Goal: Task Accomplishment & Management: Manage account settings

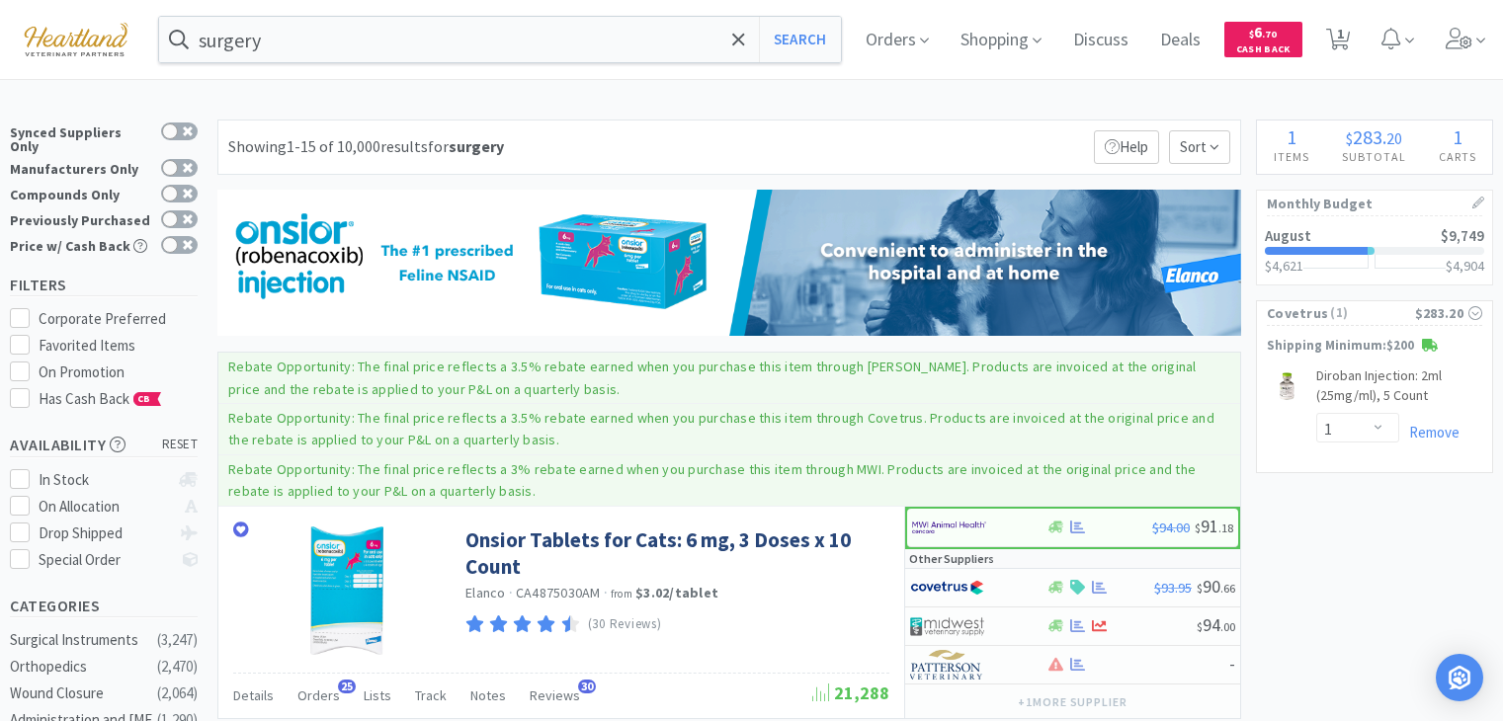
select select "1"
click at [397, 21] on input "surgery" at bounding box center [500, 39] width 682 height 45
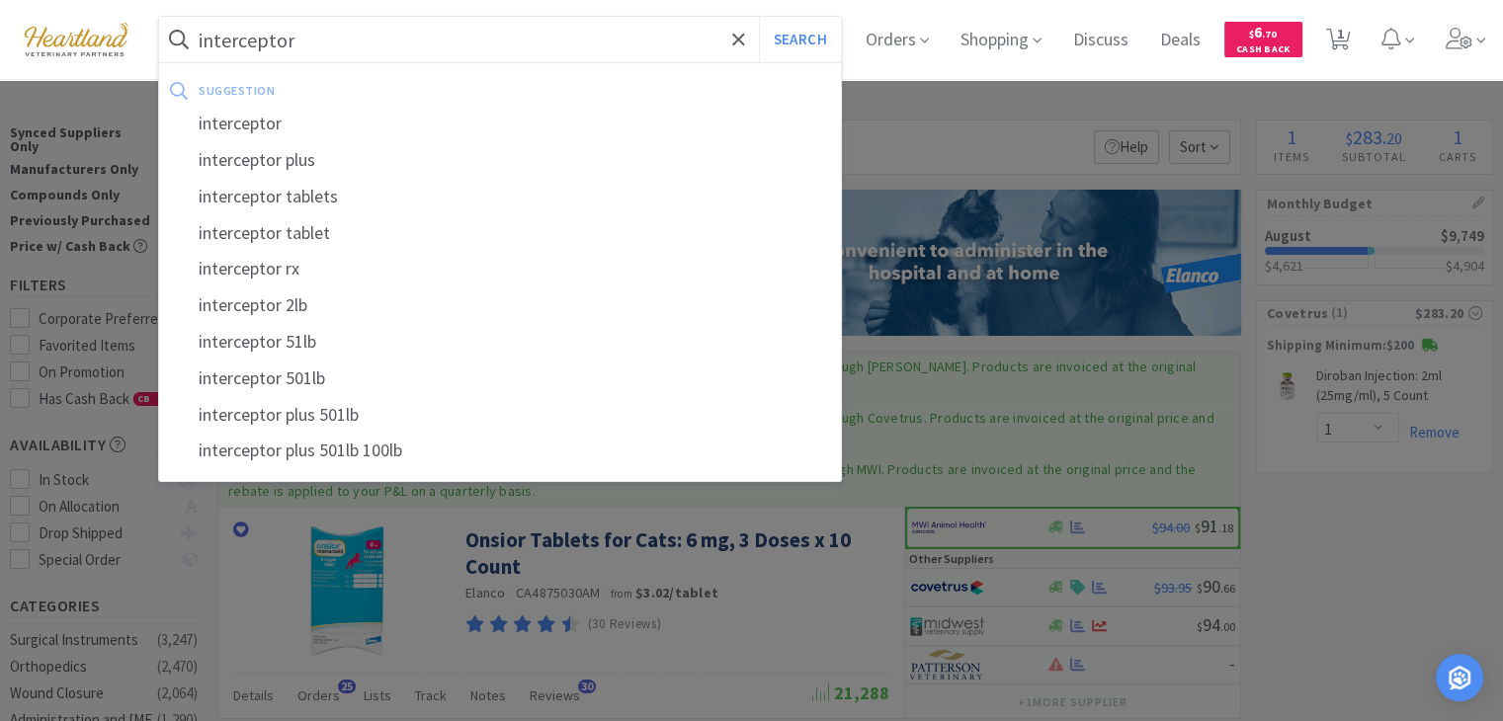
type input "interceptor"
click at [759, 17] on button "Search" at bounding box center [800, 39] width 82 height 45
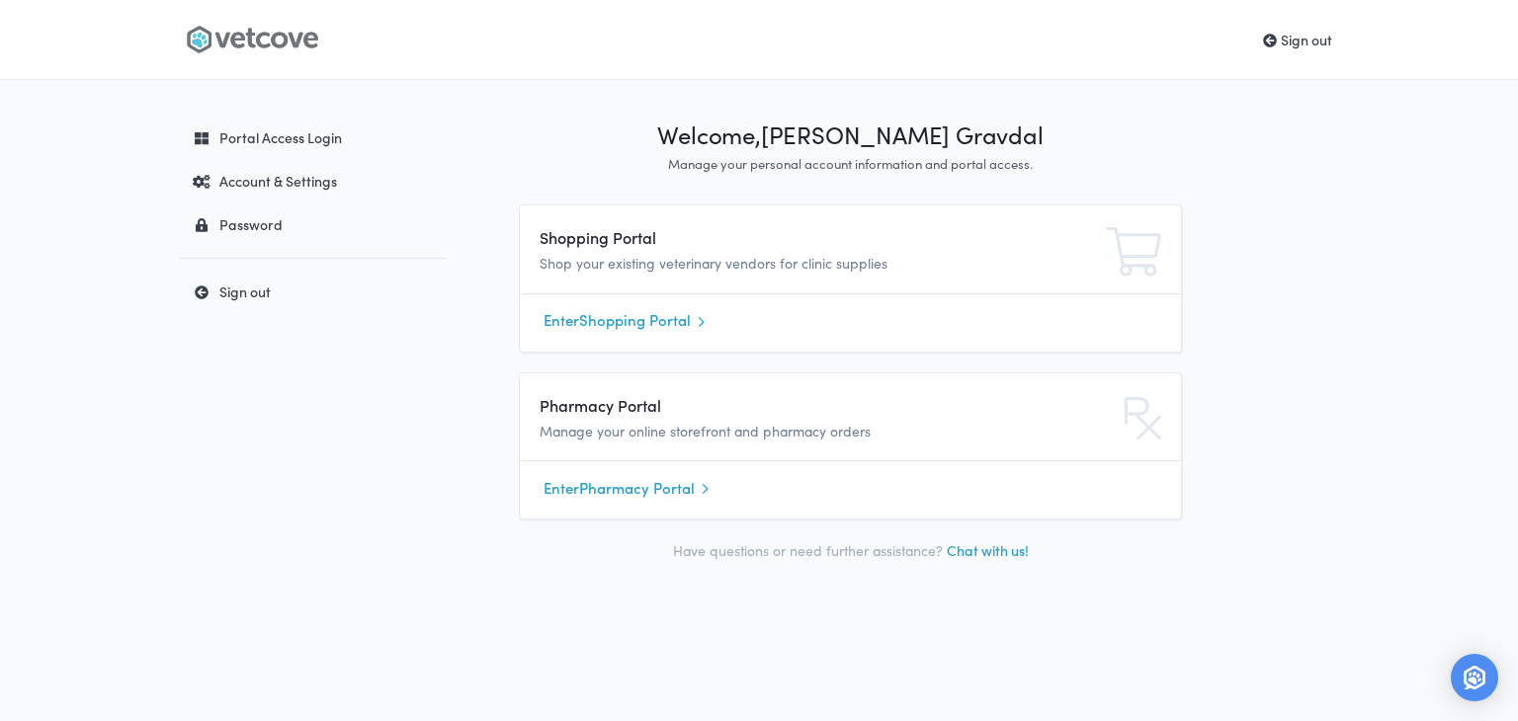
click at [591, 316] on link "Enter Shopping Portal" at bounding box center [850, 321] width 614 height 30
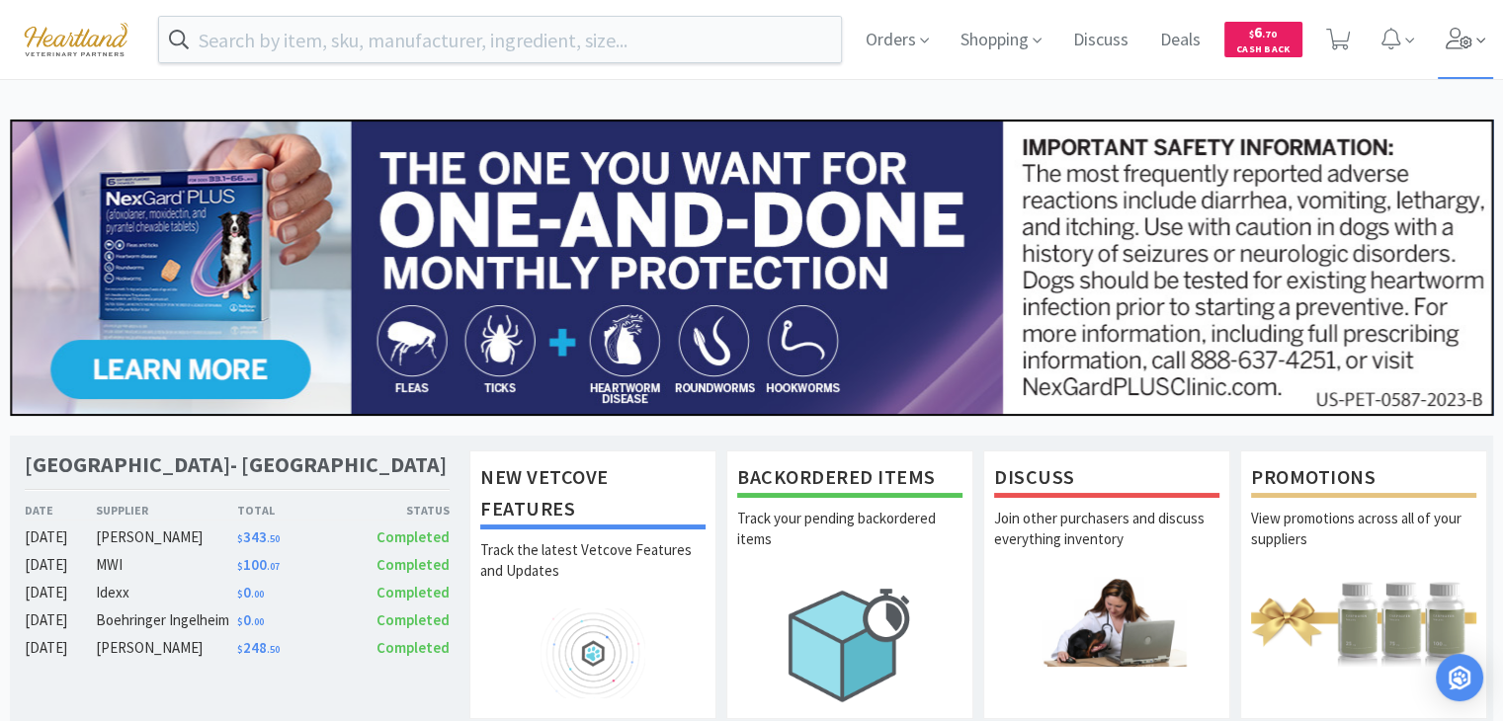
click at [1460, 43] on icon at bounding box center [1459, 39] width 27 height 22
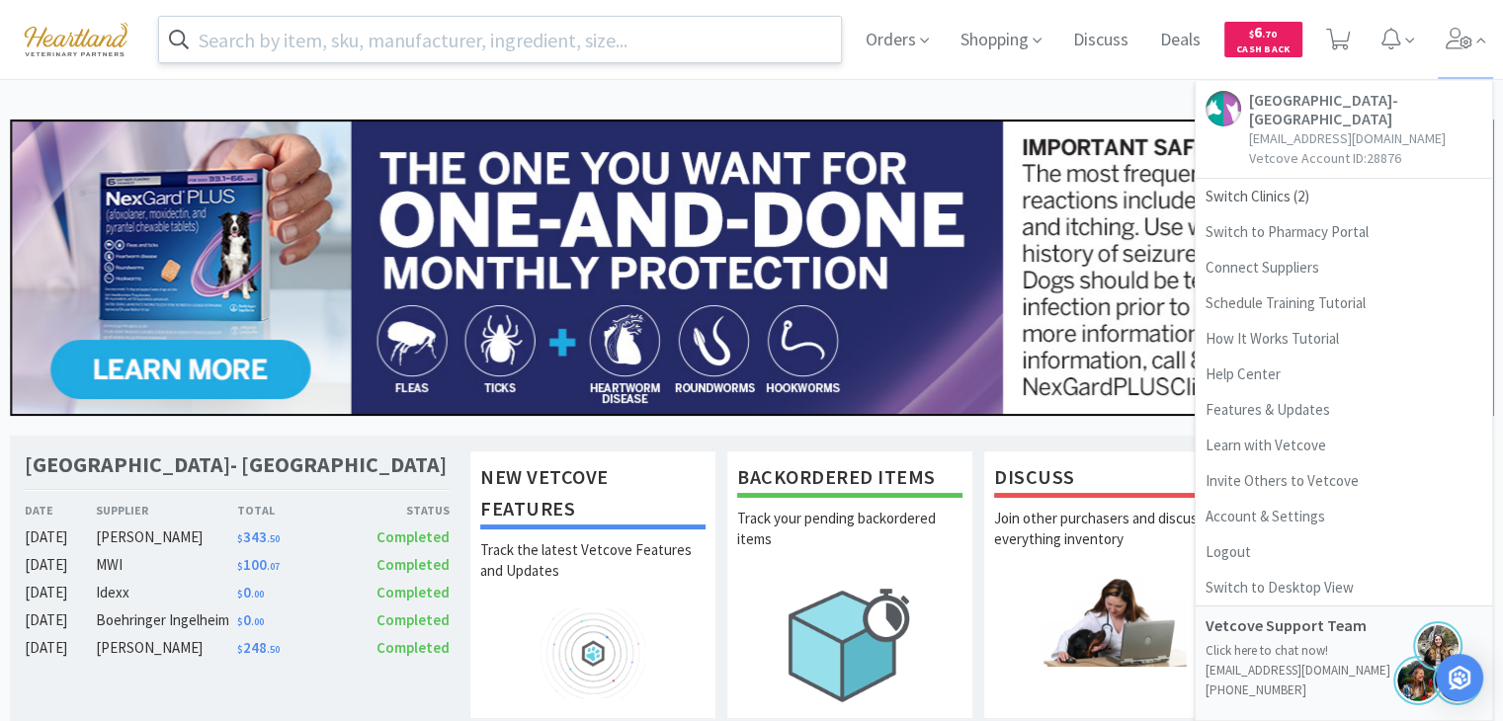
click at [563, 48] on input "text" at bounding box center [500, 39] width 682 height 45
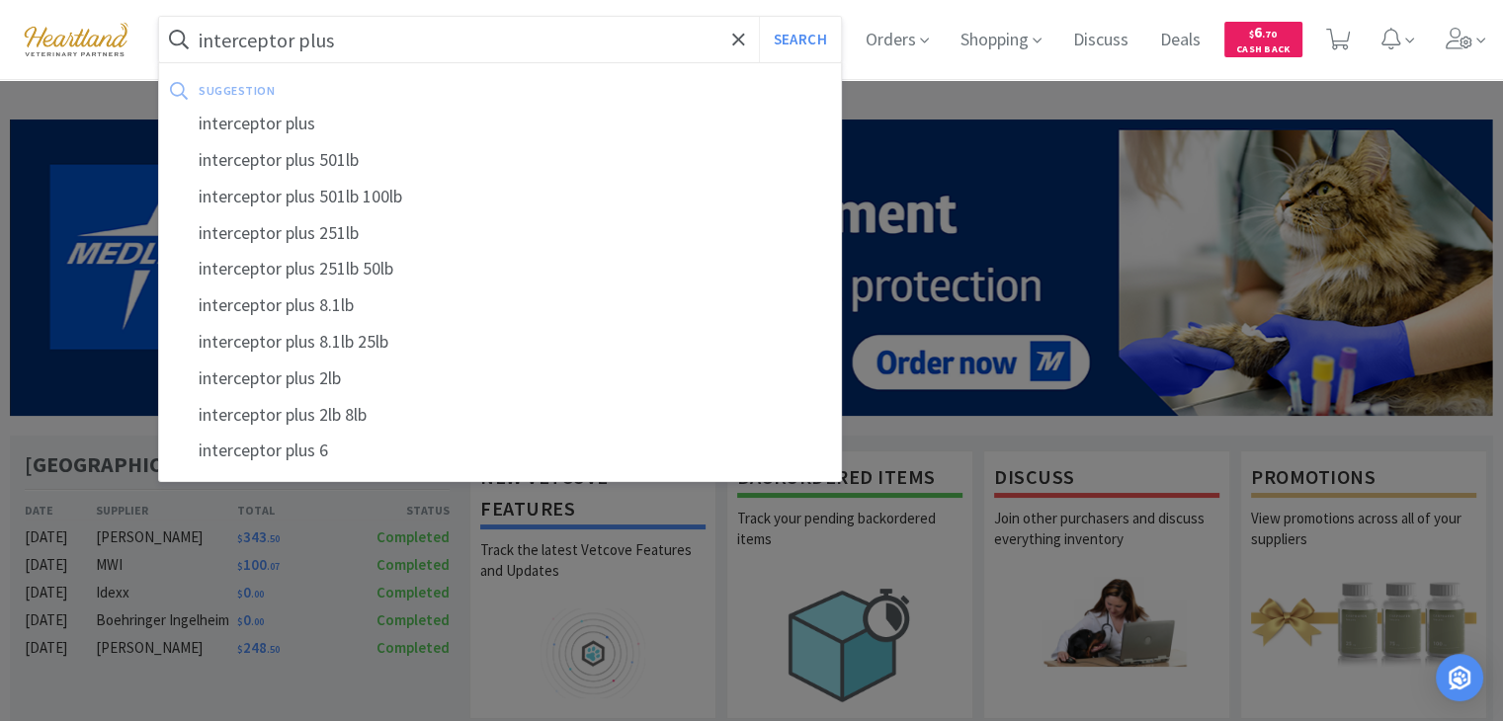
type input "interceptor plus"
click at [759, 17] on button "Search" at bounding box center [800, 39] width 82 height 45
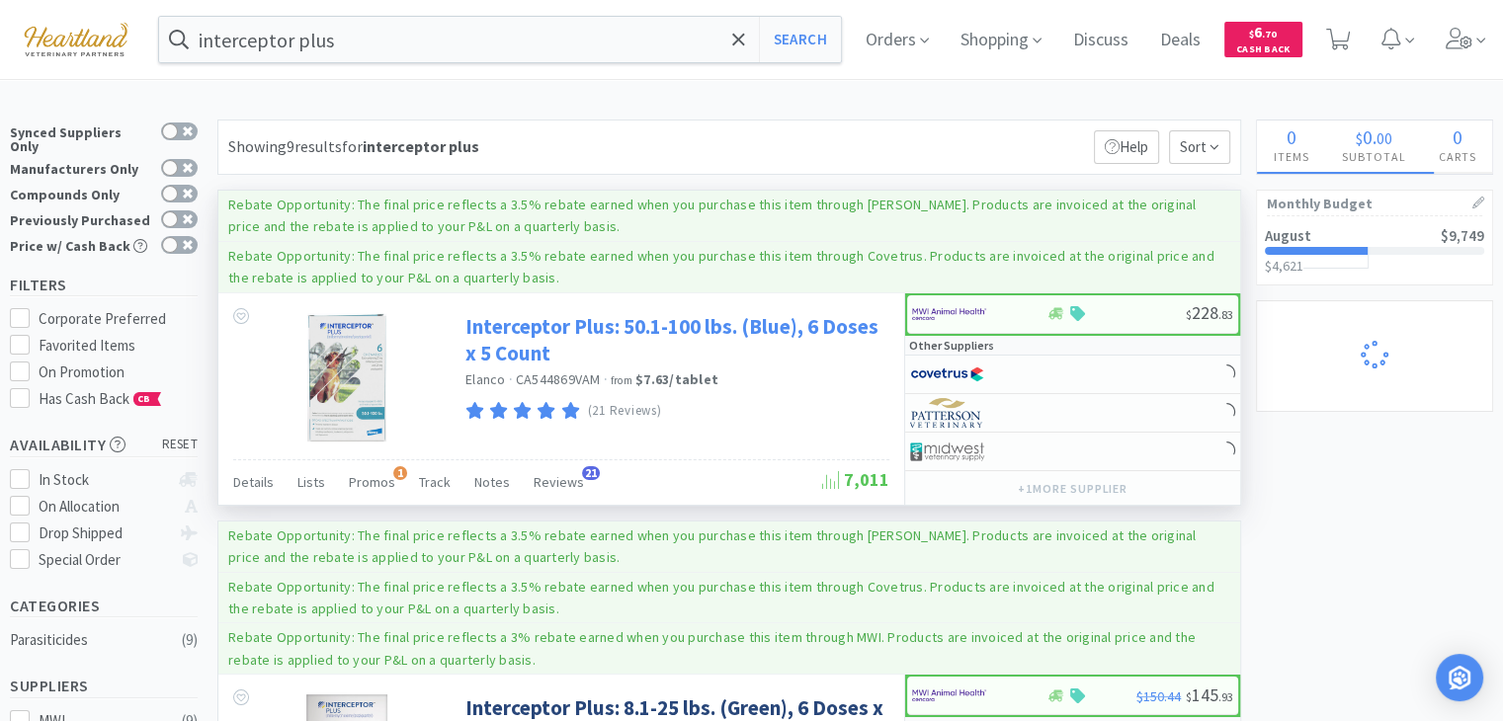
select select "1"
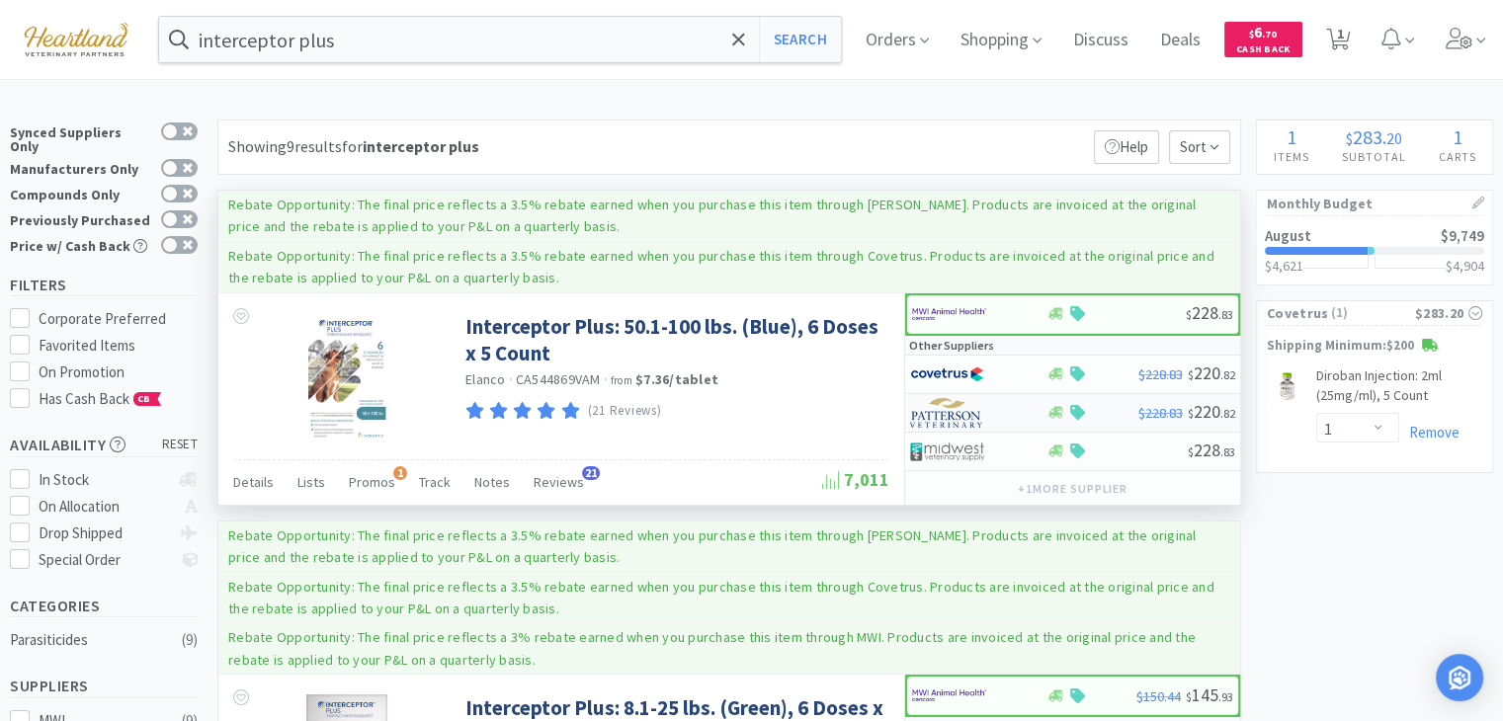
click at [942, 408] on img at bounding box center [947, 413] width 74 height 30
select select "1"
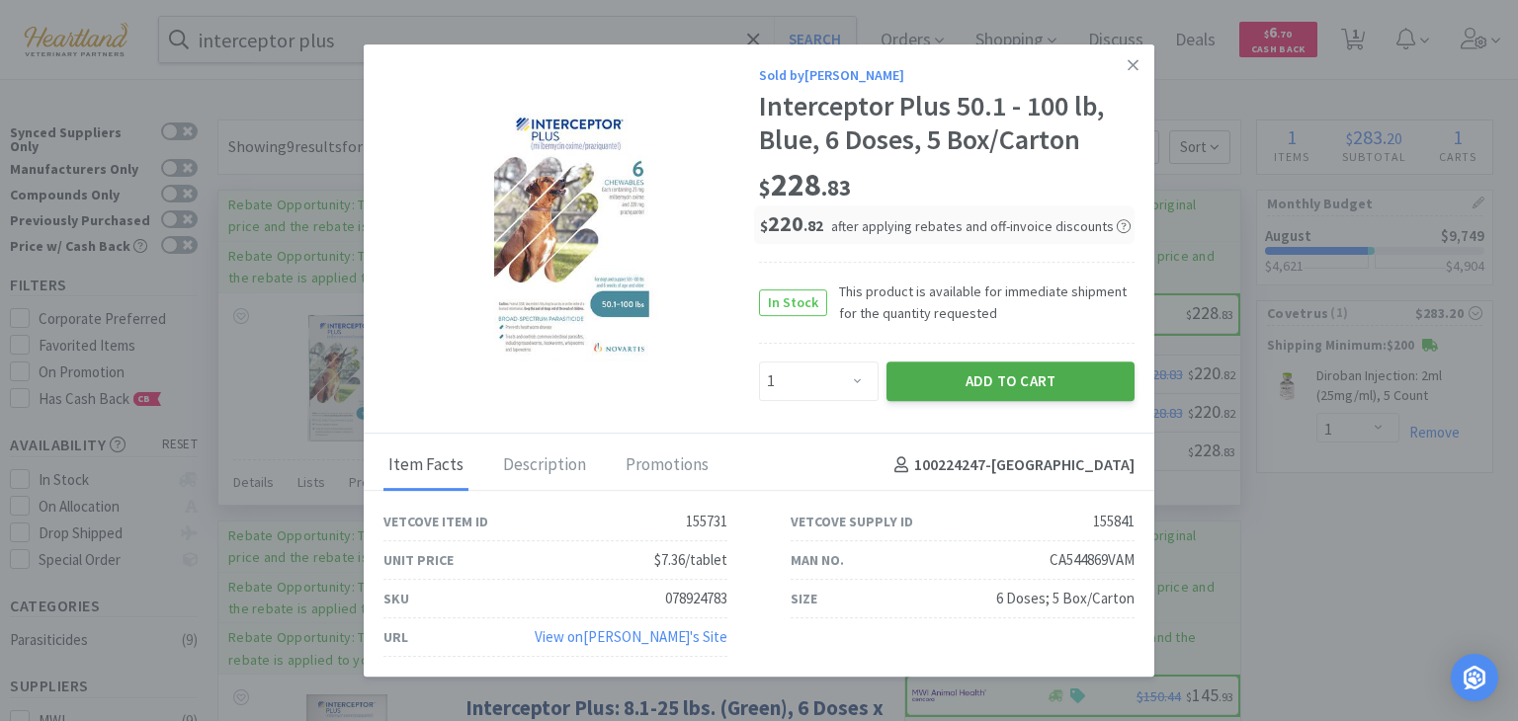
click at [1091, 387] on button "Add to Cart" at bounding box center [1010, 382] width 248 height 40
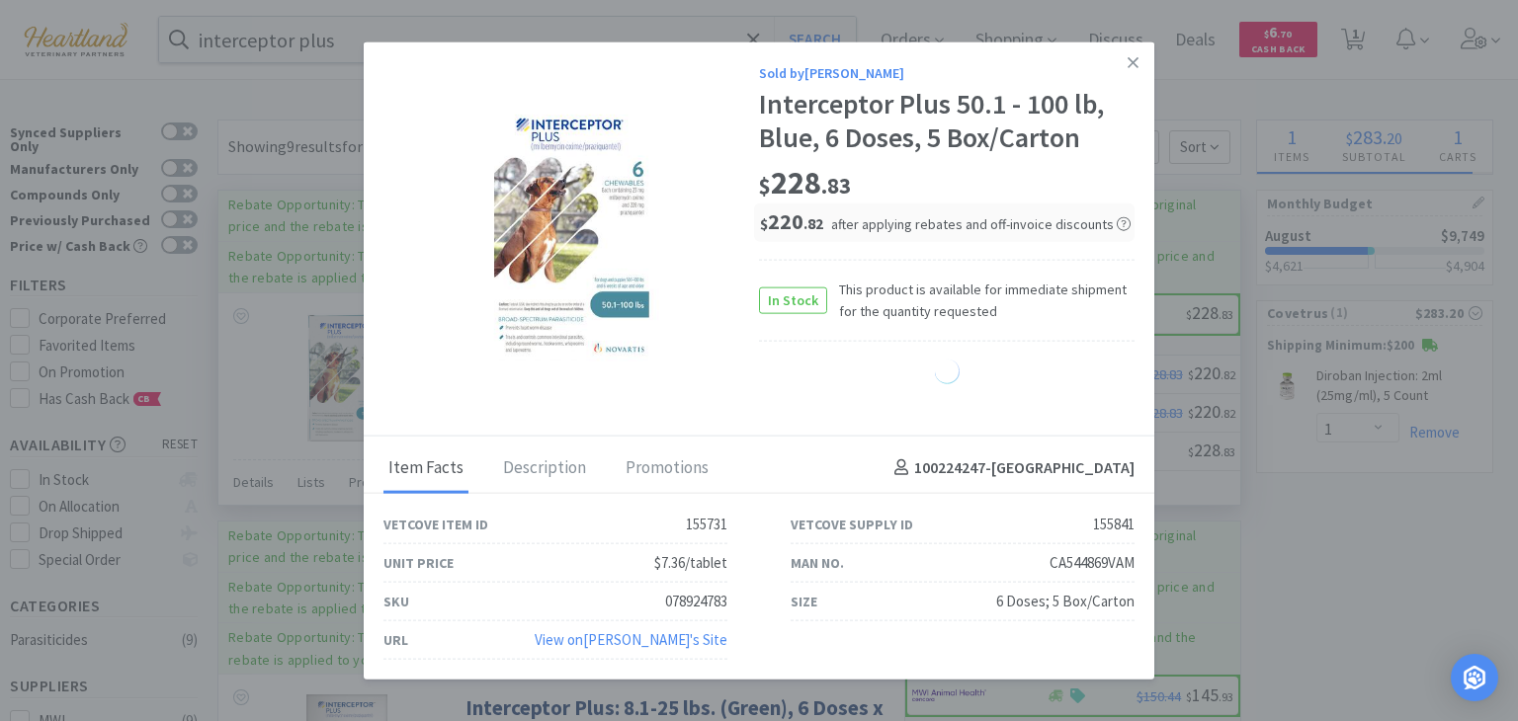
select select "1"
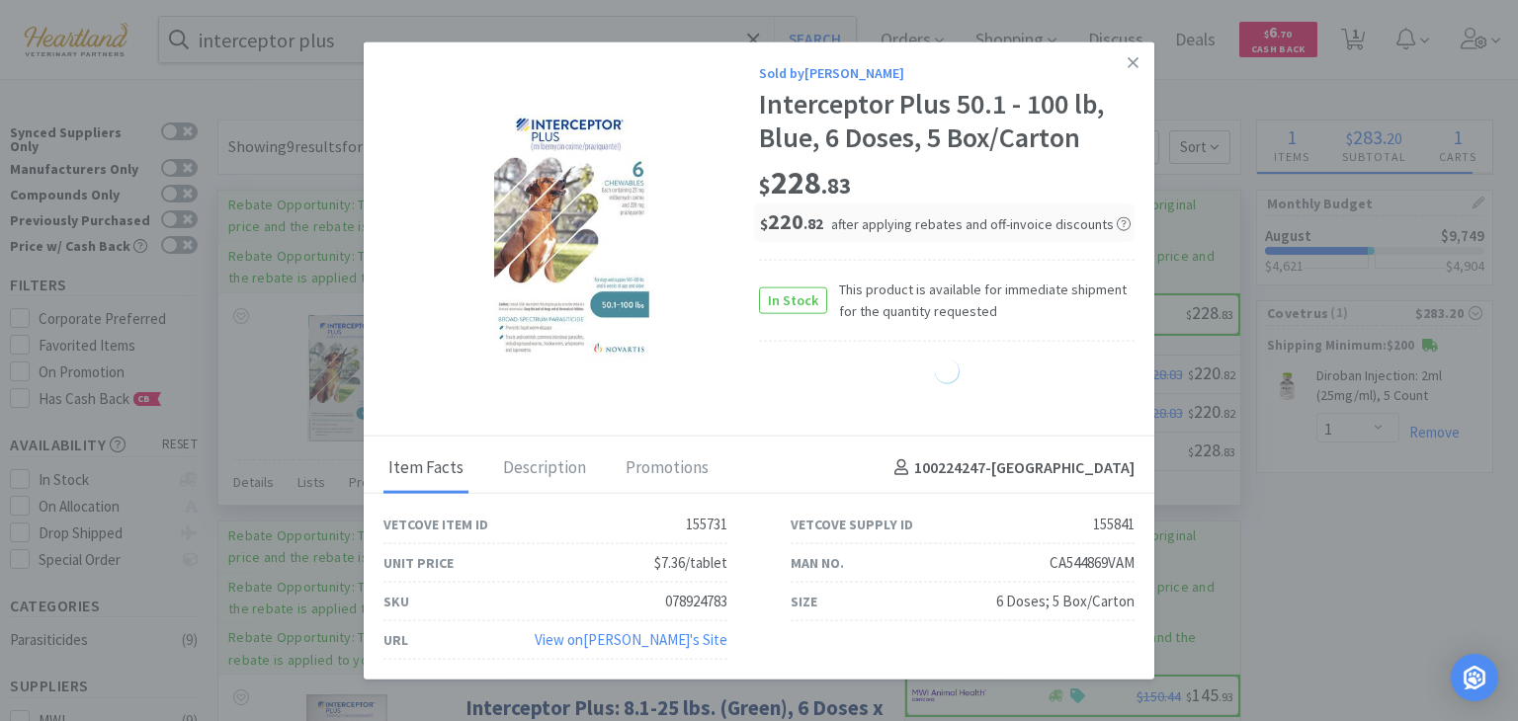
select select "1"
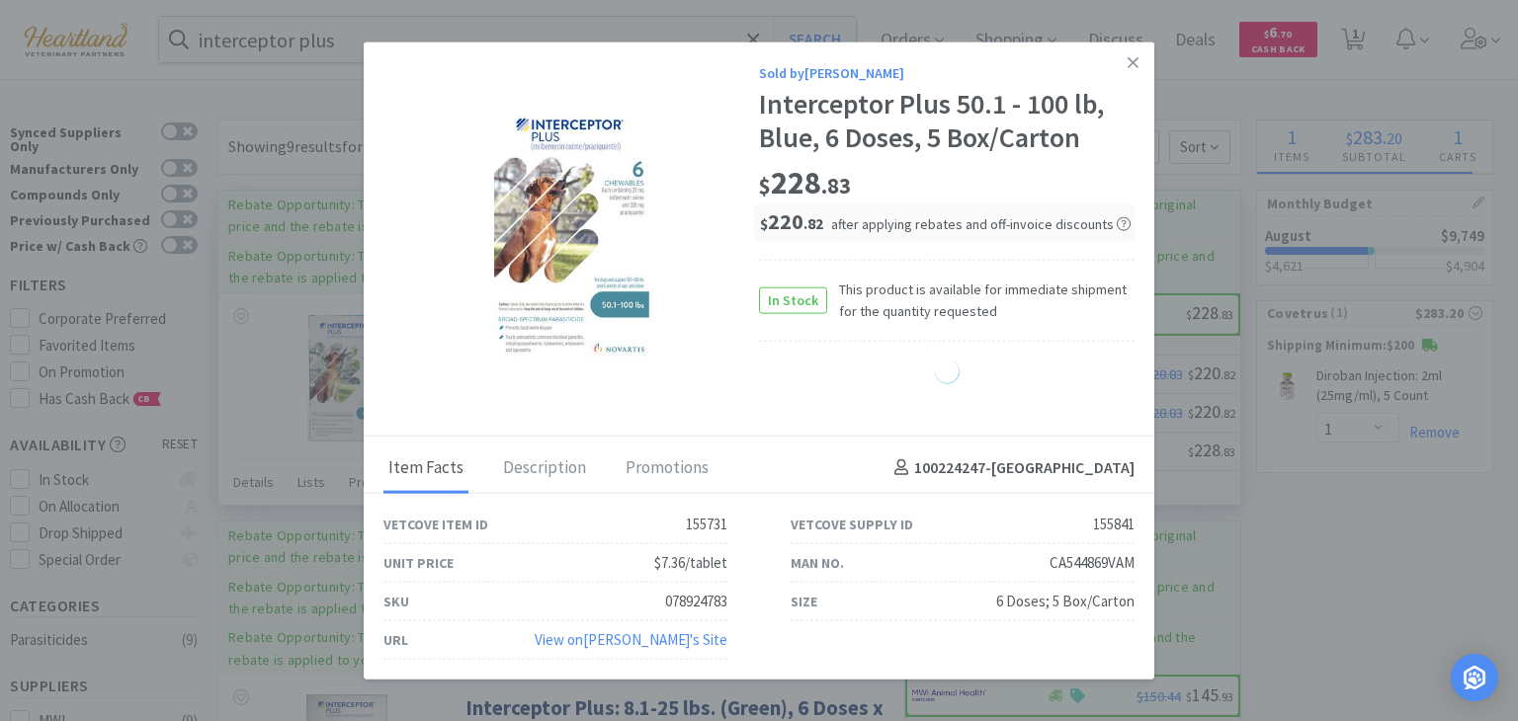
select select "1"
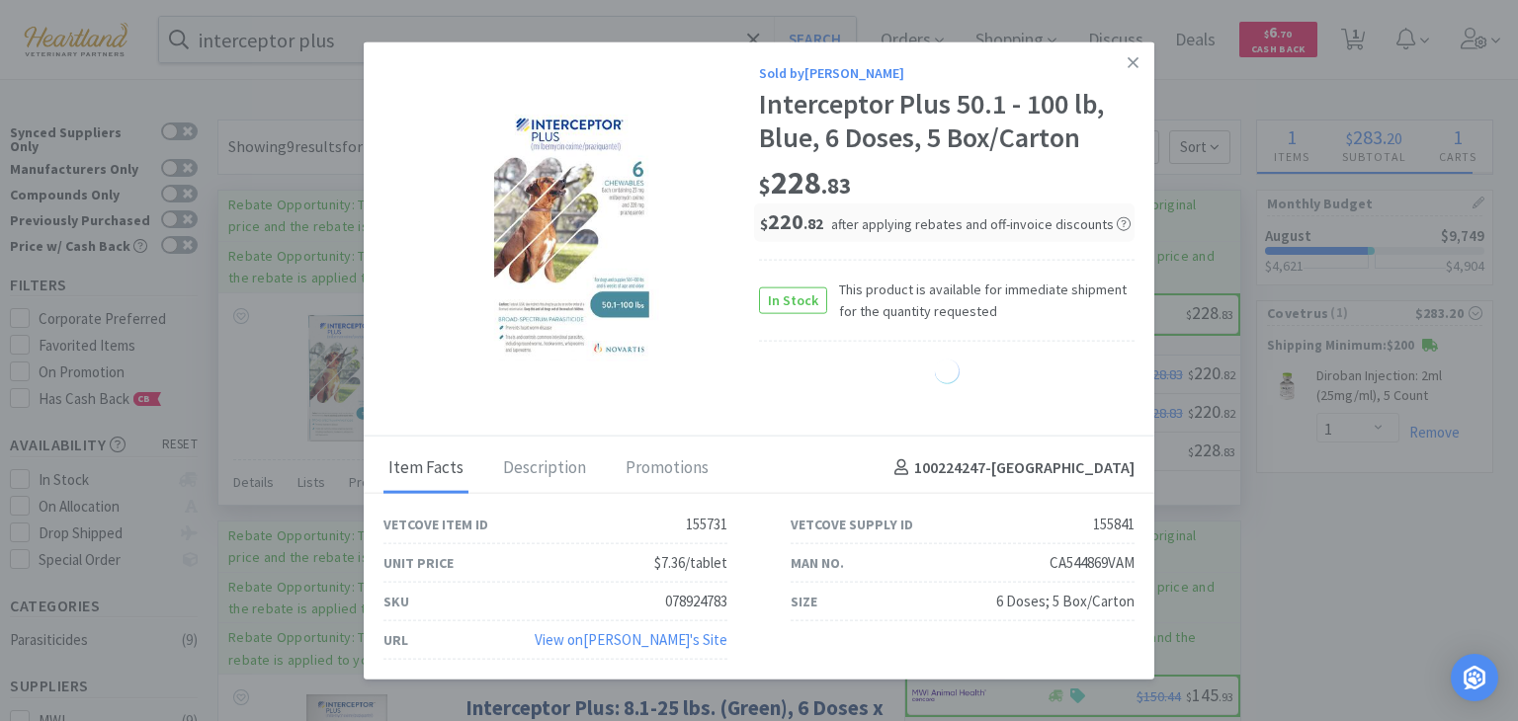
select select "1"
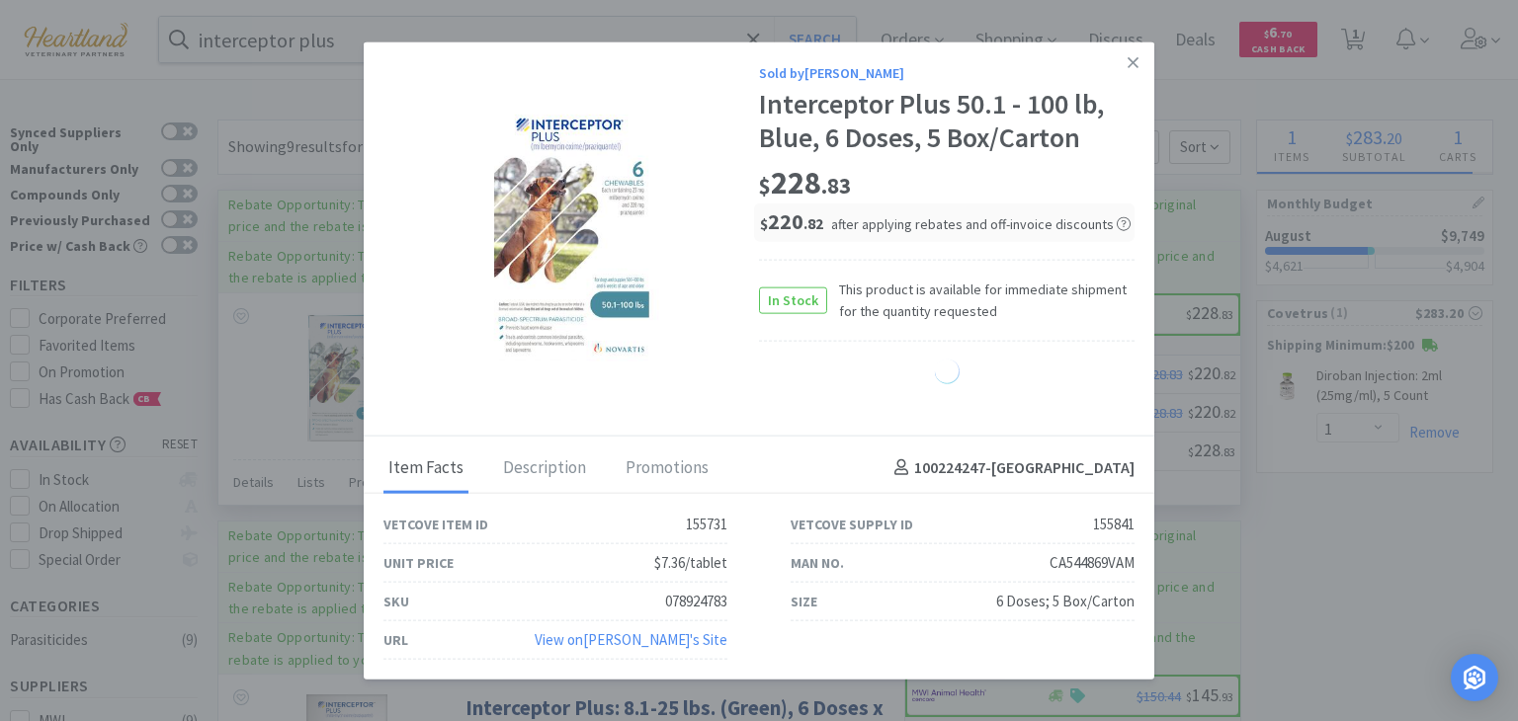
select select "1"
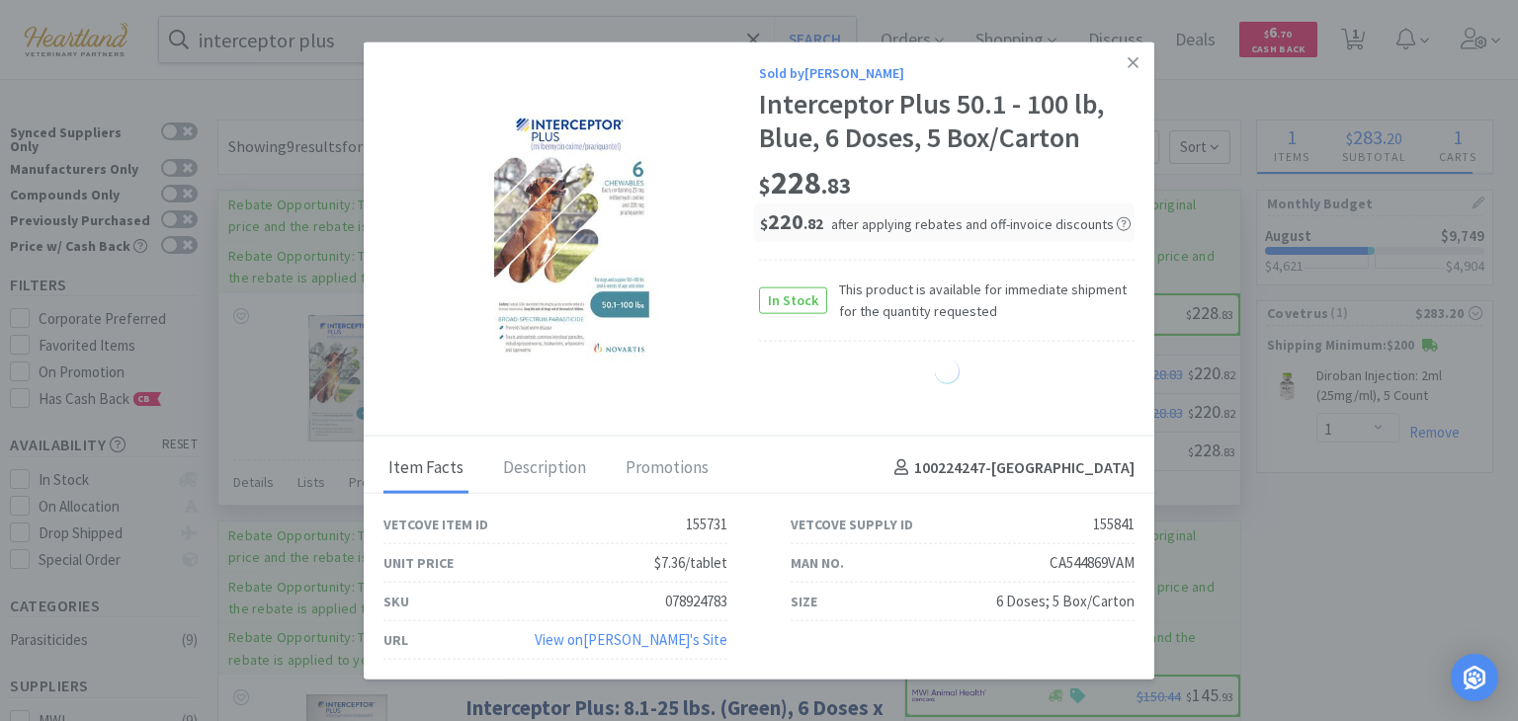
select select "1"
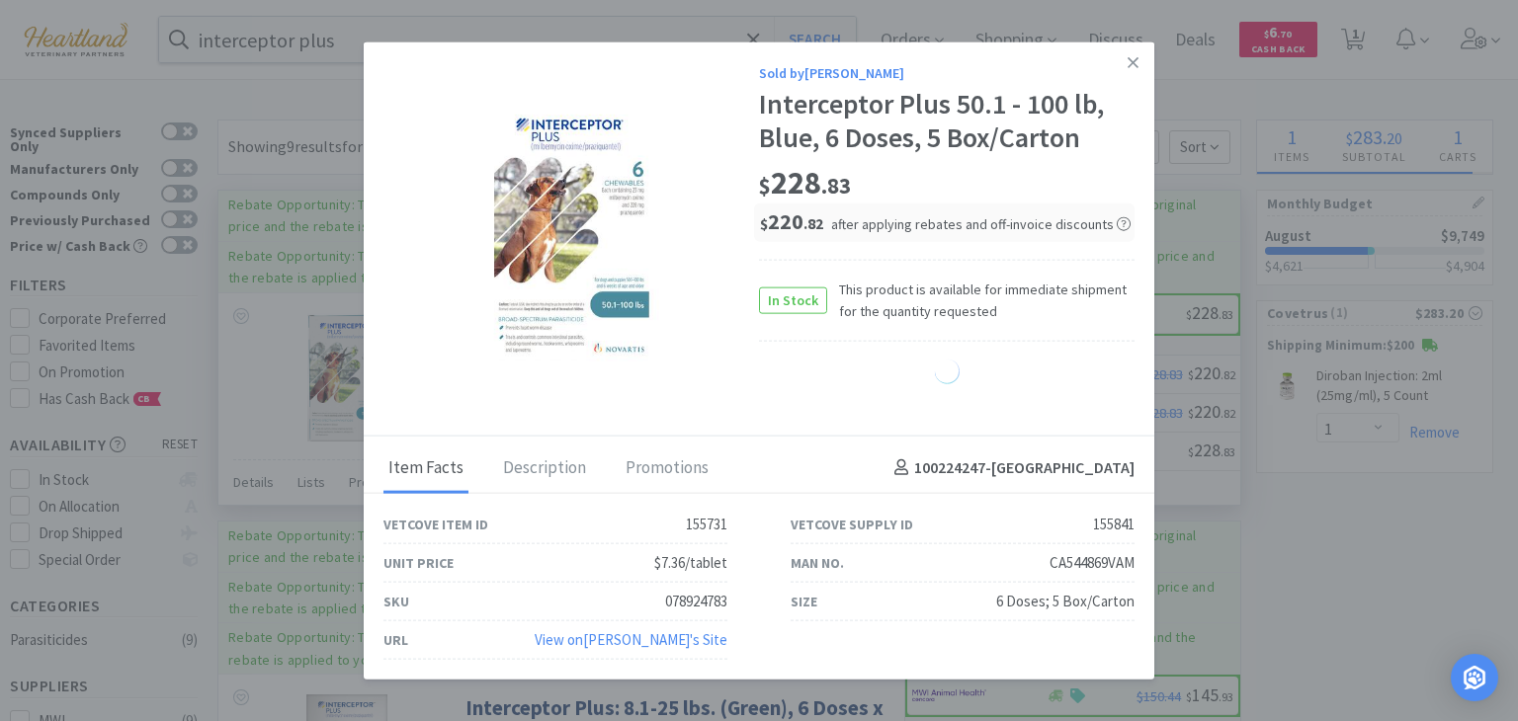
select select "1"
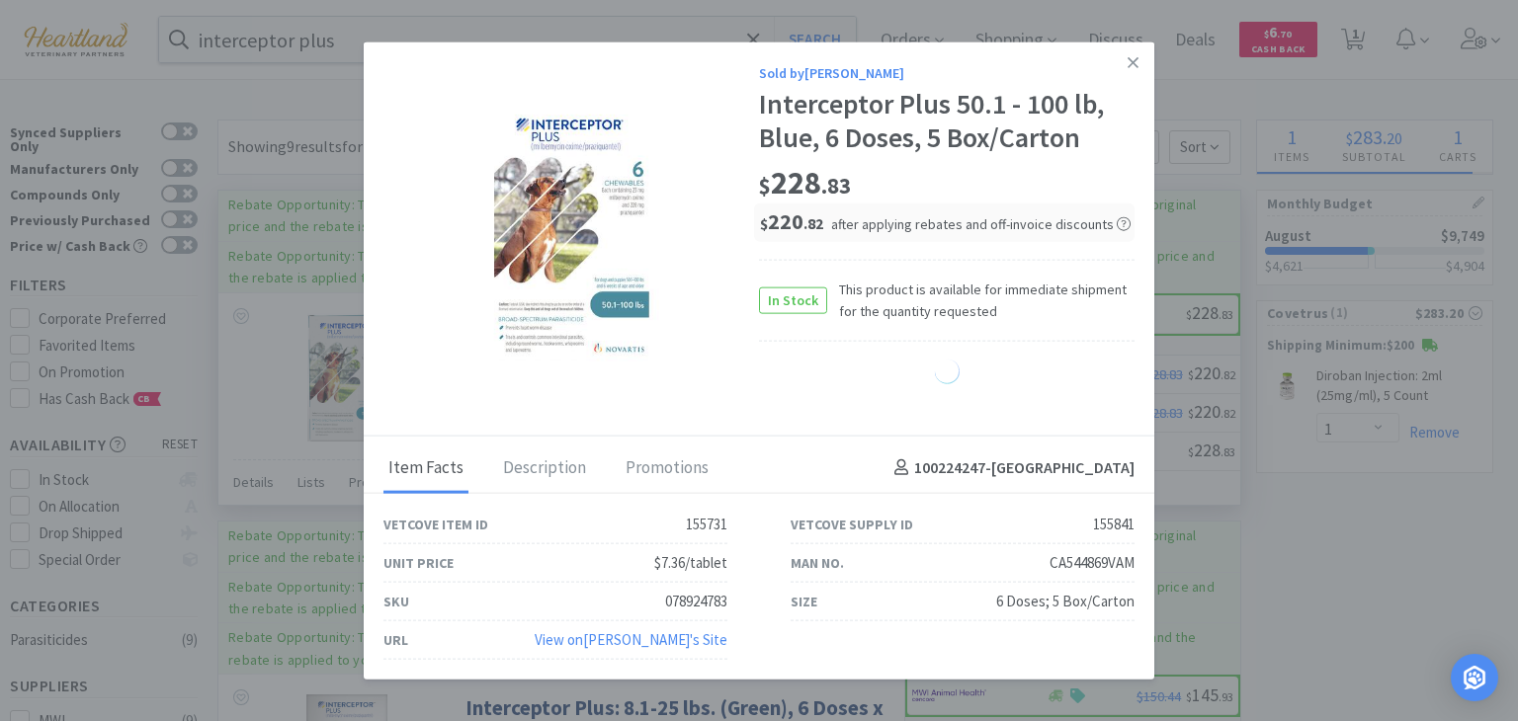
select select "1"
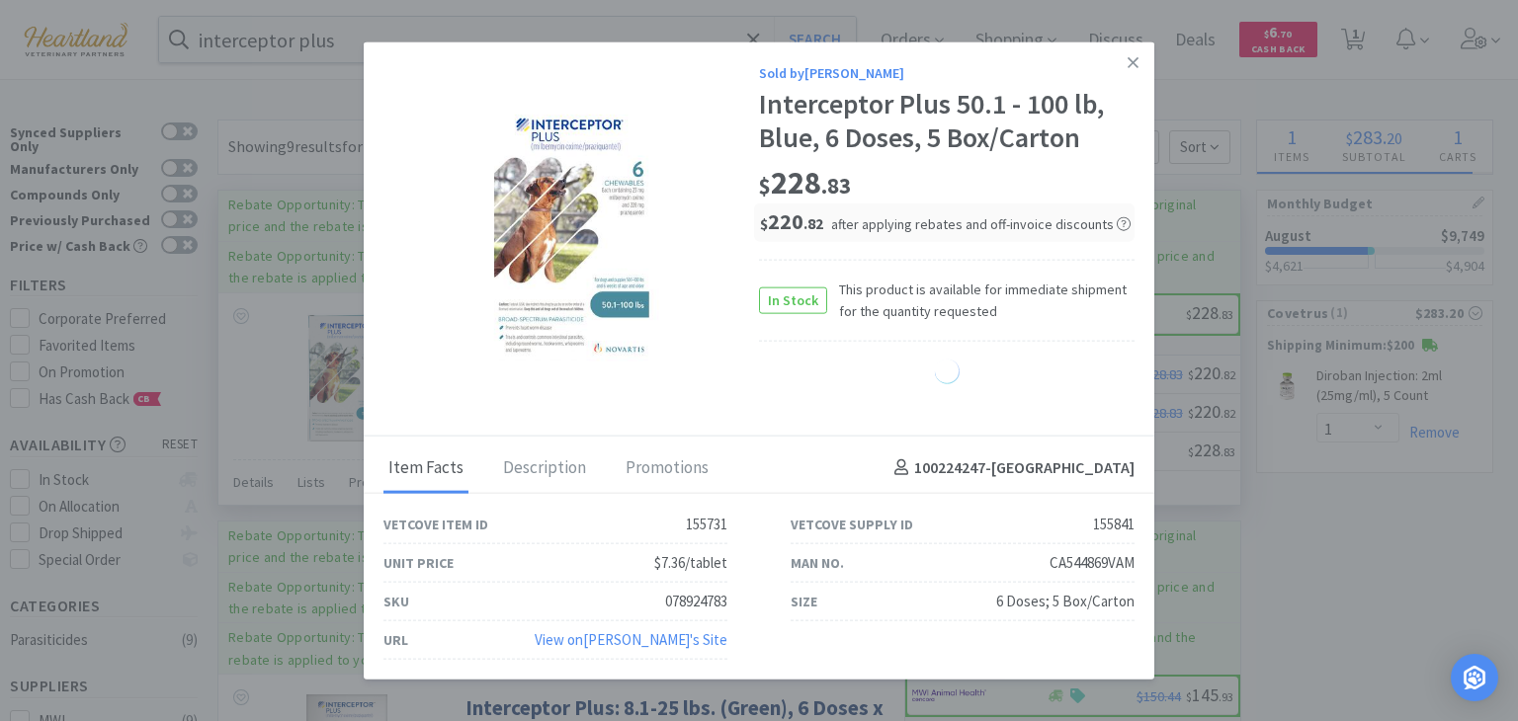
select select "1"
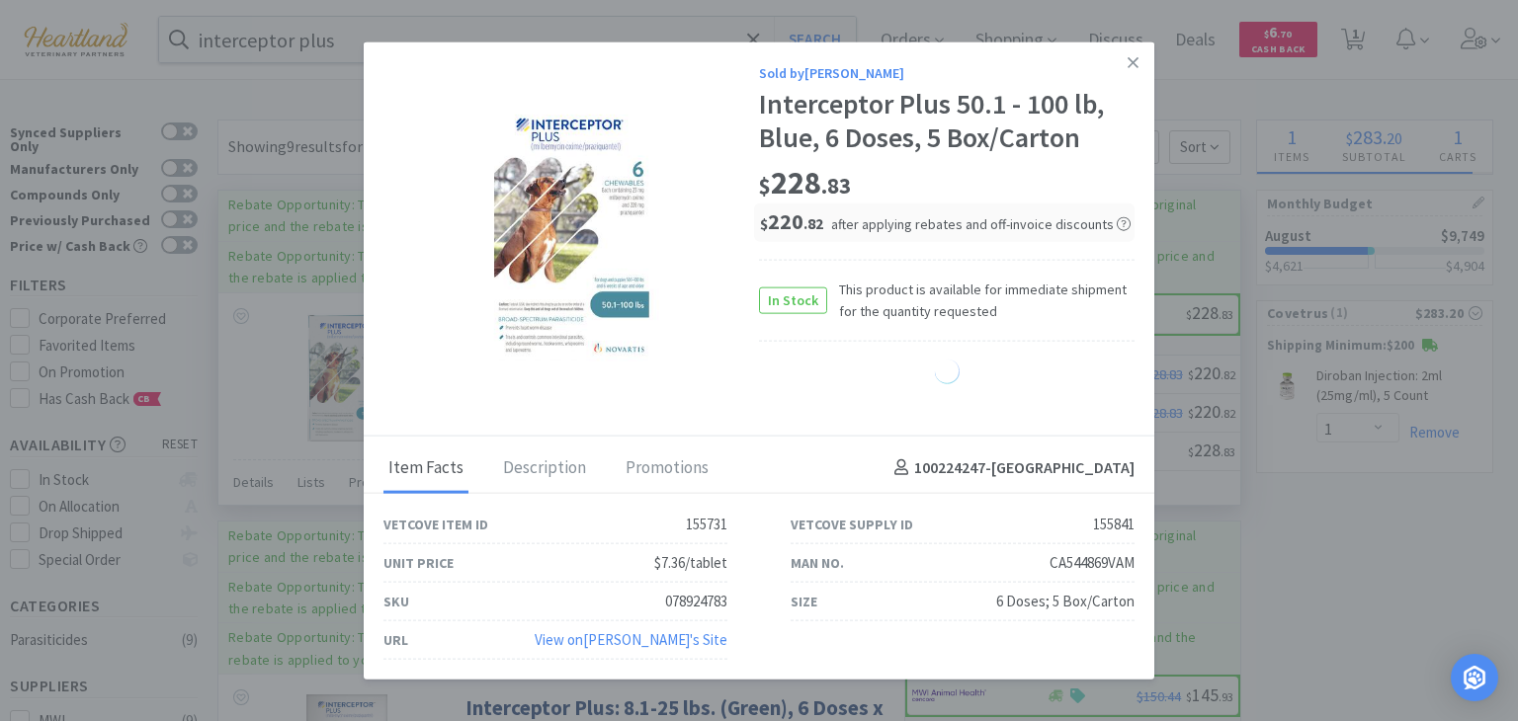
select select "1"
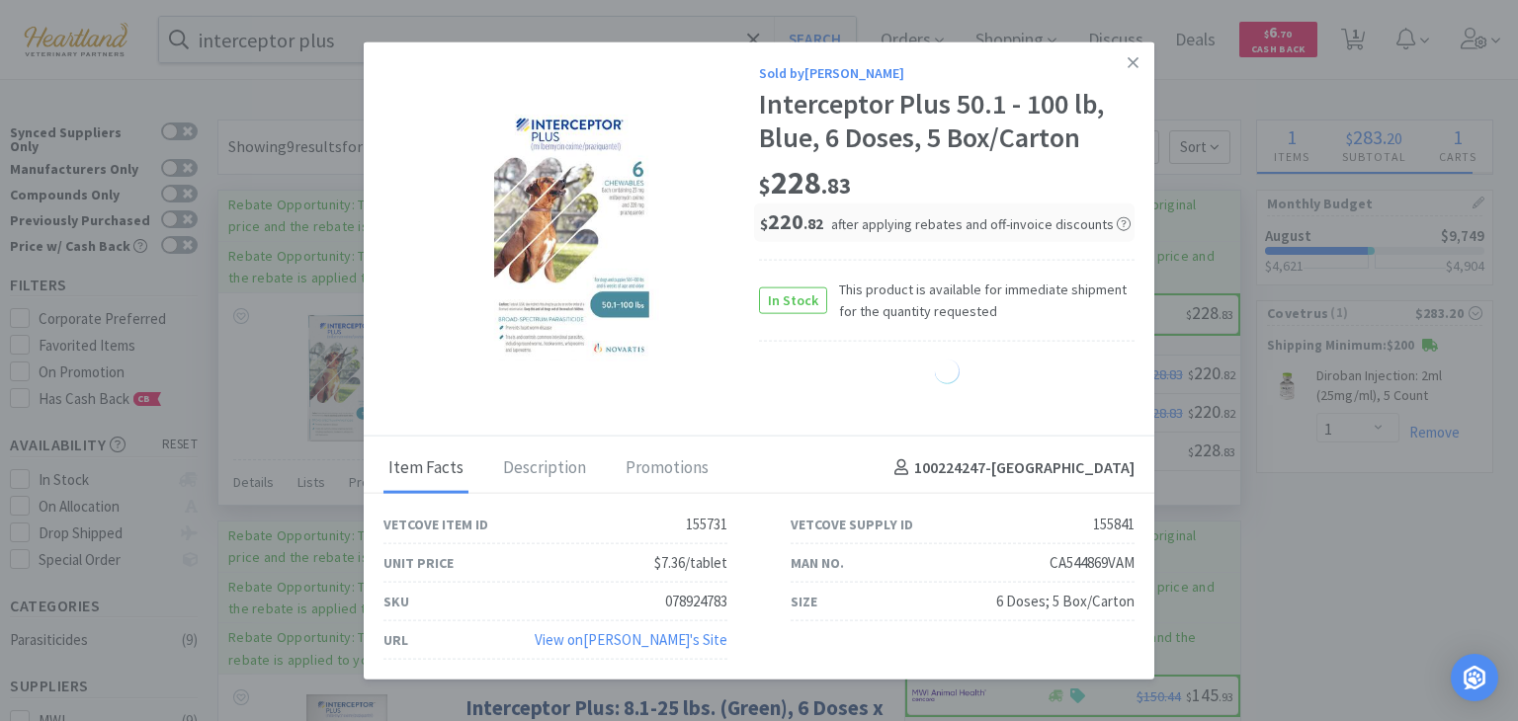
select select "1"
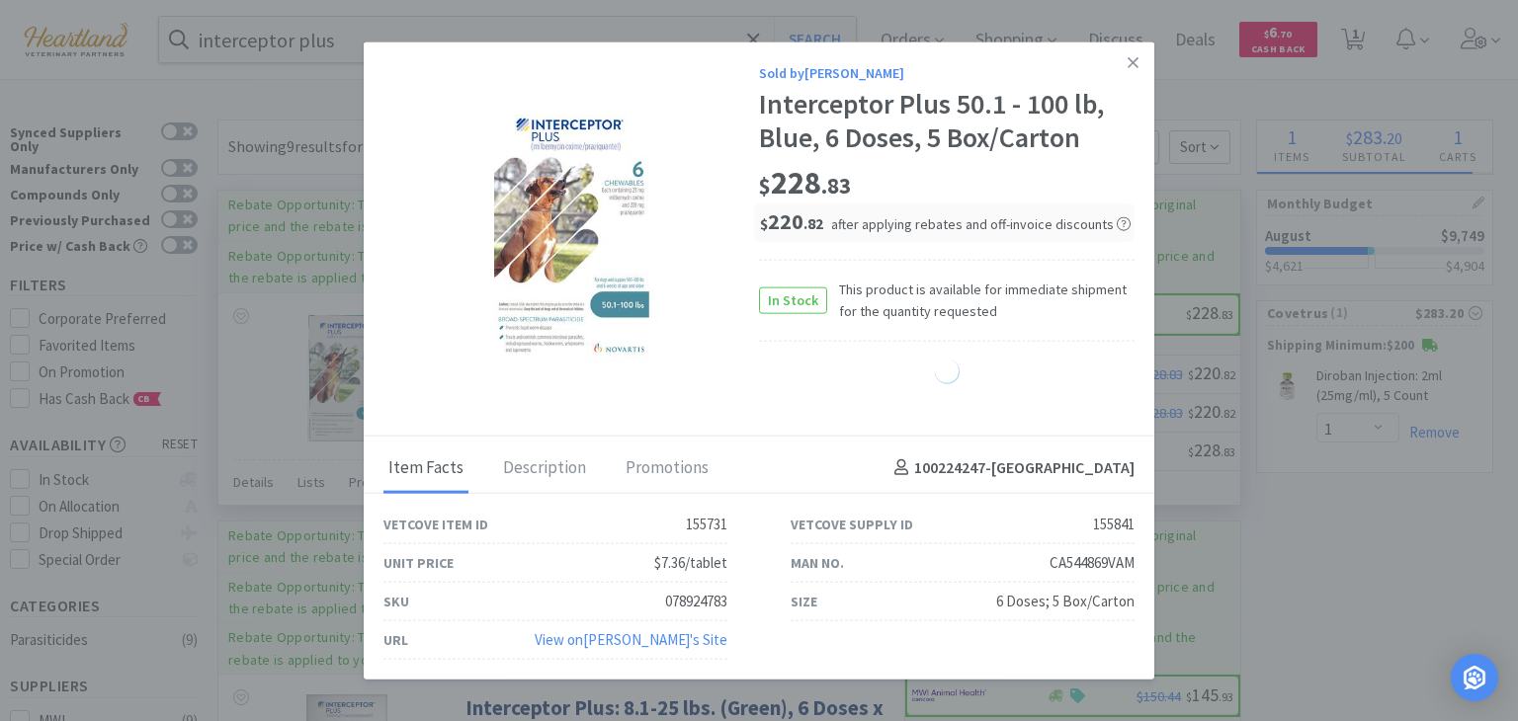
select select "1"
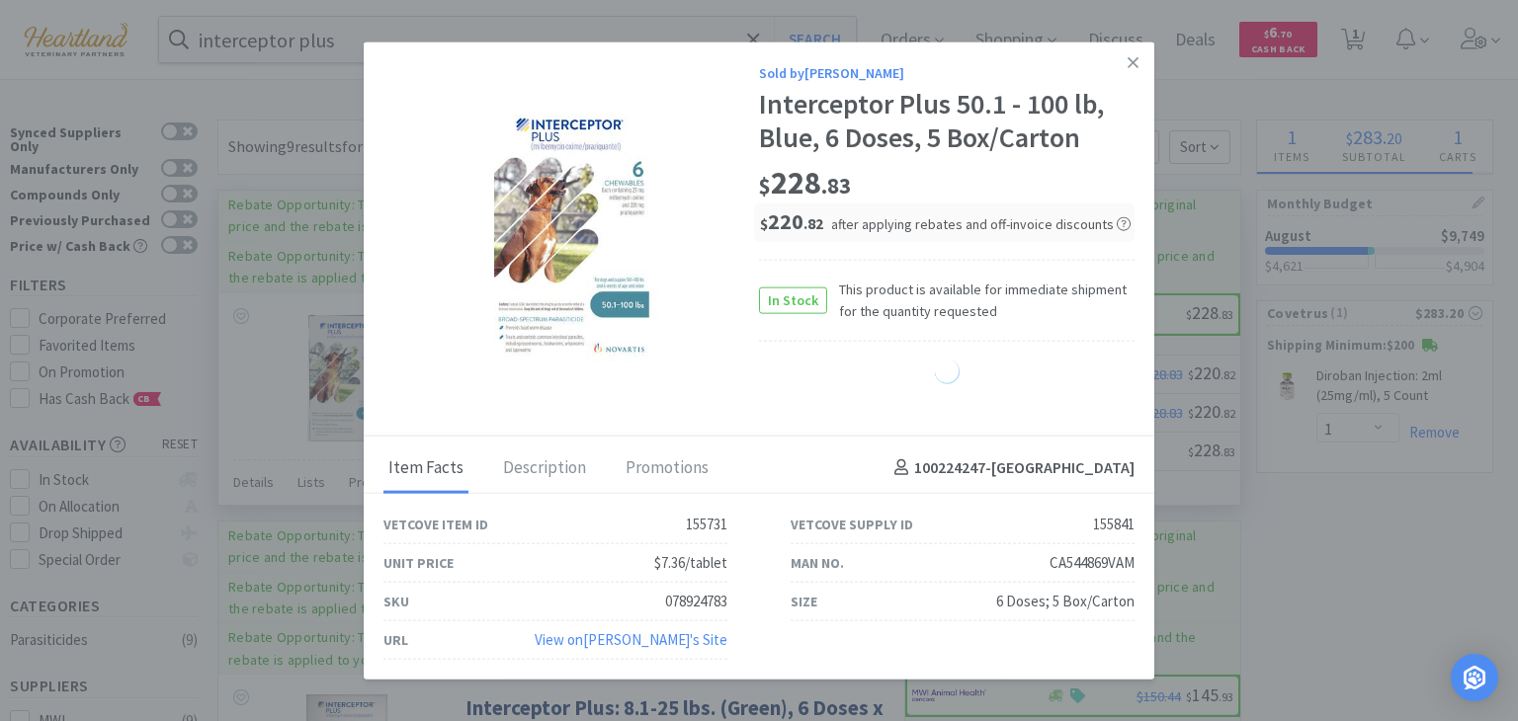
select select "1"
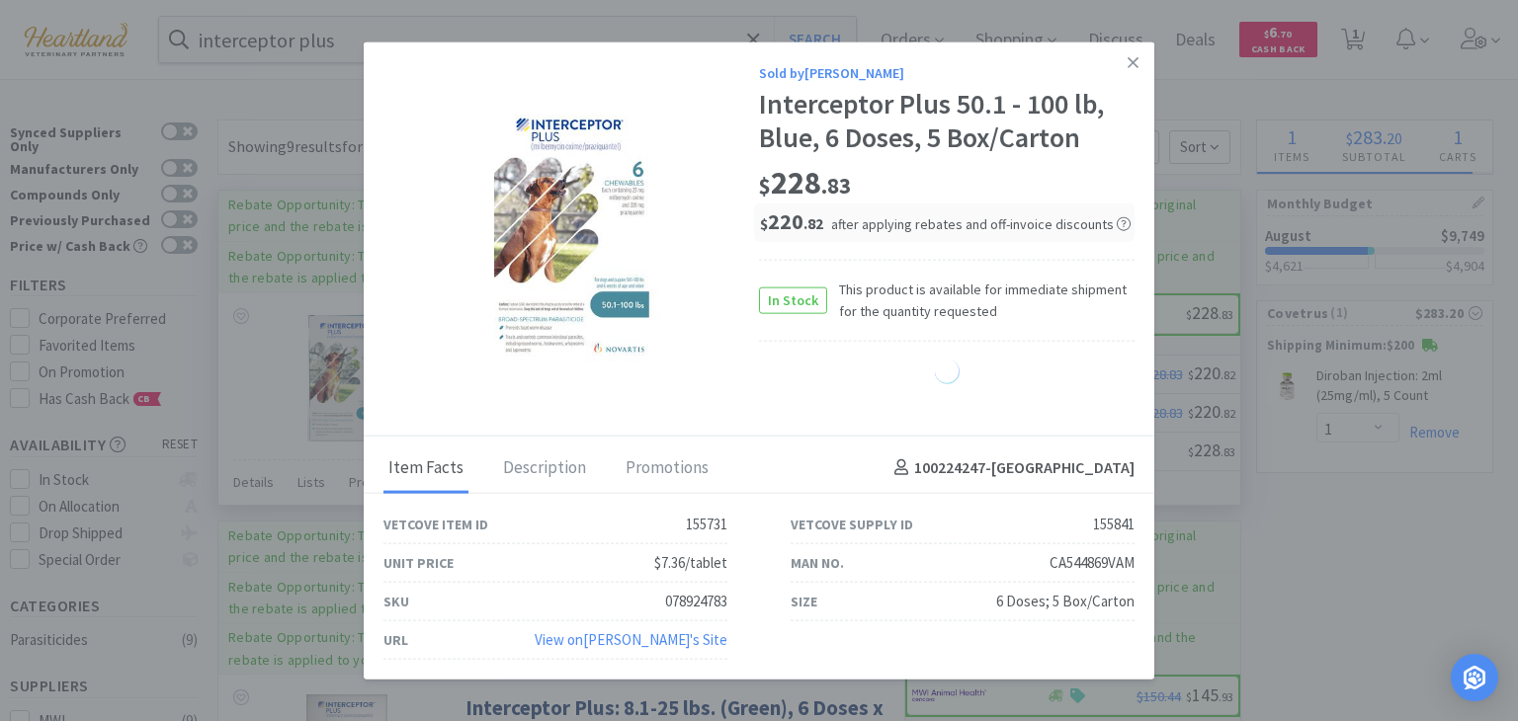
select select "1"
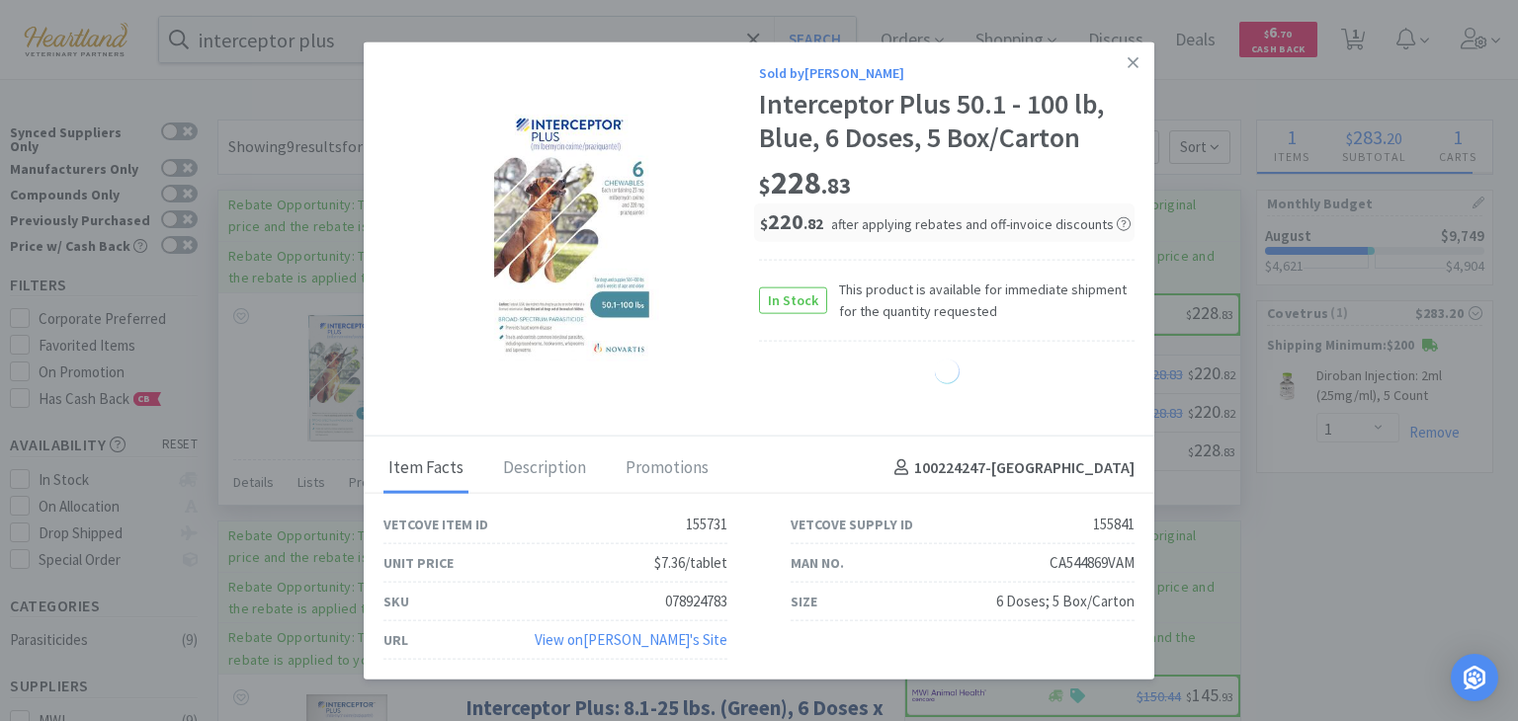
select select "1"
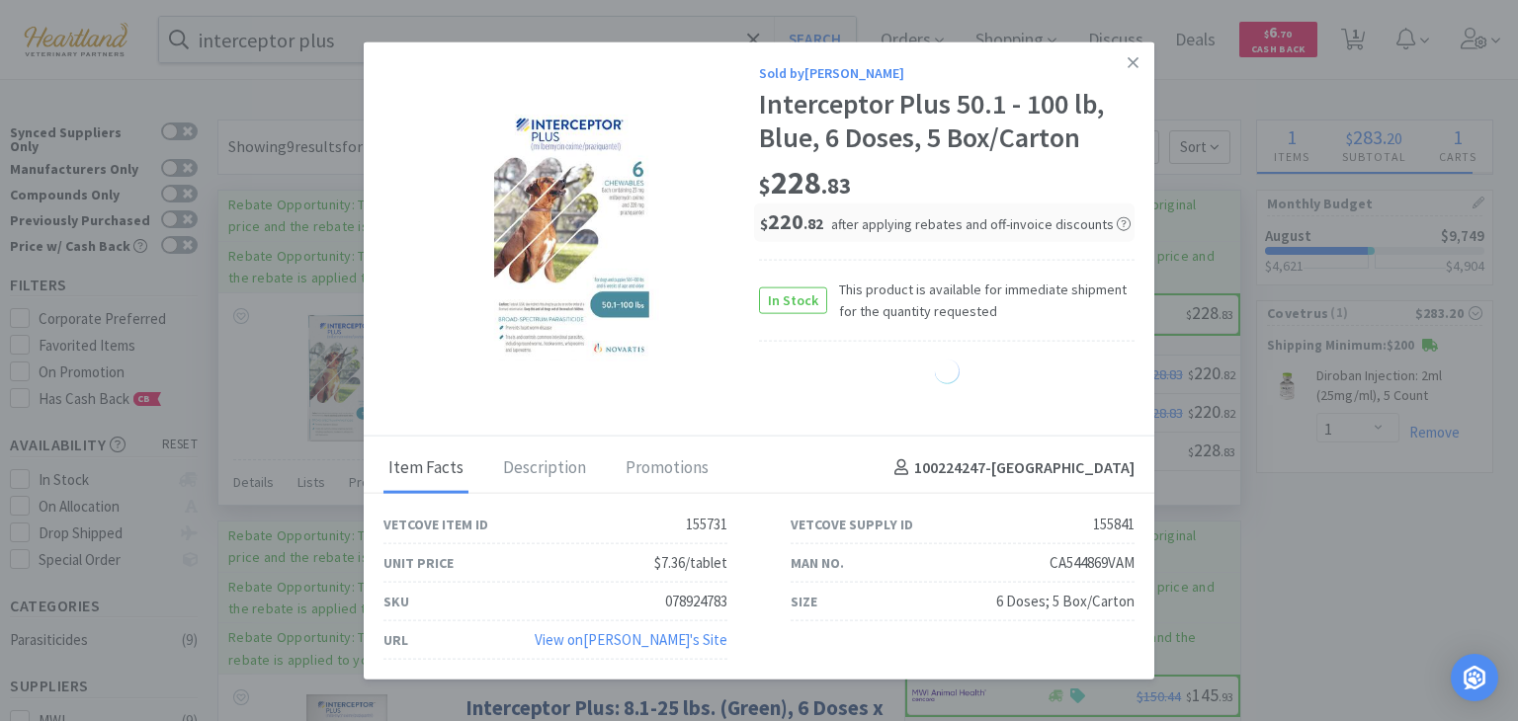
select select "1"
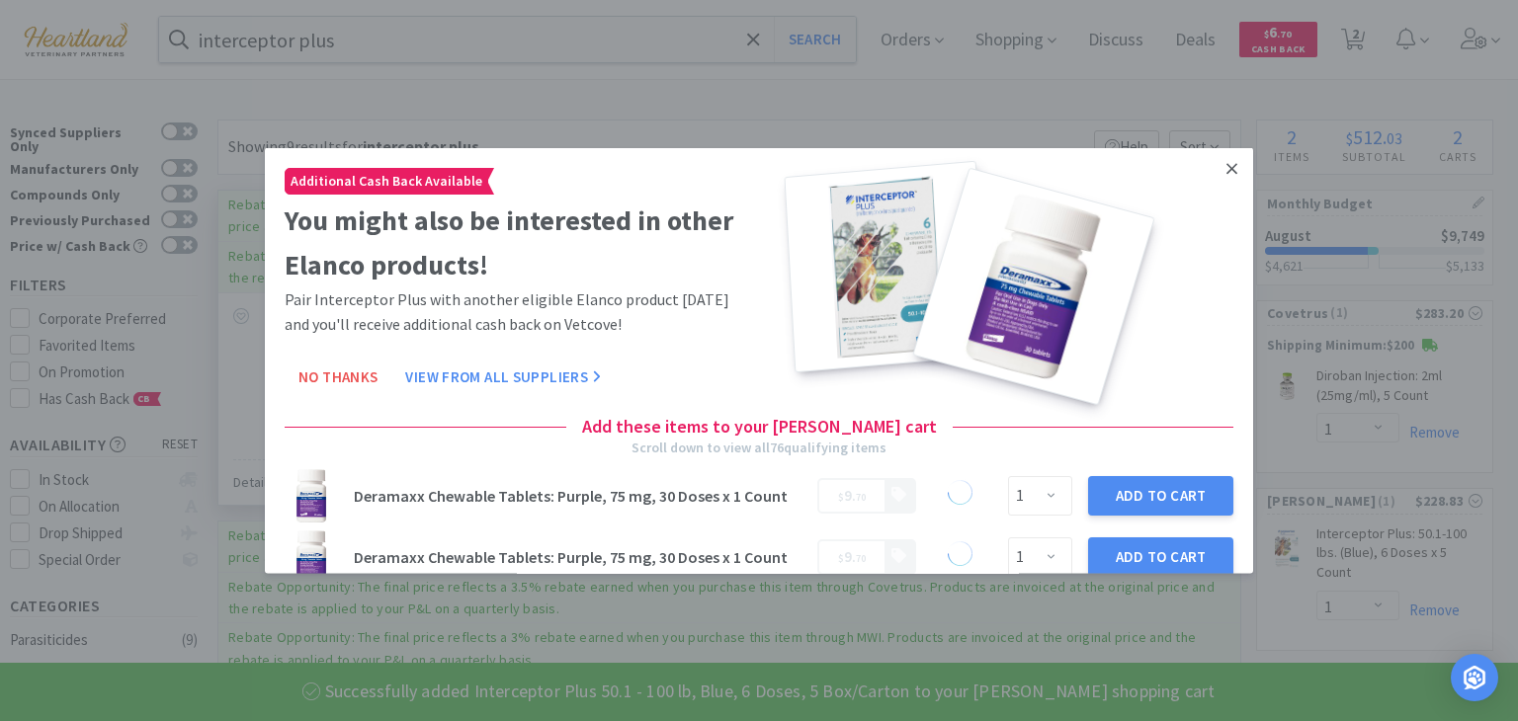
click at [1226, 167] on icon at bounding box center [1231, 168] width 11 height 11
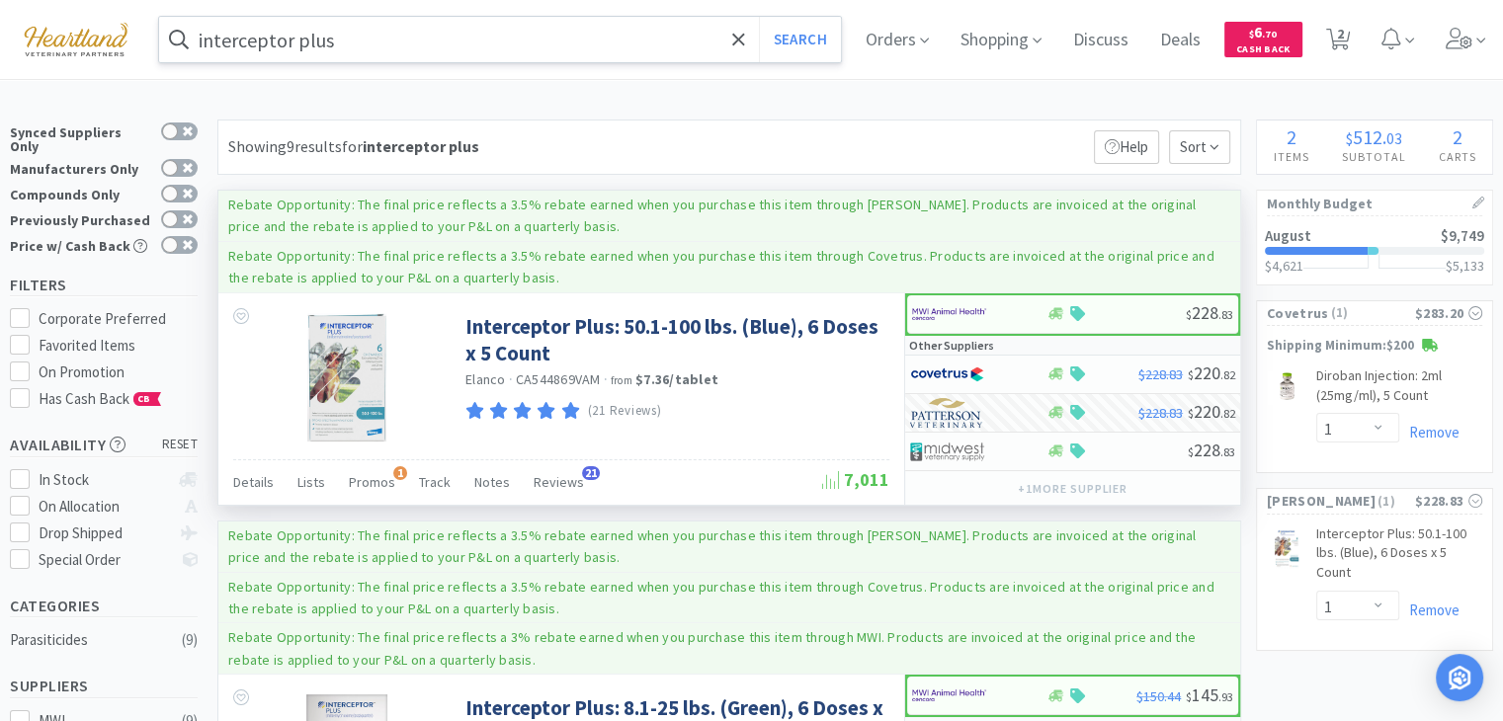
click at [468, 42] on input "interceptor plus" at bounding box center [500, 39] width 682 height 45
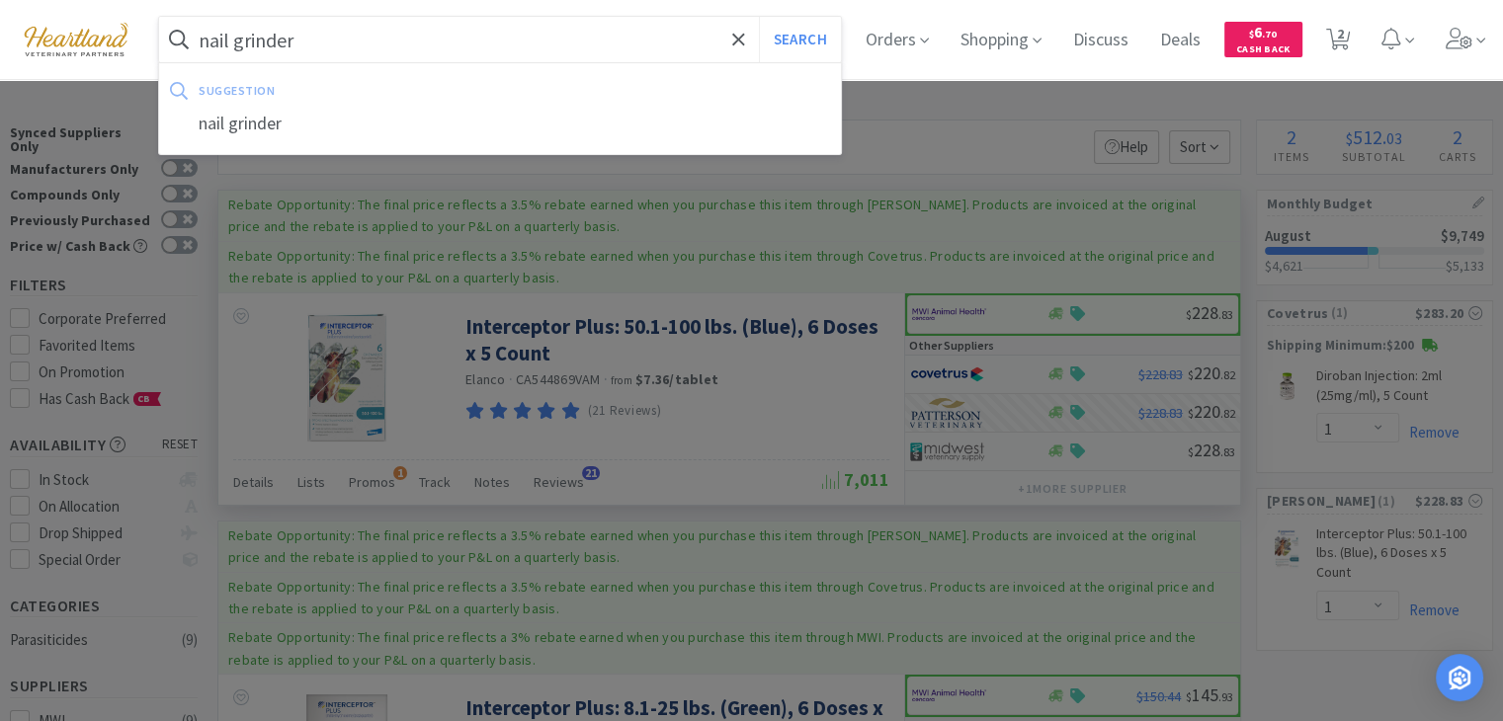
type input "nail grinder"
click at [759, 17] on button "Search" at bounding box center [800, 39] width 82 height 45
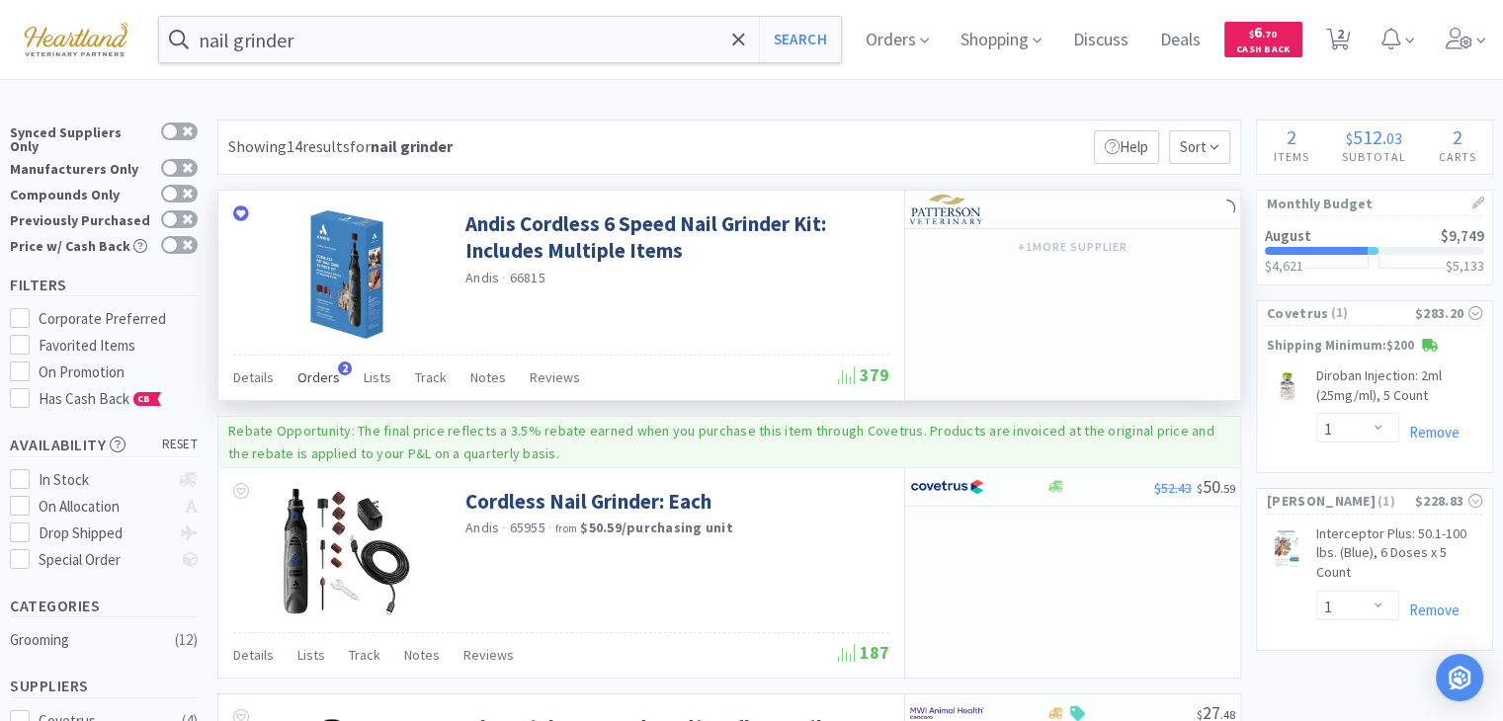
click at [325, 378] on span "Orders" at bounding box center [318, 378] width 42 height 18
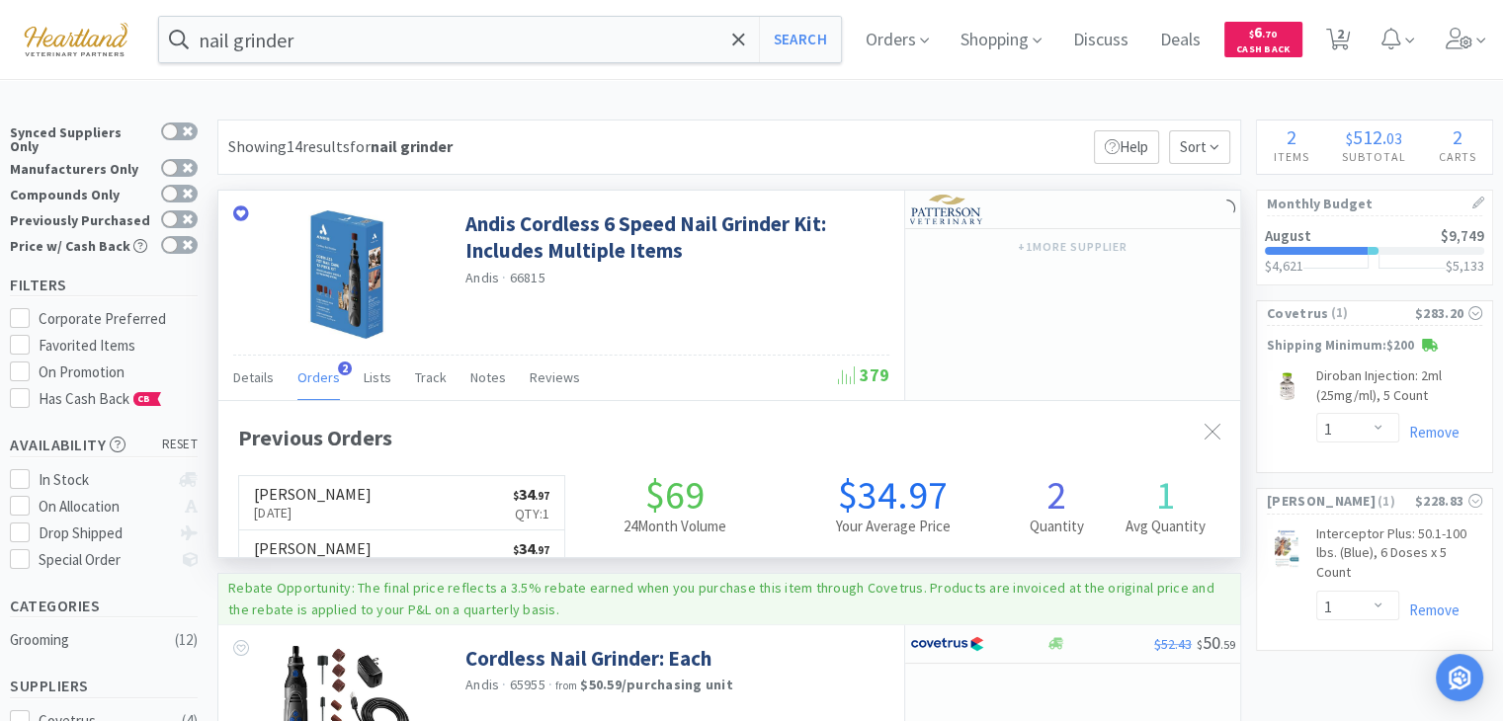
scroll to position [506, 1022]
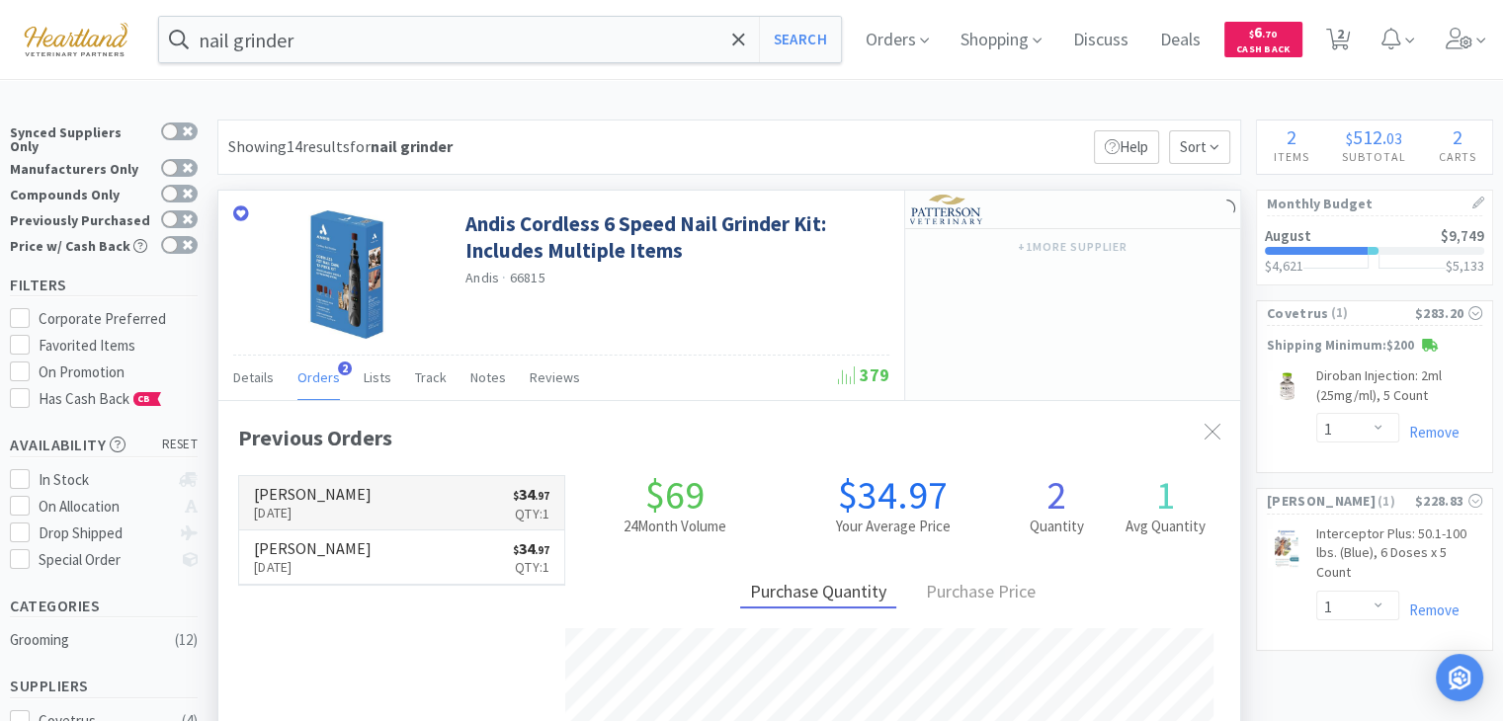
click at [294, 497] on h6 "[PERSON_NAME]" at bounding box center [313, 494] width 118 height 16
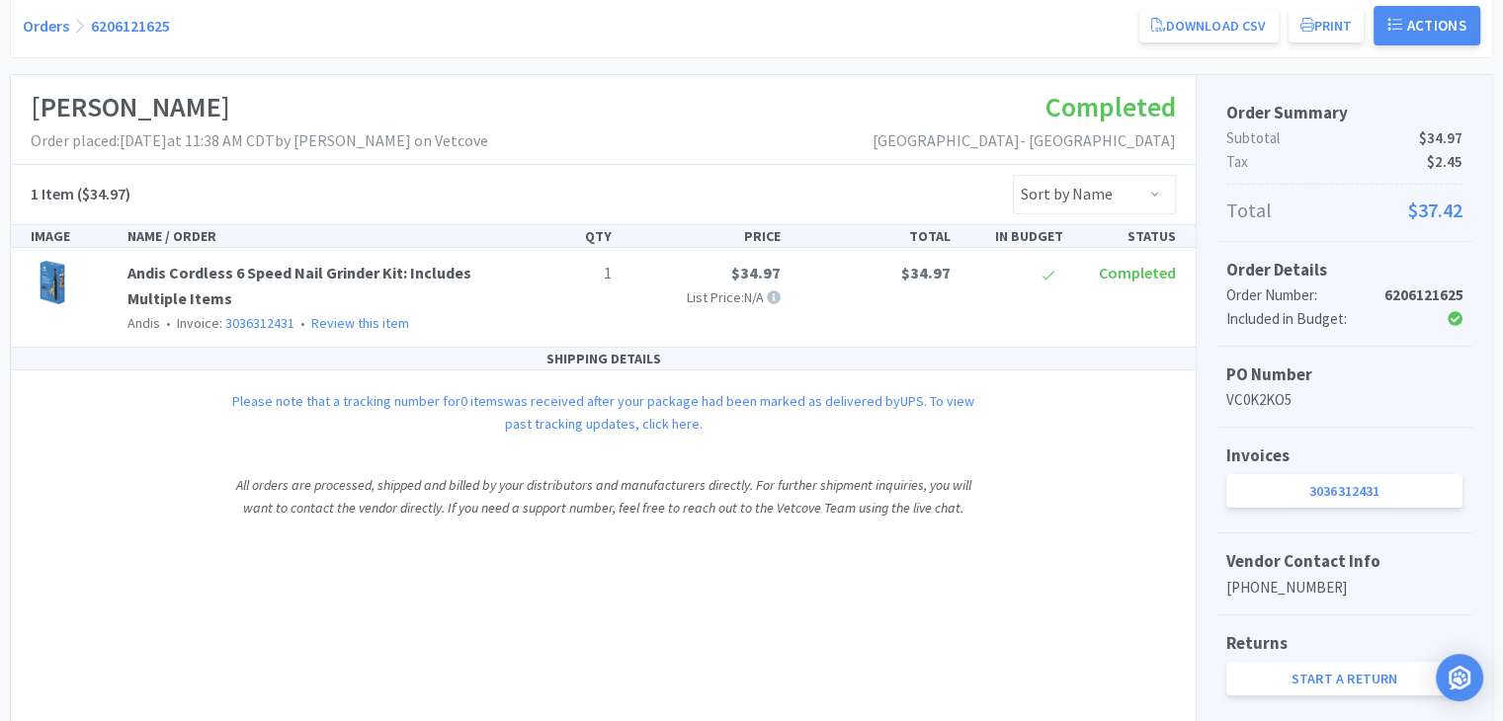
scroll to position [296, 0]
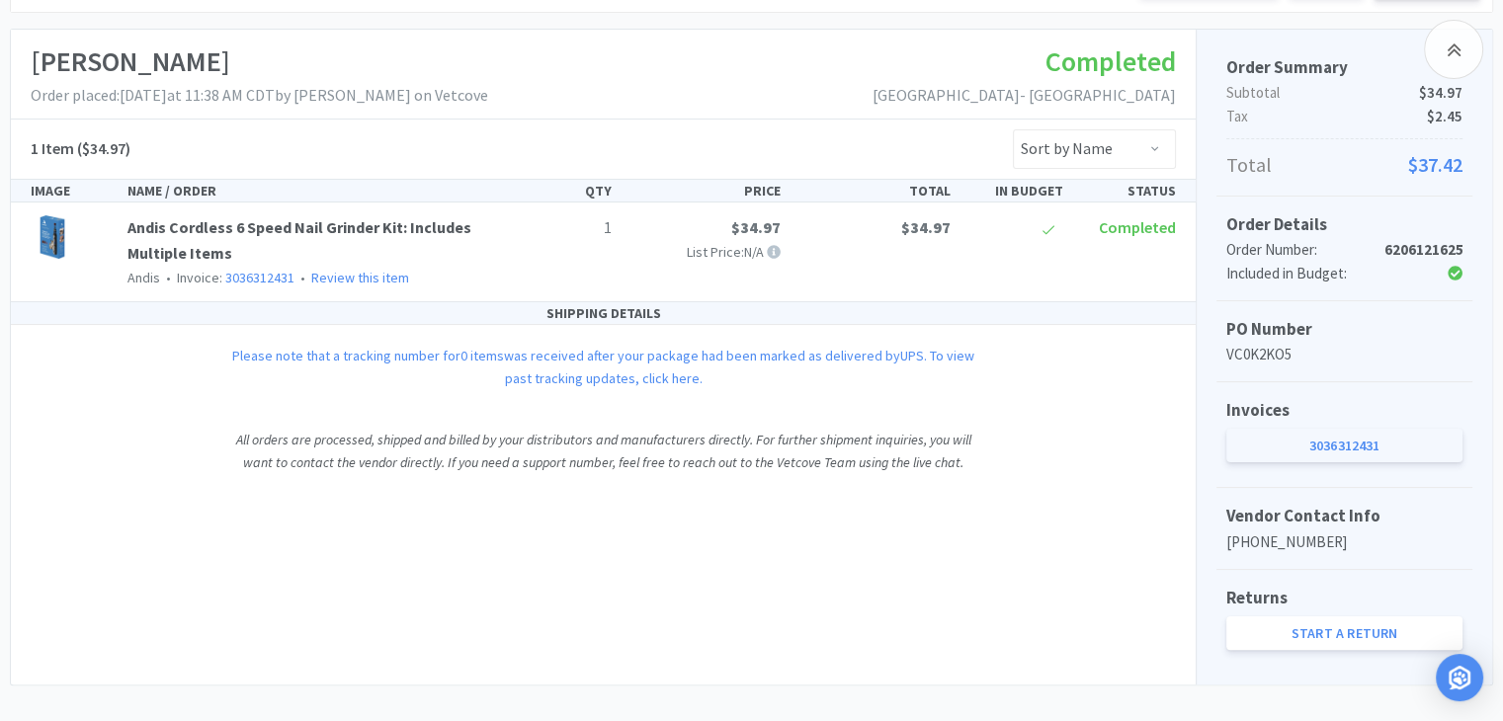
click at [1374, 444] on link "3036312431" at bounding box center [1344, 446] width 236 height 34
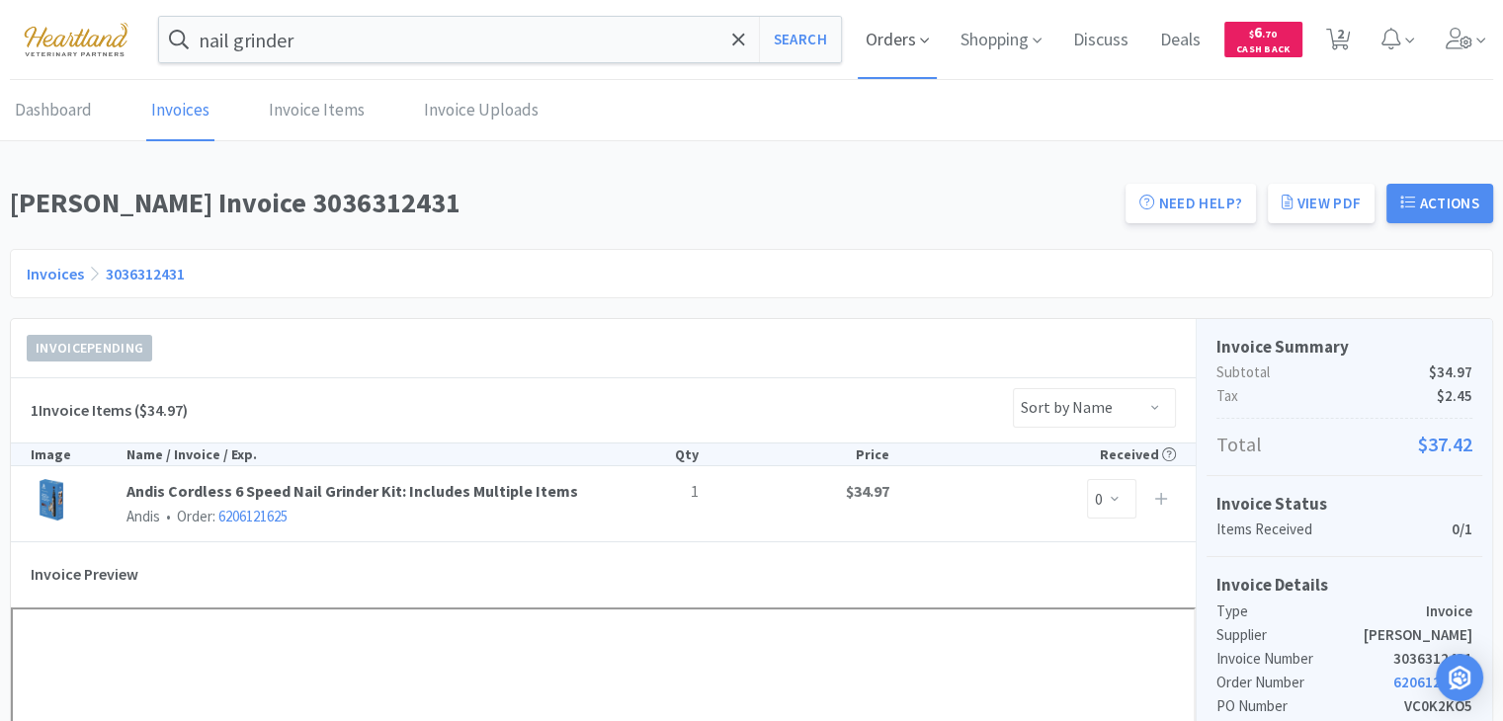
click at [899, 41] on span "Orders" at bounding box center [897, 39] width 79 height 79
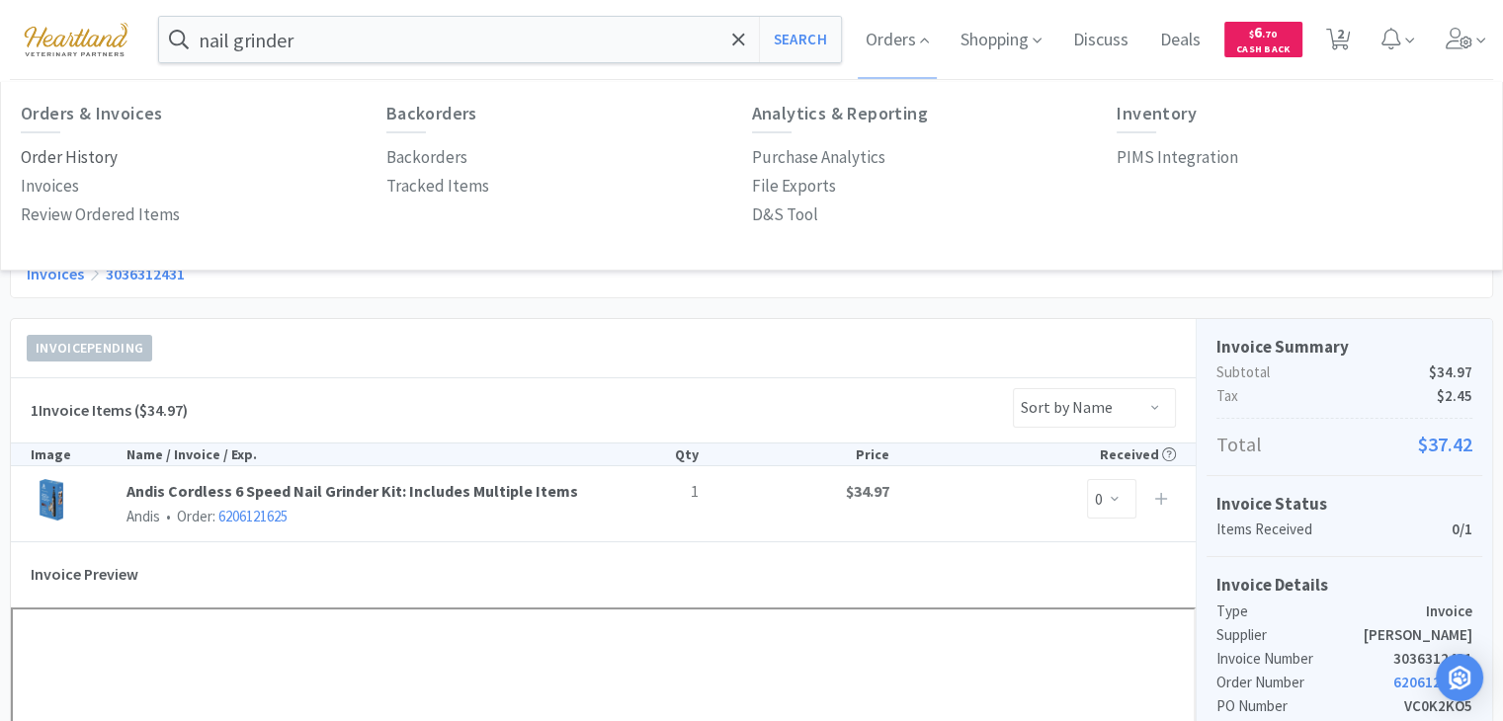
click at [95, 161] on p "Order History" at bounding box center [69, 157] width 97 height 27
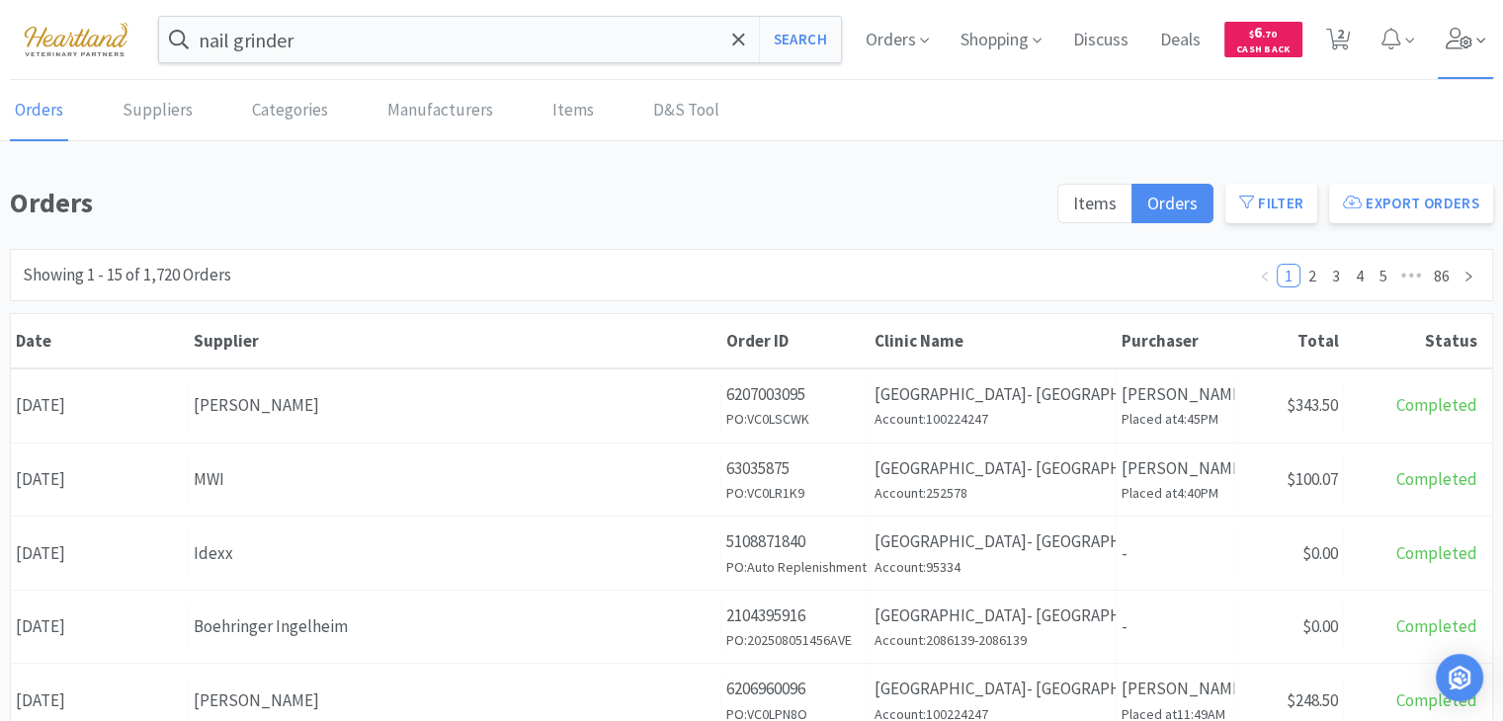
click at [1452, 51] on span at bounding box center [1466, 39] width 56 height 79
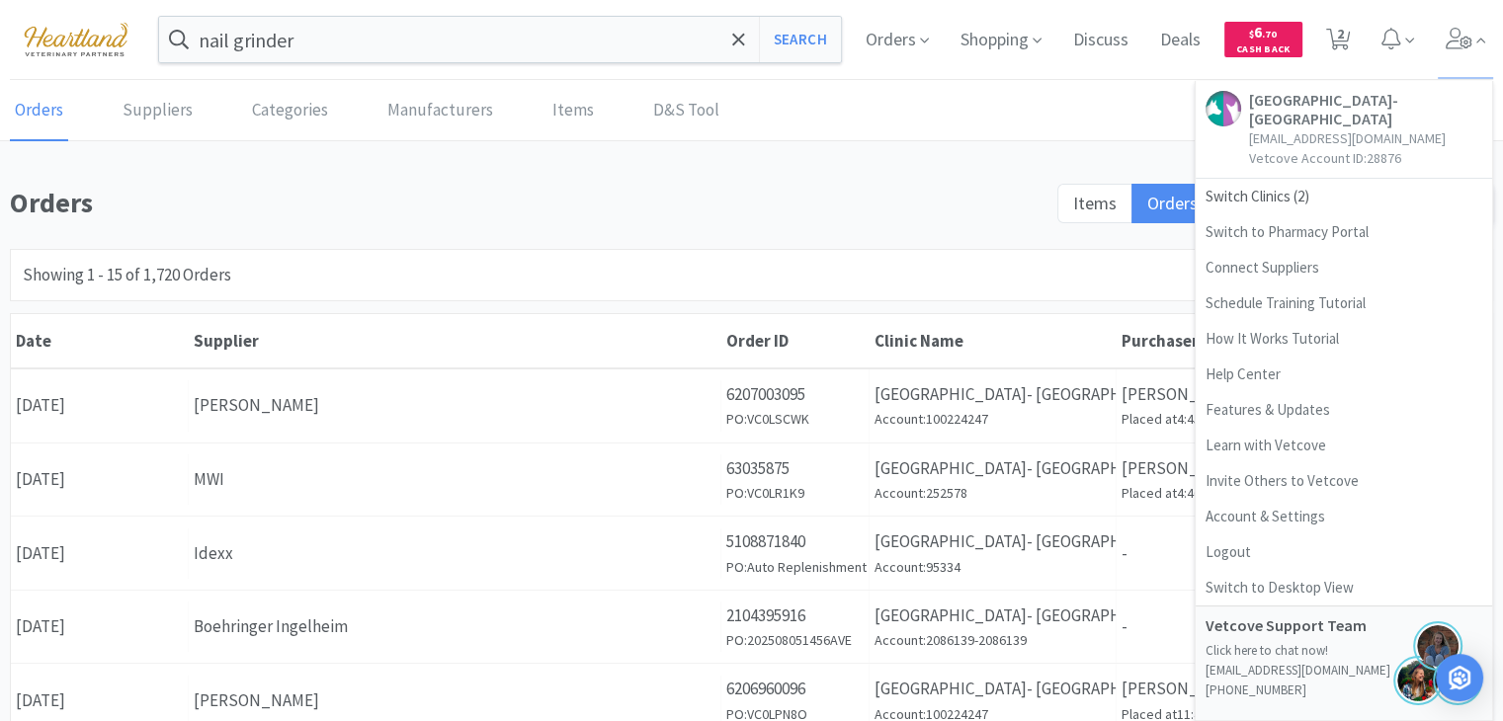
click at [428, 345] on div "Supplier" at bounding box center [455, 341] width 523 height 22
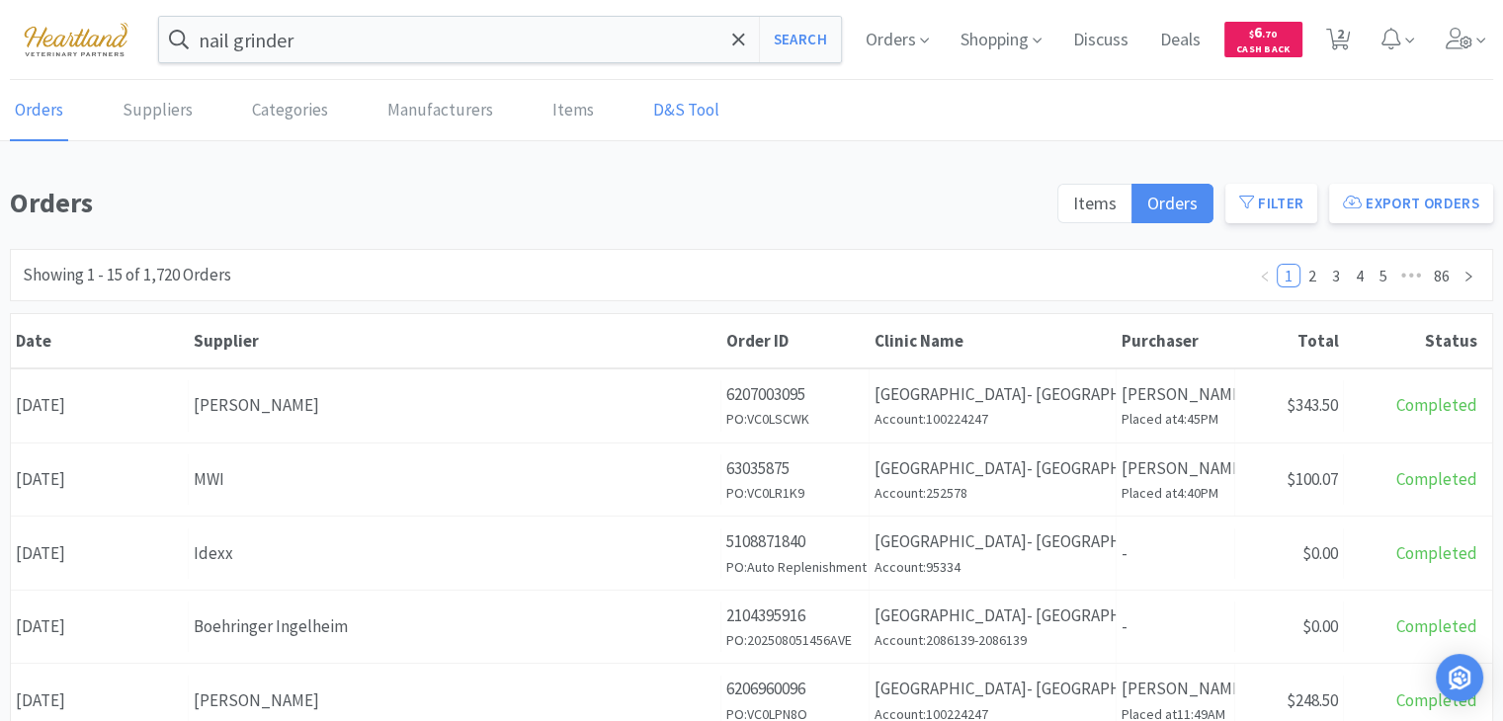
click at [660, 124] on link "D&S Tool" at bounding box center [686, 111] width 76 height 60
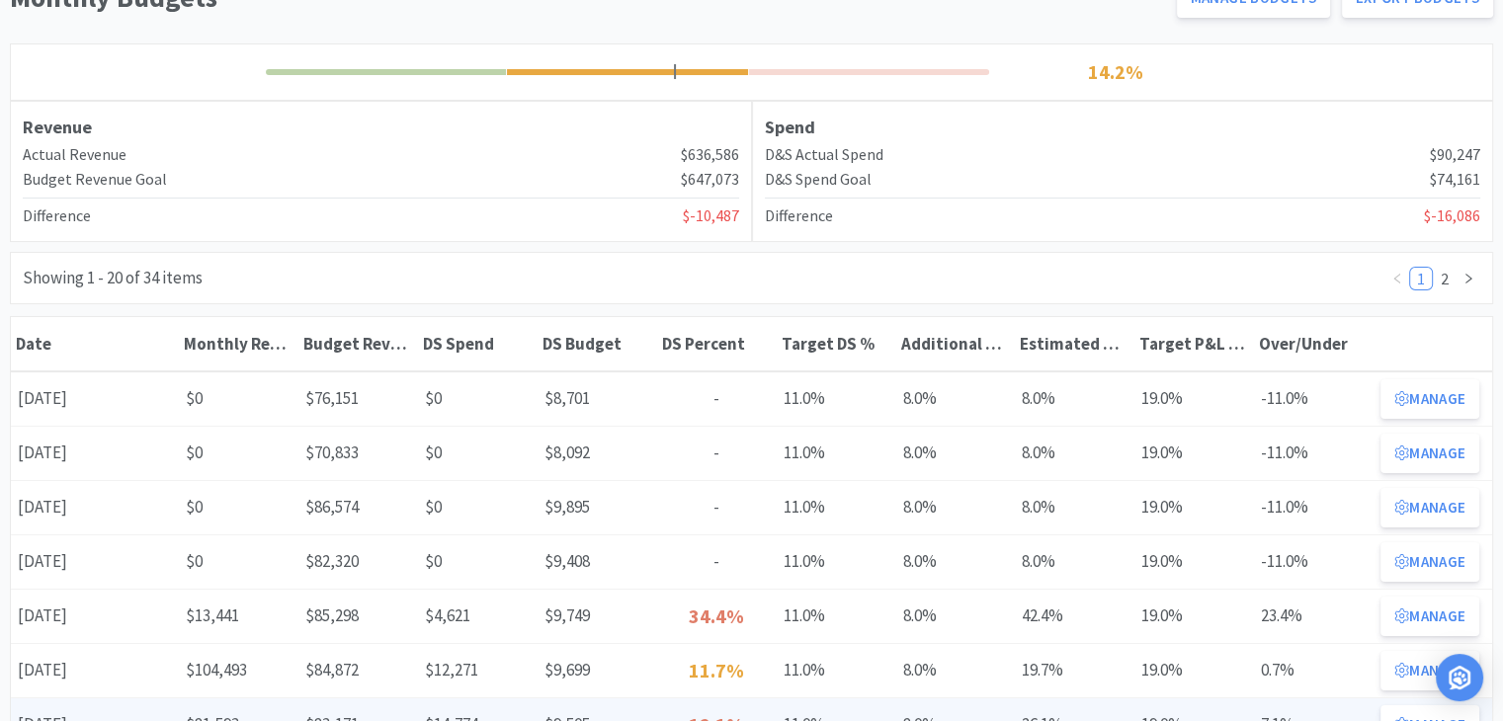
scroll to position [296, 0]
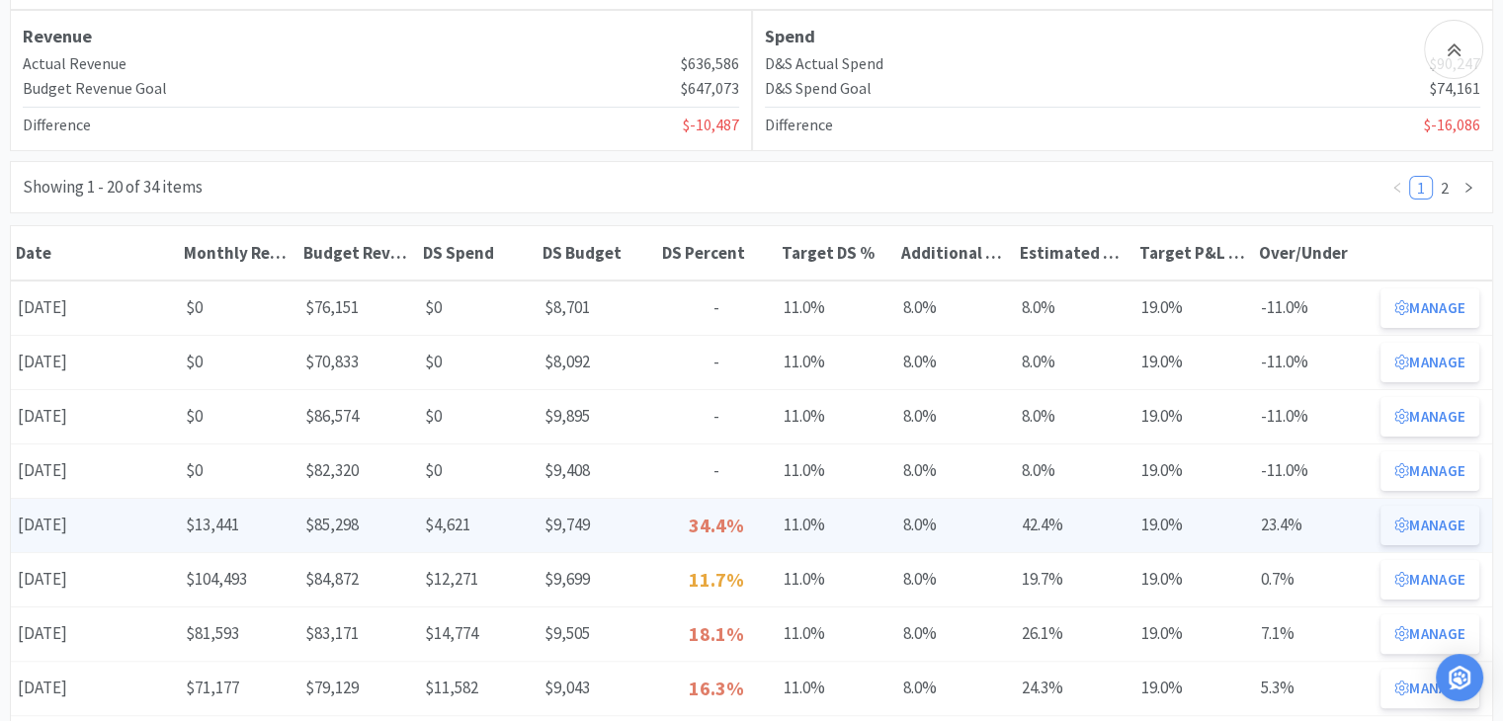
click at [1441, 528] on button "Manage" at bounding box center [1429, 526] width 99 height 40
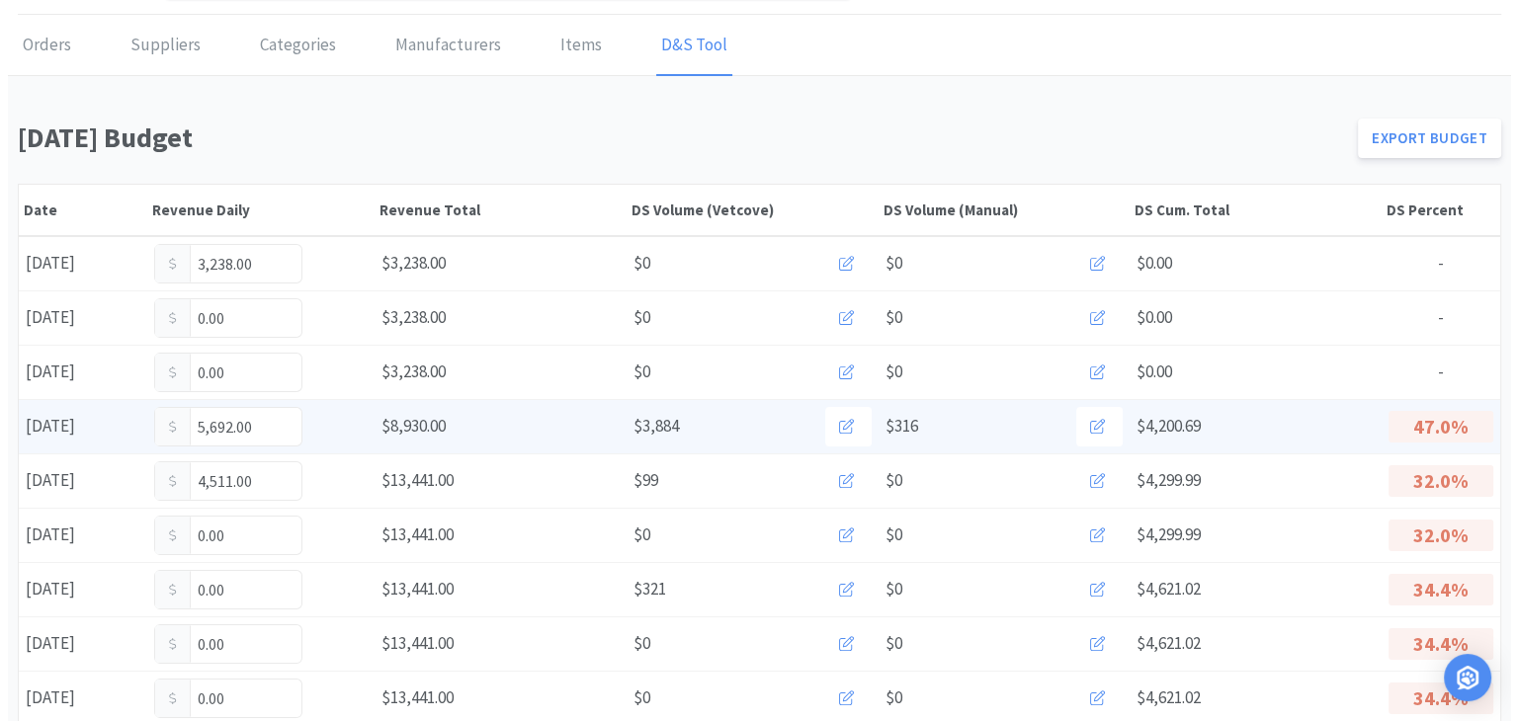
scroll to position [198, 0]
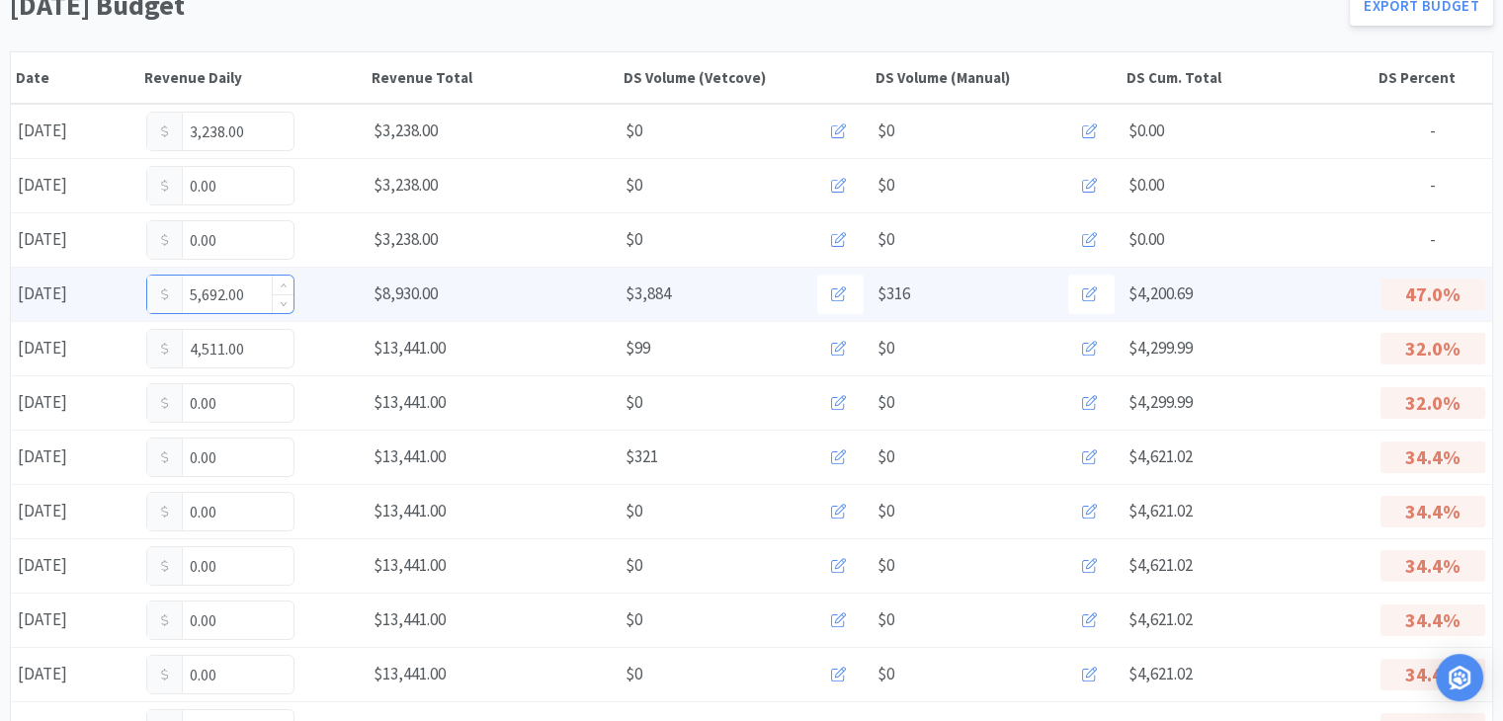
click at [261, 290] on input "5,692.00" at bounding box center [220, 295] width 146 height 38
type input "5"
type input "6,787"
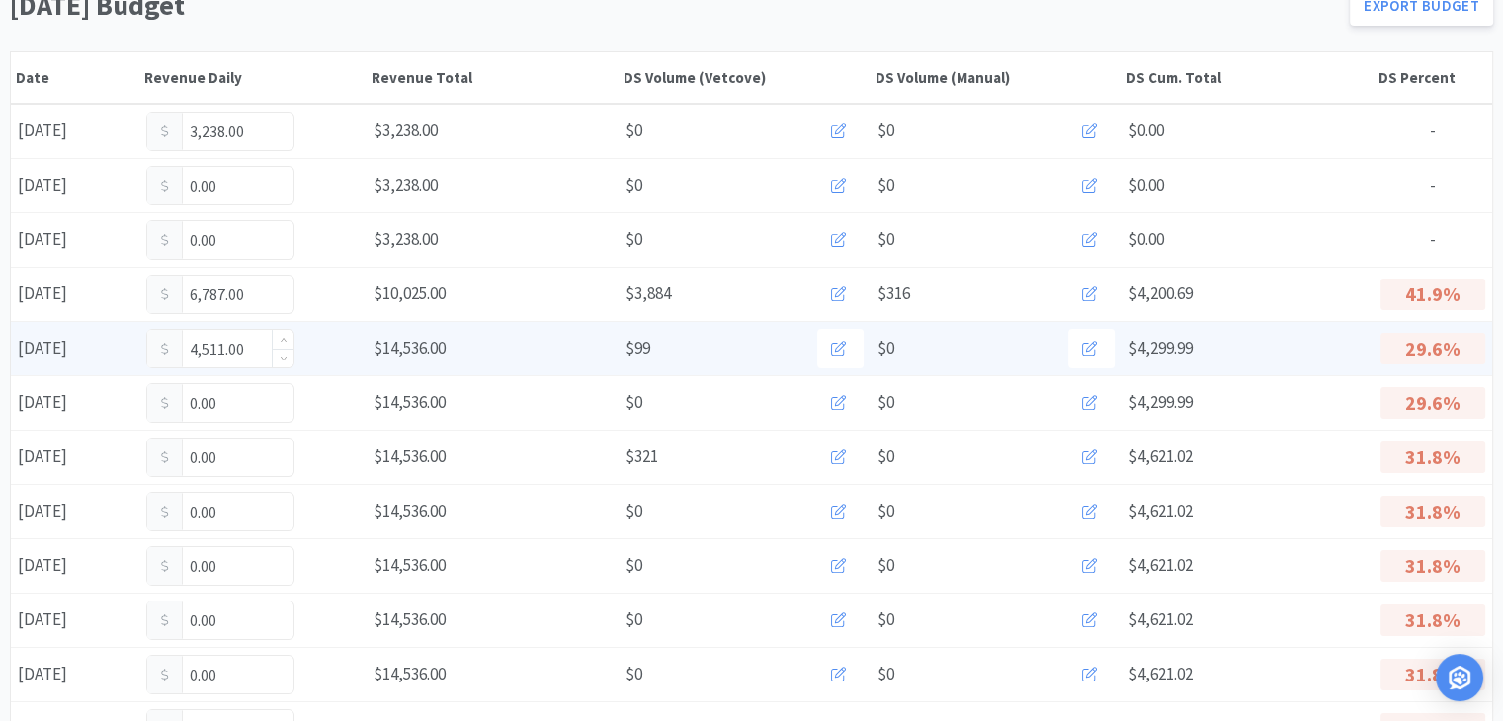
click at [255, 345] on input "4,511.00" at bounding box center [220, 349] width 146 height 38
type input "4,526"
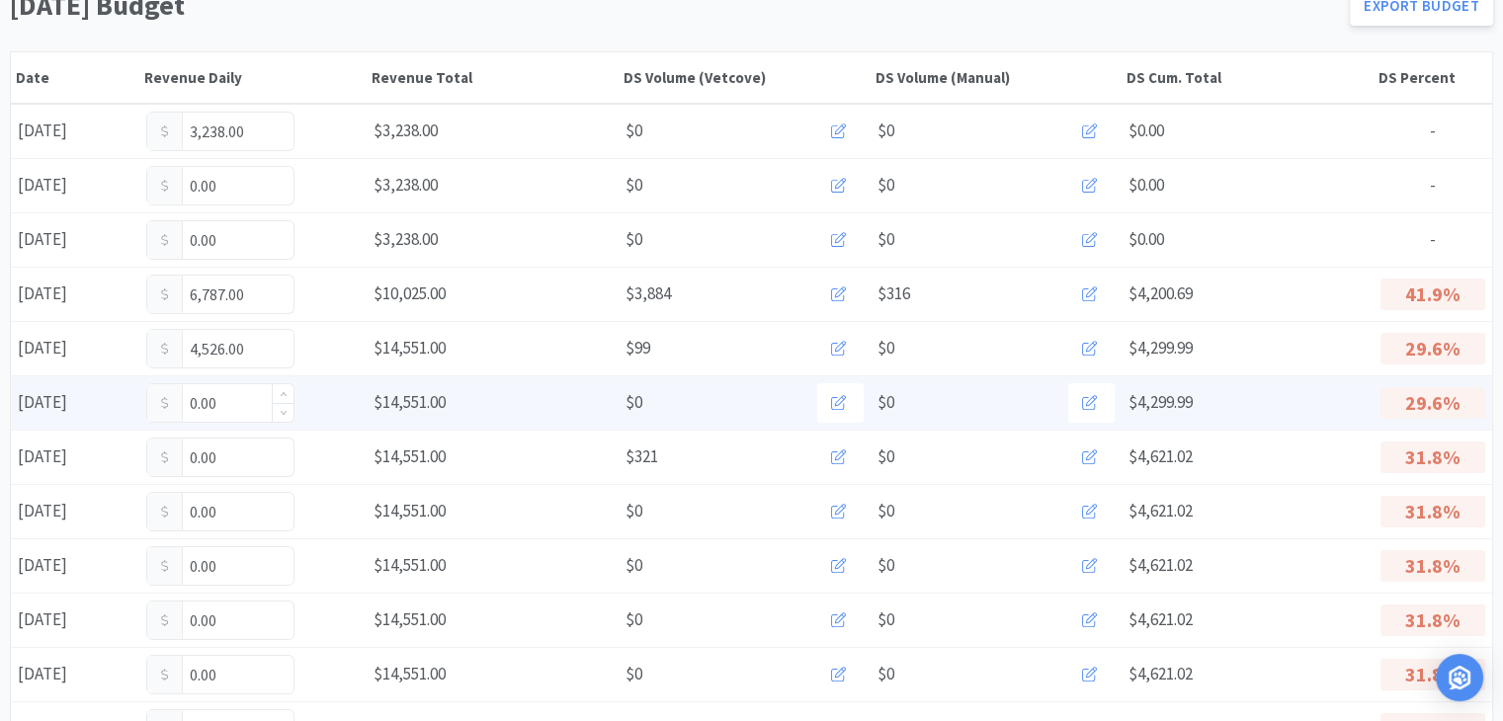
click at [231, 409] on input "0.00" at bounding box center [220, 403] width 146 height 38
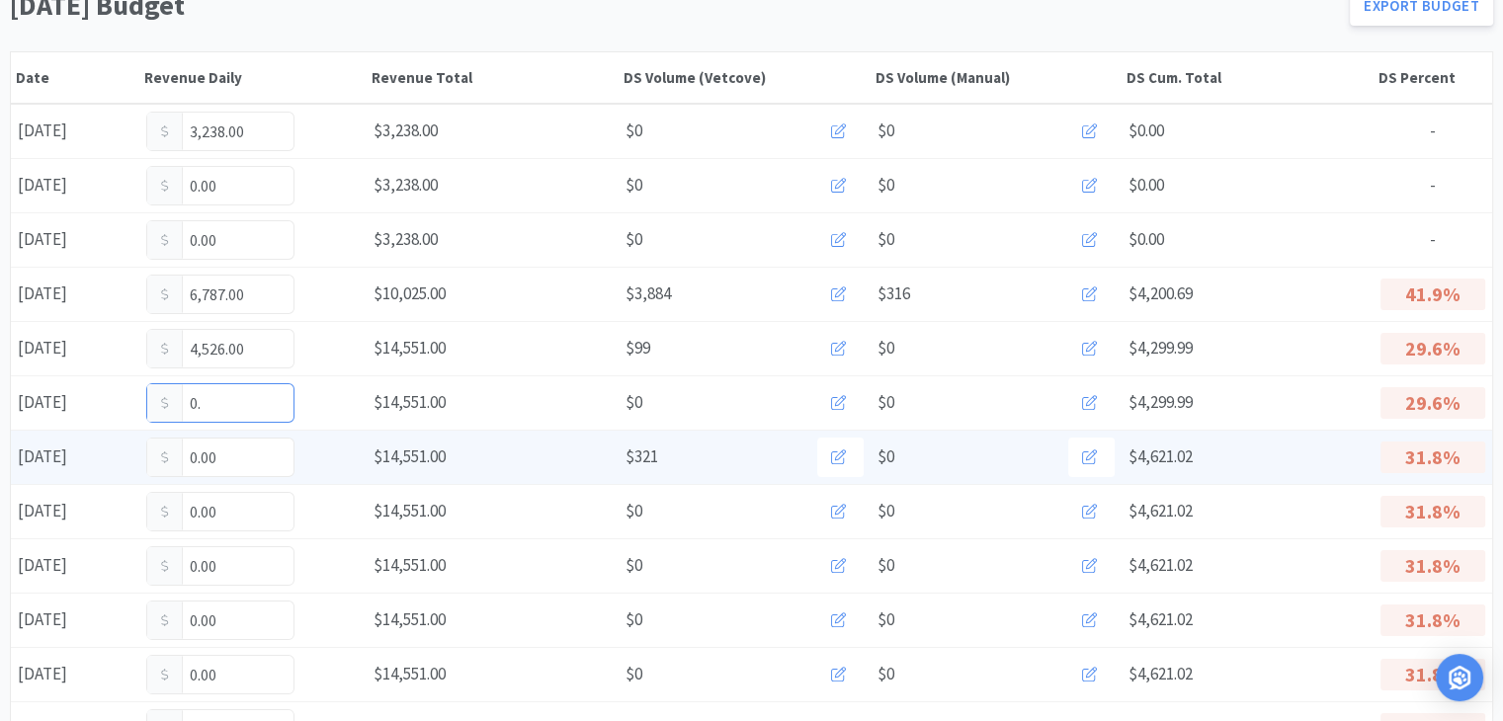
type input "0"
type input "4,693"
click at [229, 458] on input "0.00" at bounding box center [220, 458] width 146 height 38
type input "0"
type input "2,950"
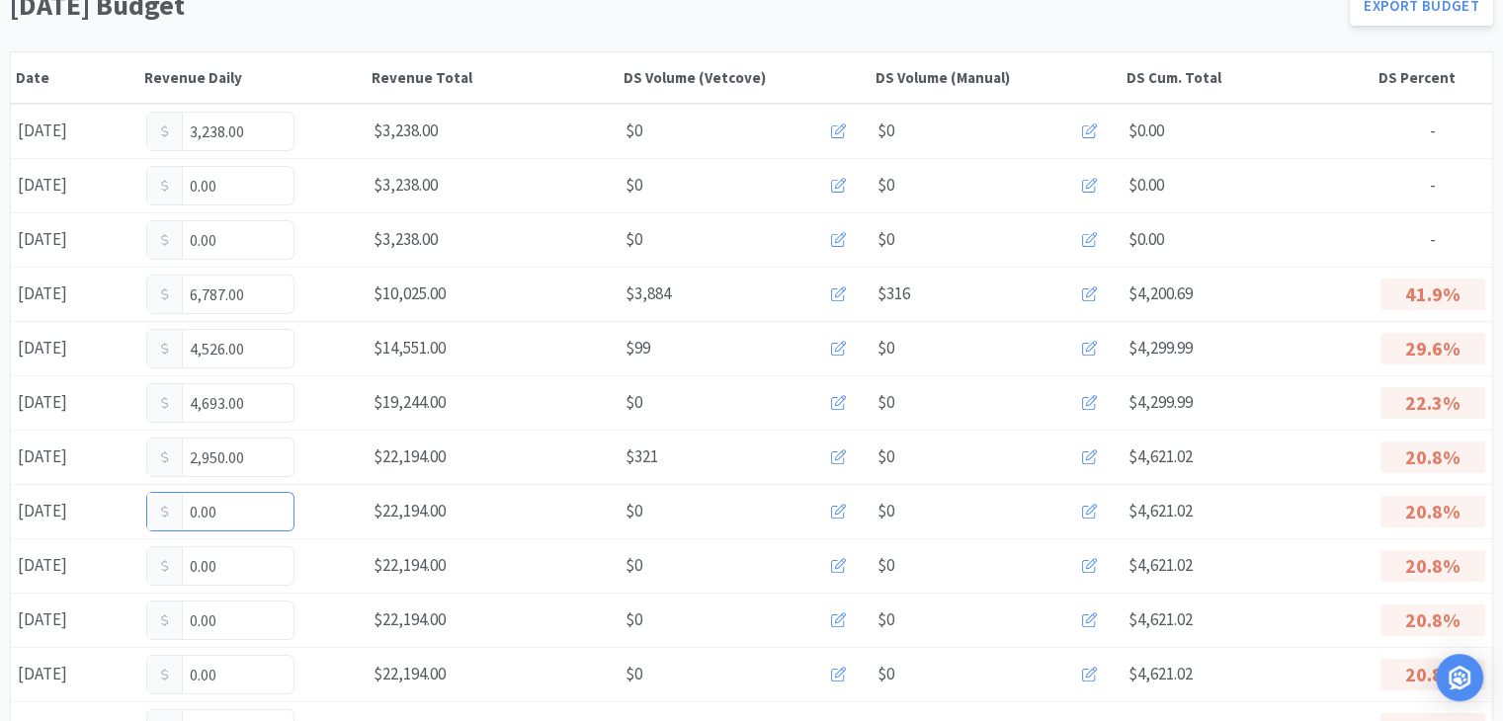
click at [232, 517] on input "0.00" at bounding box center [220, 512] width 146 height 38
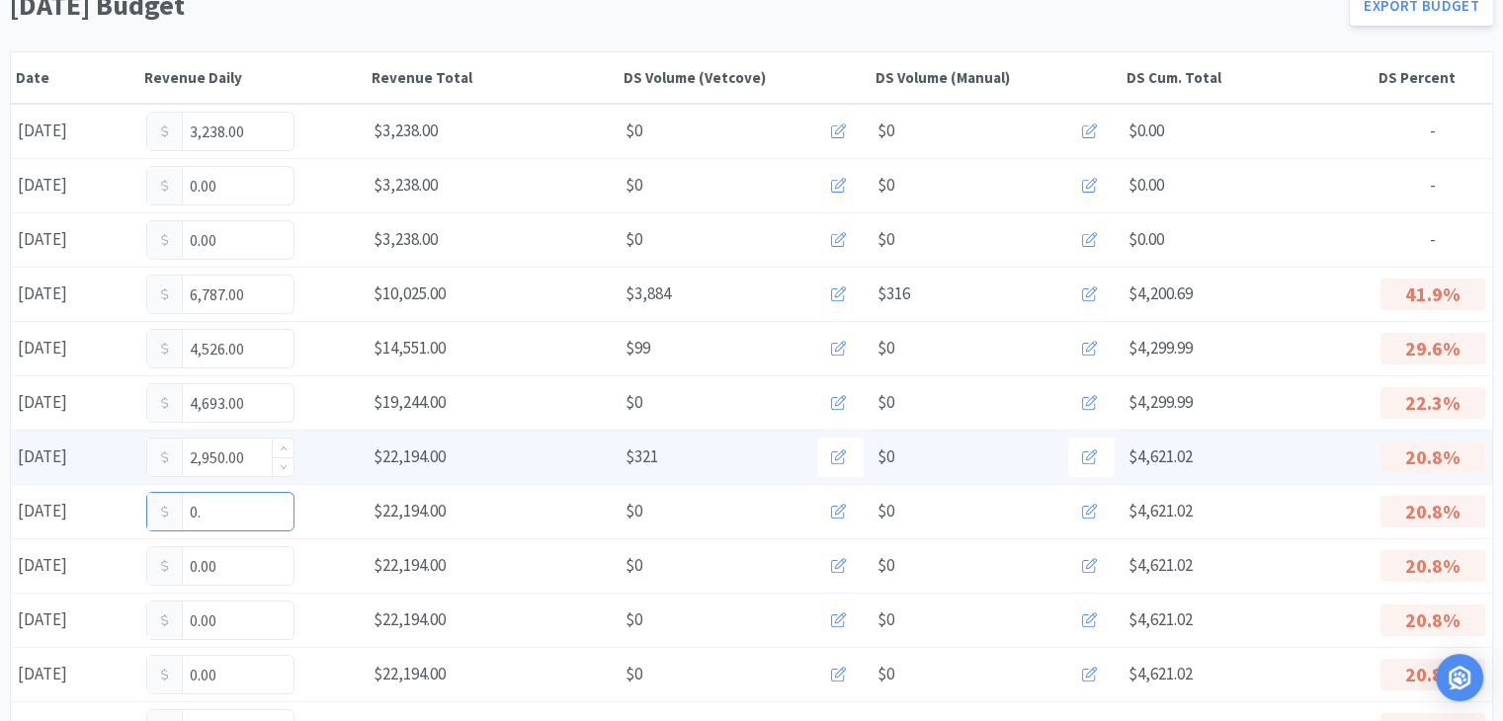
type input "0"
type input "2,624"
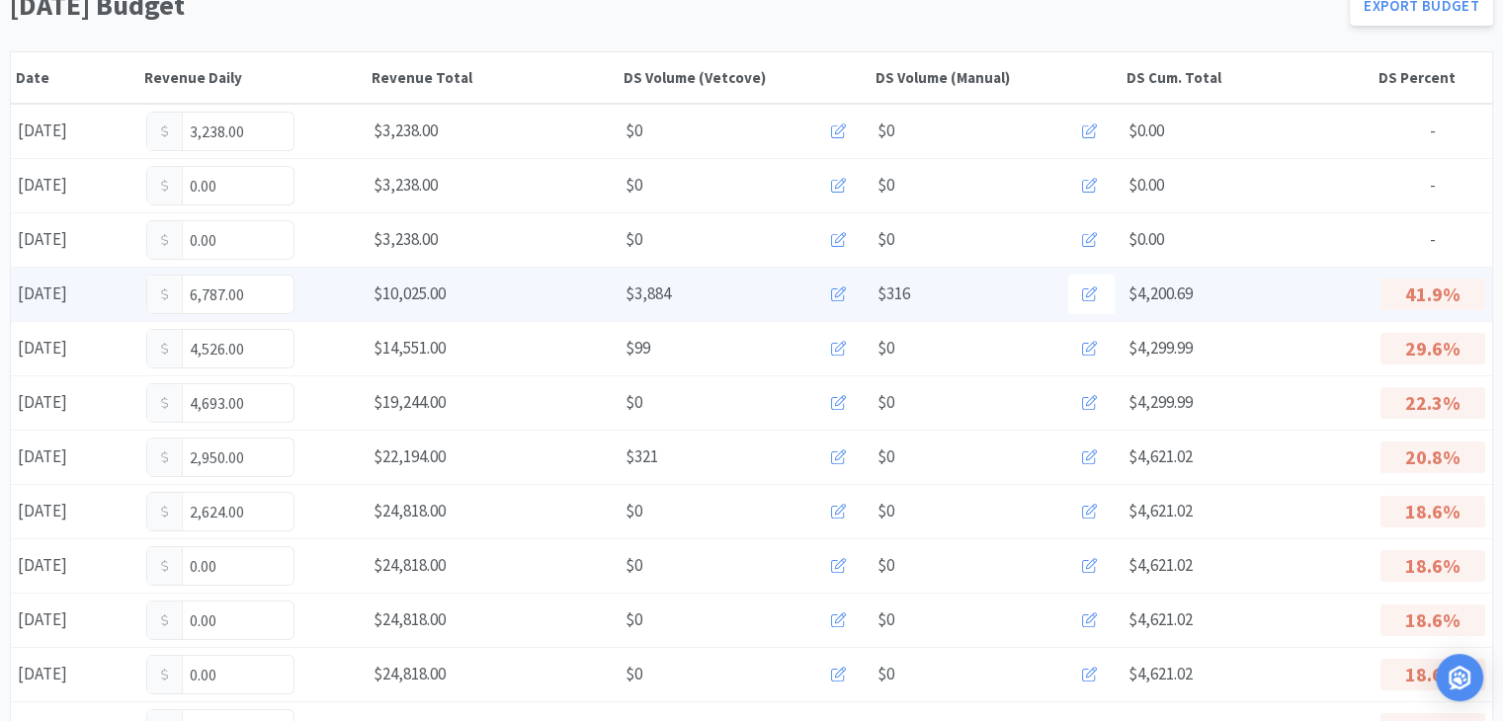
click at [834, 293] on icon at bounding box center [838, 294] width 15 height 15
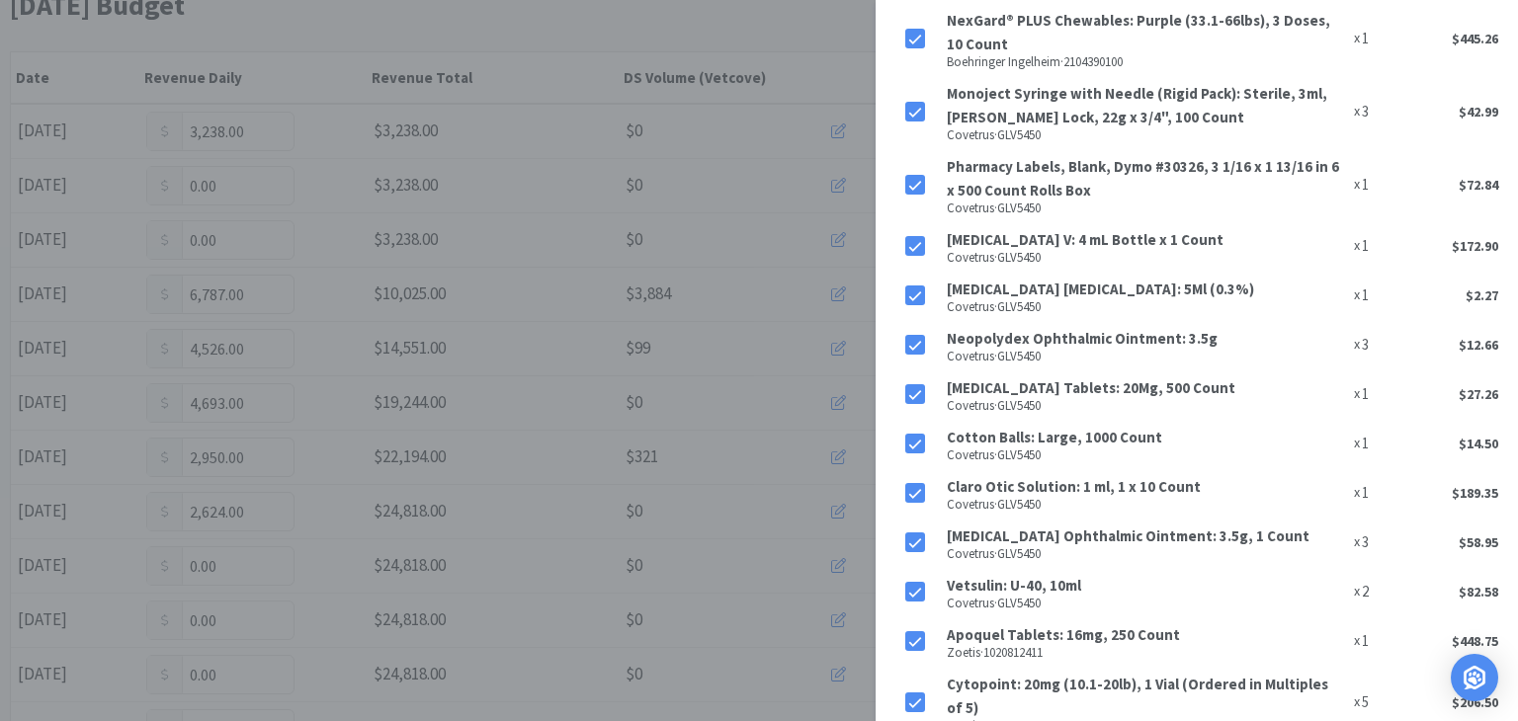
scroll to position [395, 0]
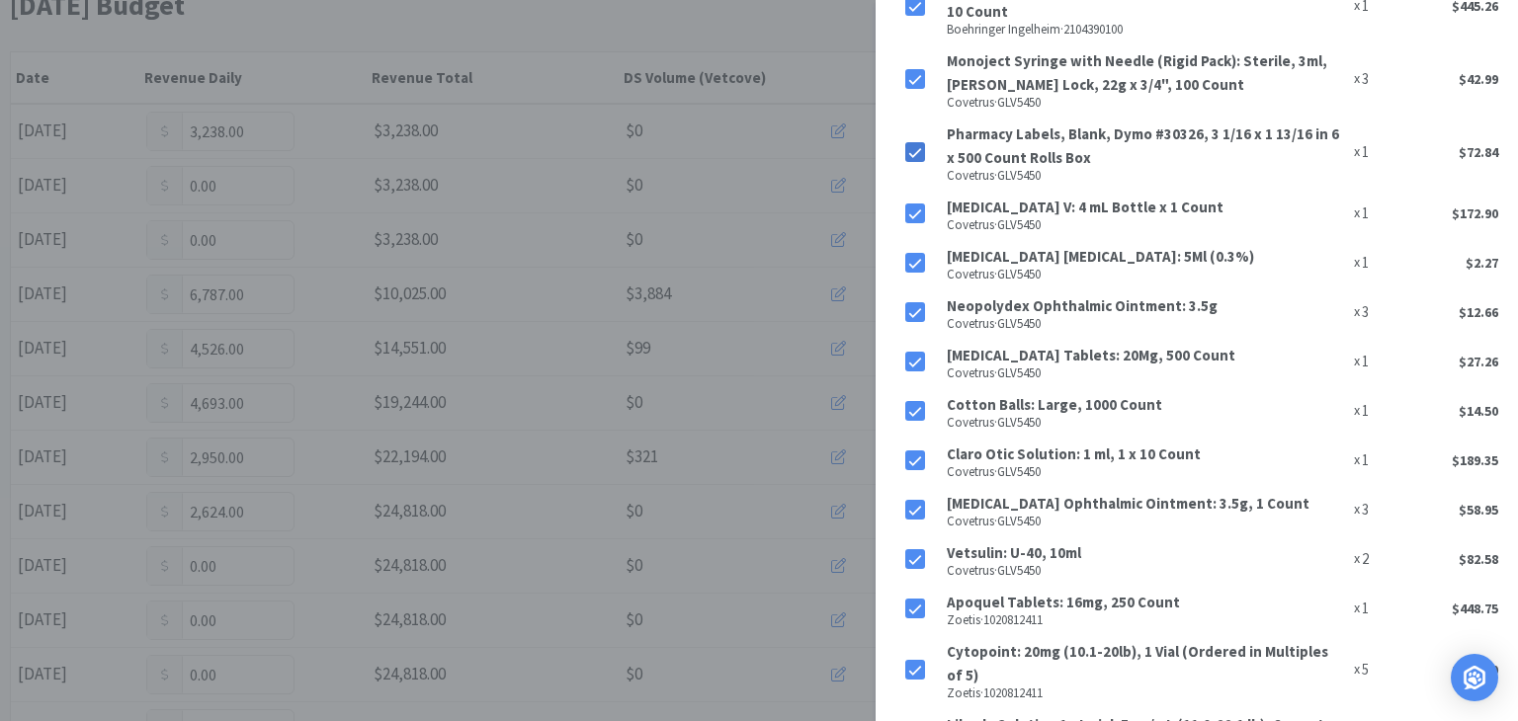
click at [921, 154] on icon at bounding box center [915, 153] width 14 height 14
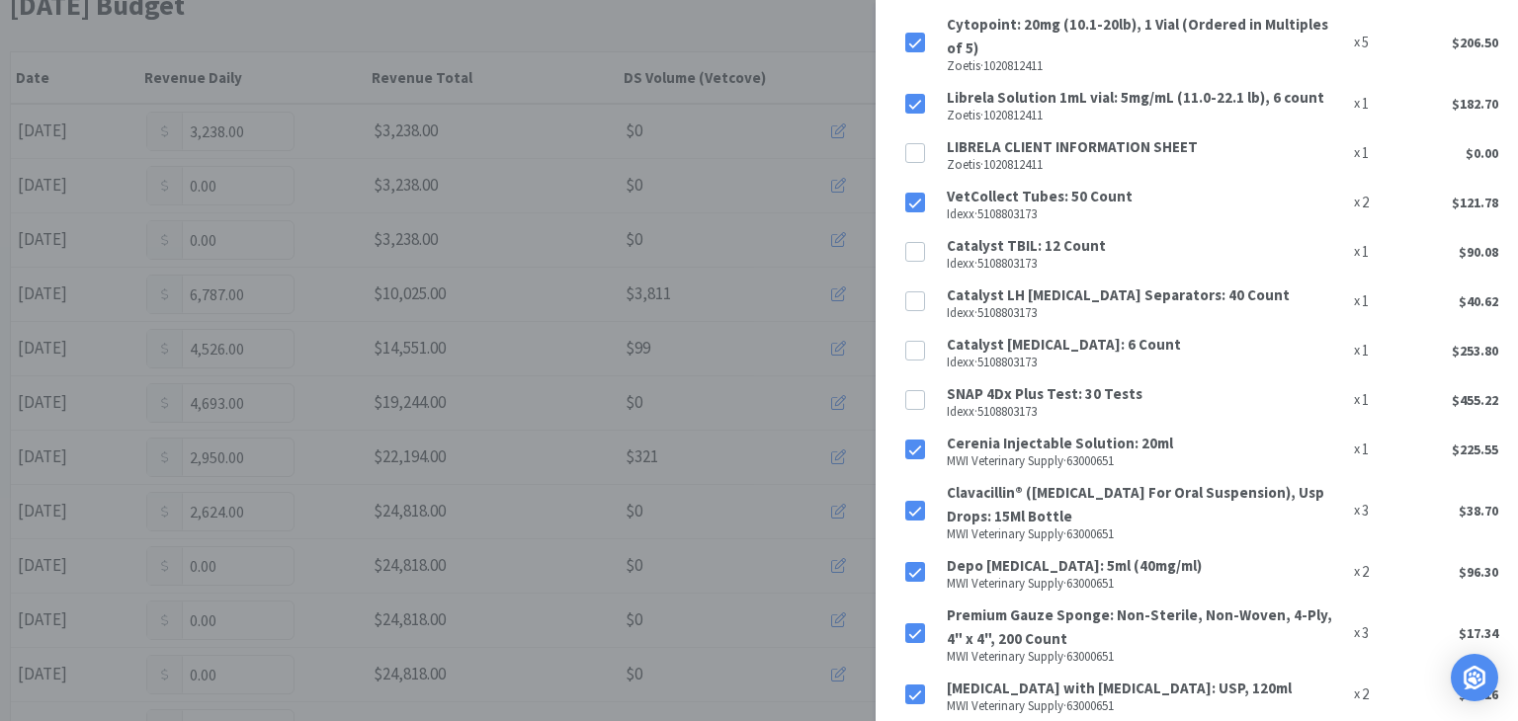
scroll to position [1087, 0]
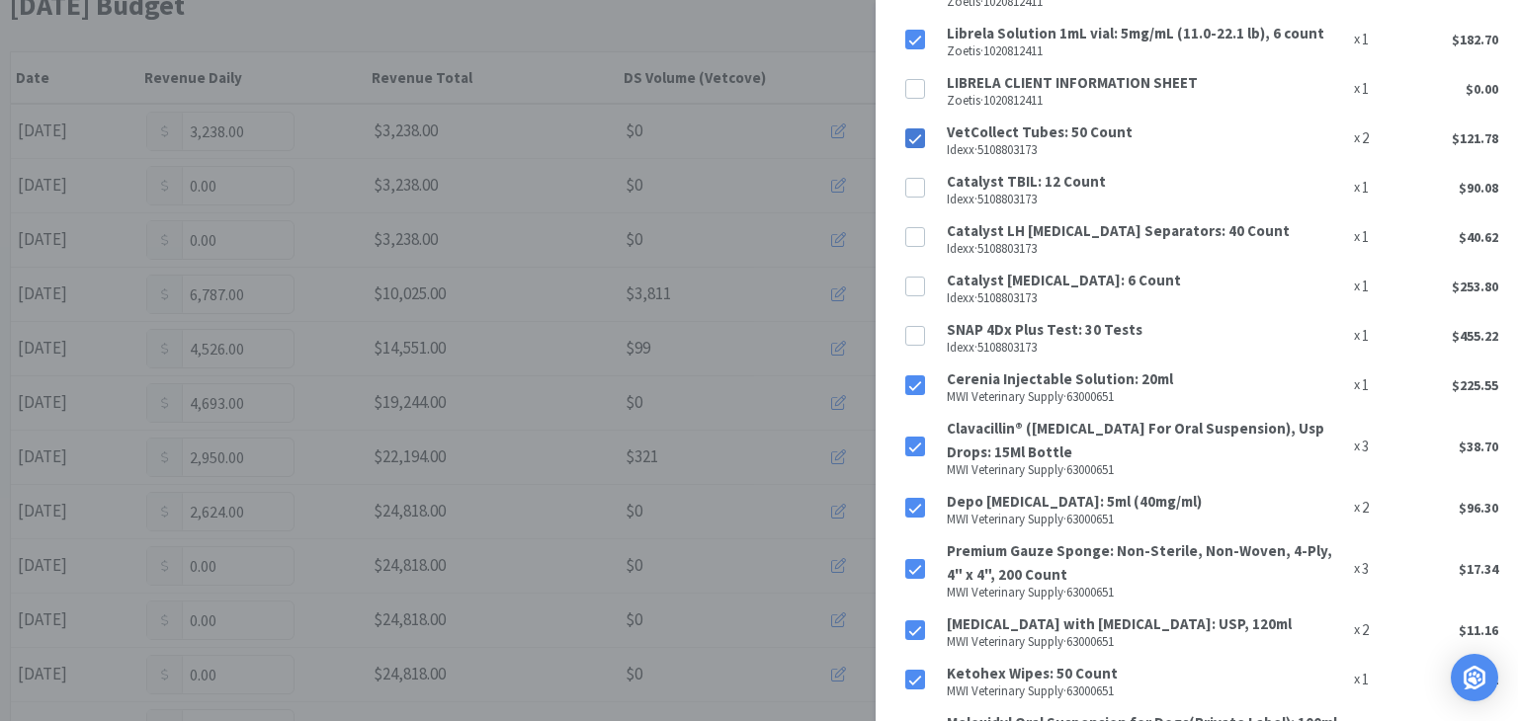
click at [913, 140] on icon at bounding box center [915, 139] width 13 height 10
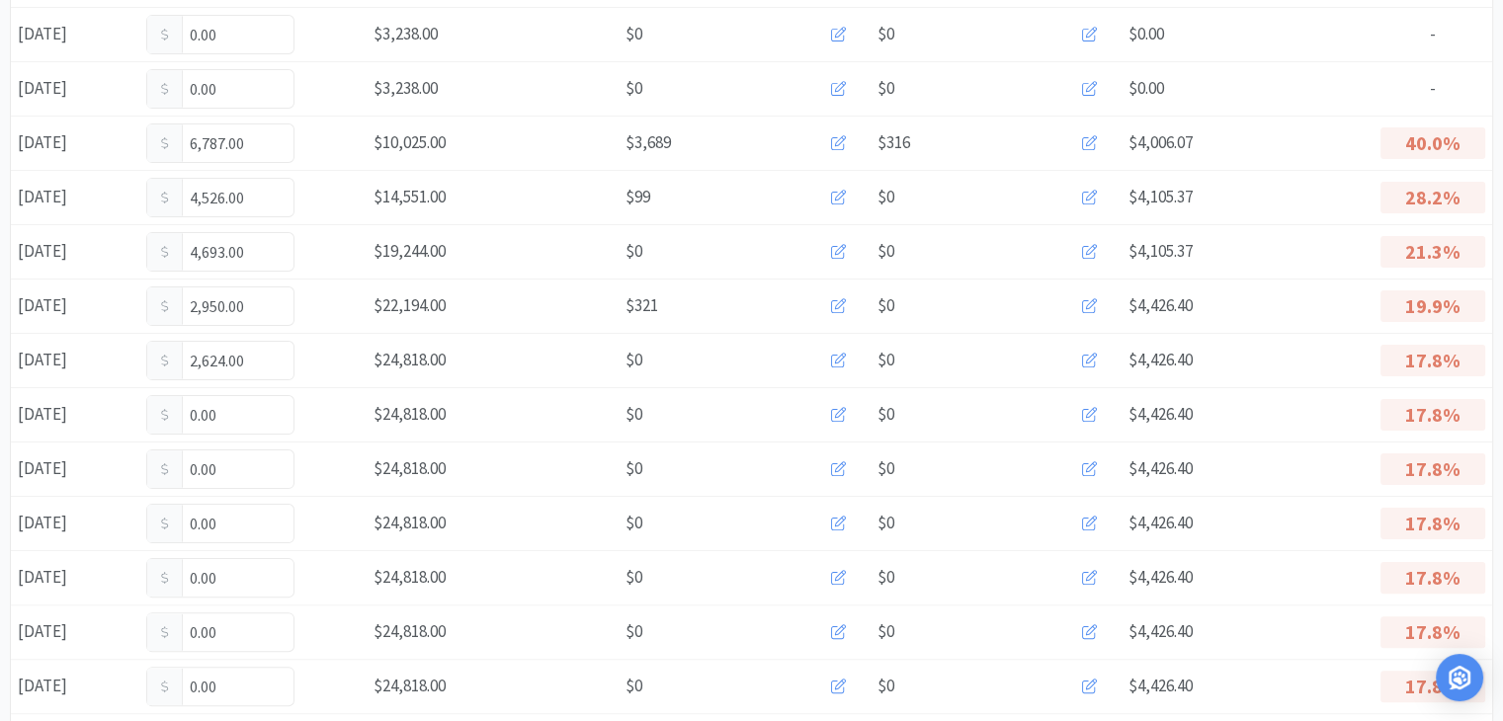
scroll to position [0, 0]
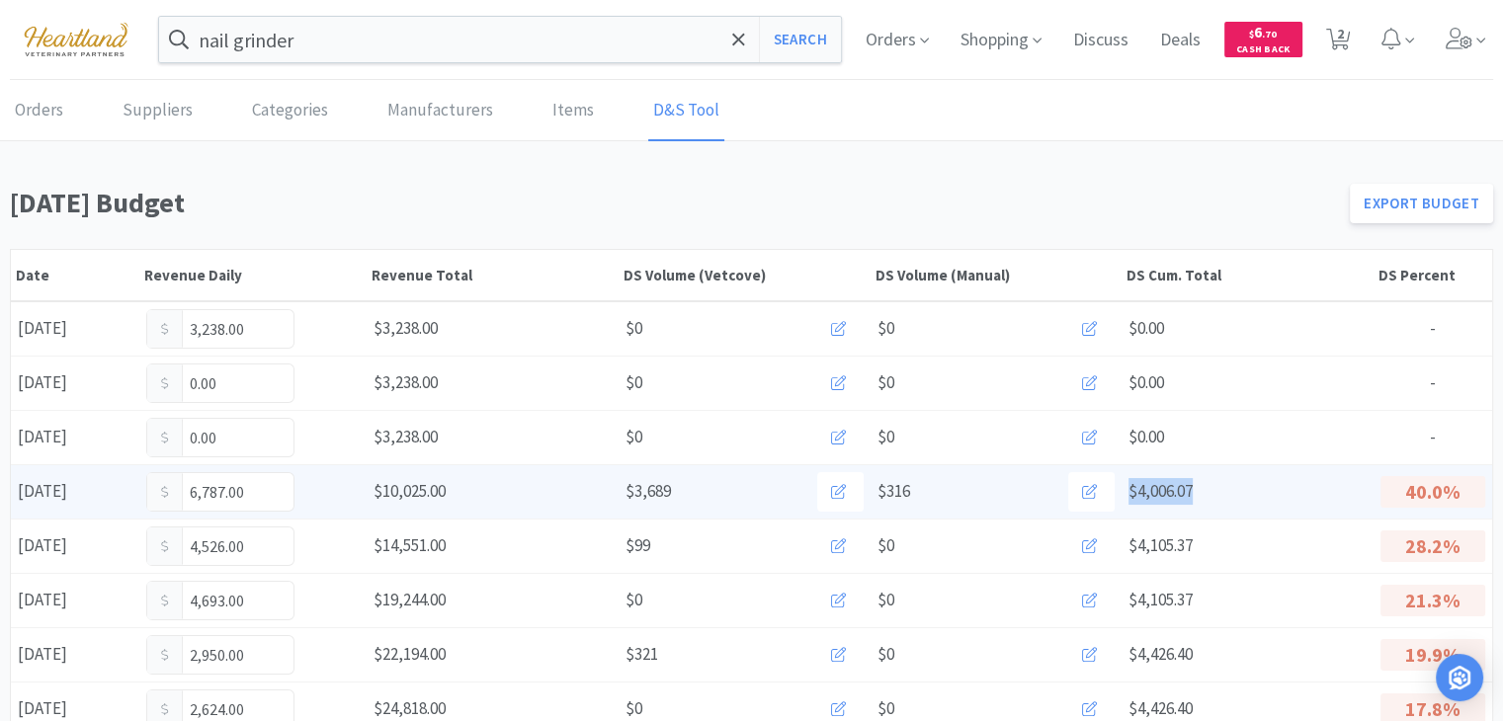
drag, startPoint x: 1192, startPoint y: 487, endPoint x: 1143, endPoint y: 487, distance: 48.4
click at [1122, 488] on div "DS Cum. Total $4,006.07" at bounding box center [1247, 491] width 252 height 41
click at [949, 491] on div "$316" at bounding box center [996, 492] width 238 height 40
drag, startPoint x: 915, startPoint y: 492, endPoint x: 877, endPoint y: 499, distance: 38.2
click at [877, 499] on div "$316" at bounding box center [996, 492] width 238 height 40
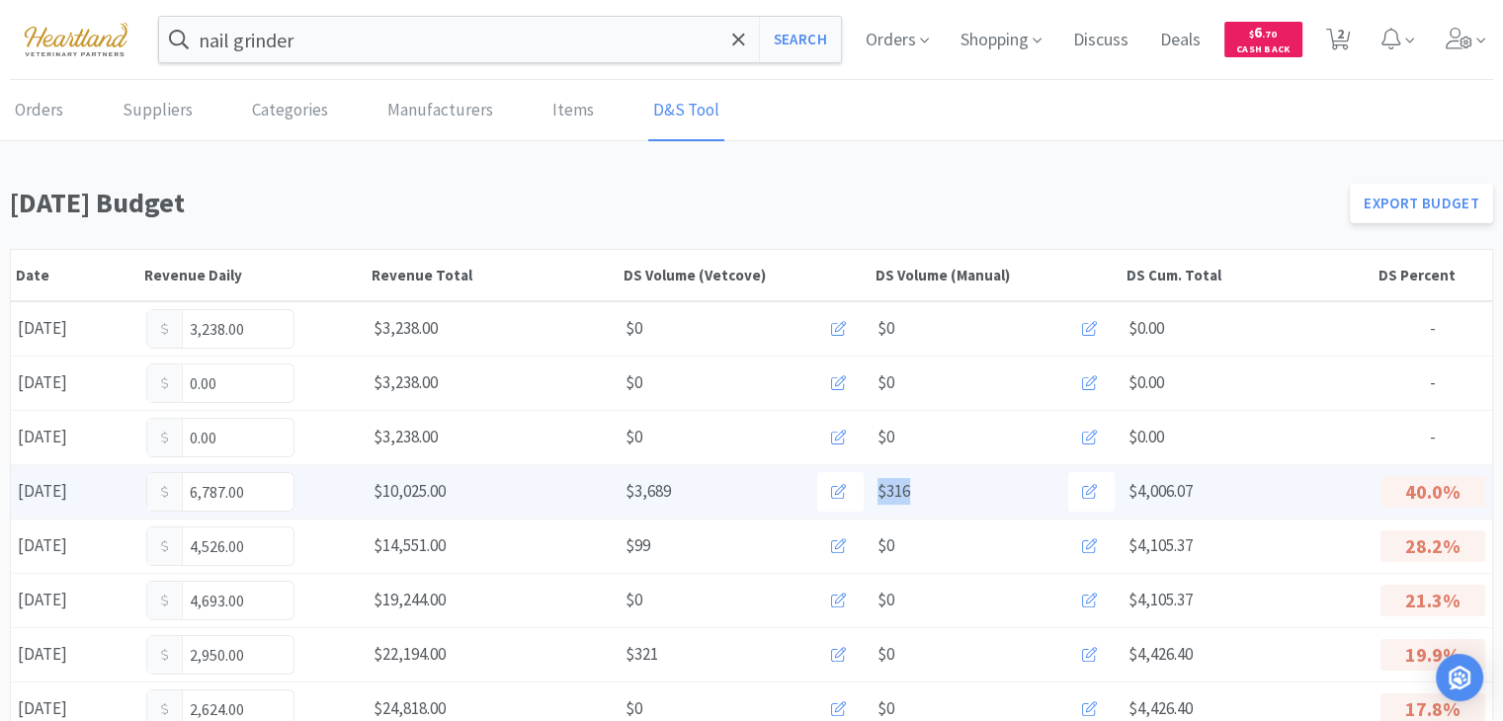
click at [905, 491] on span "$316" at bounding box center [893, 491] width 33 height 27
click at [929, 491] on div "$316" at bounding box center [996, 492] width 238 height 40
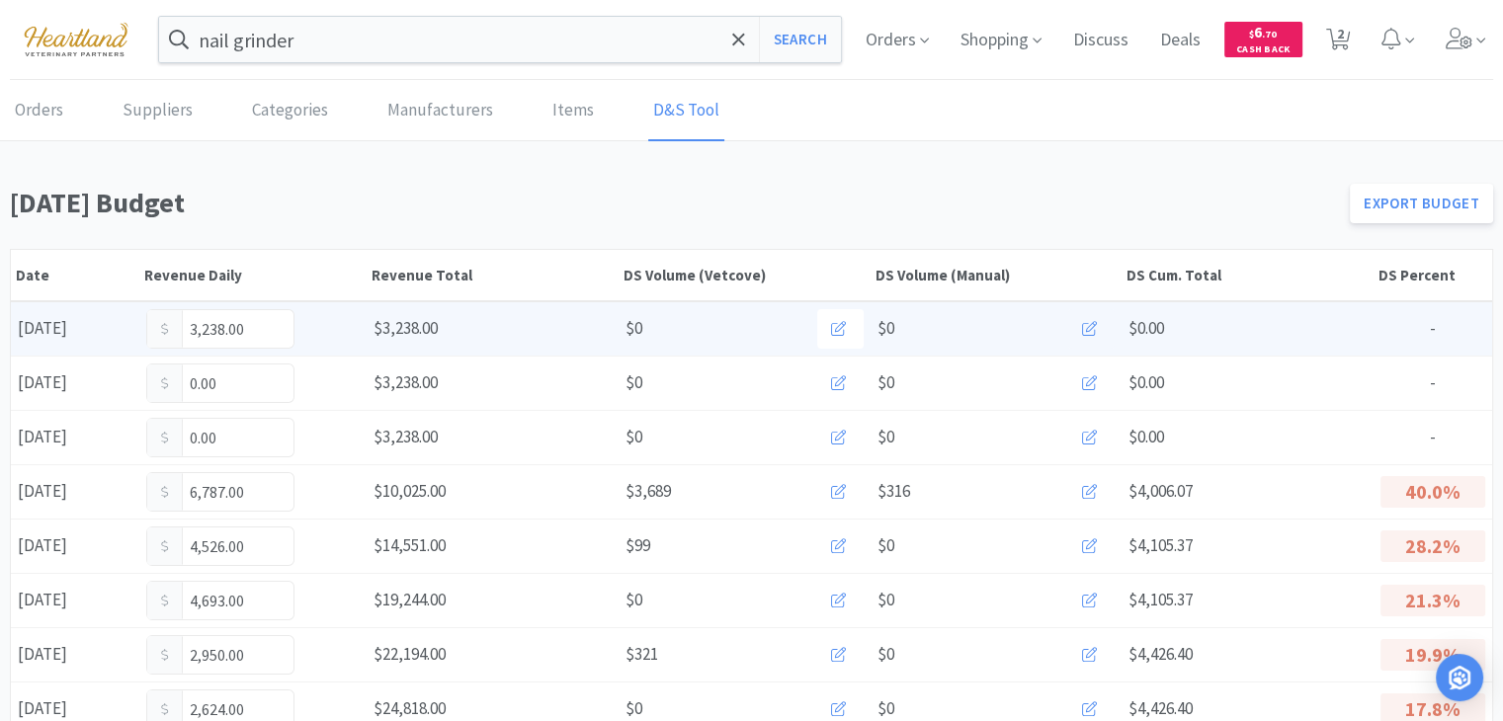
click at [1093, 324] on icon at bounding box center [1089, 328] width 15 height 15
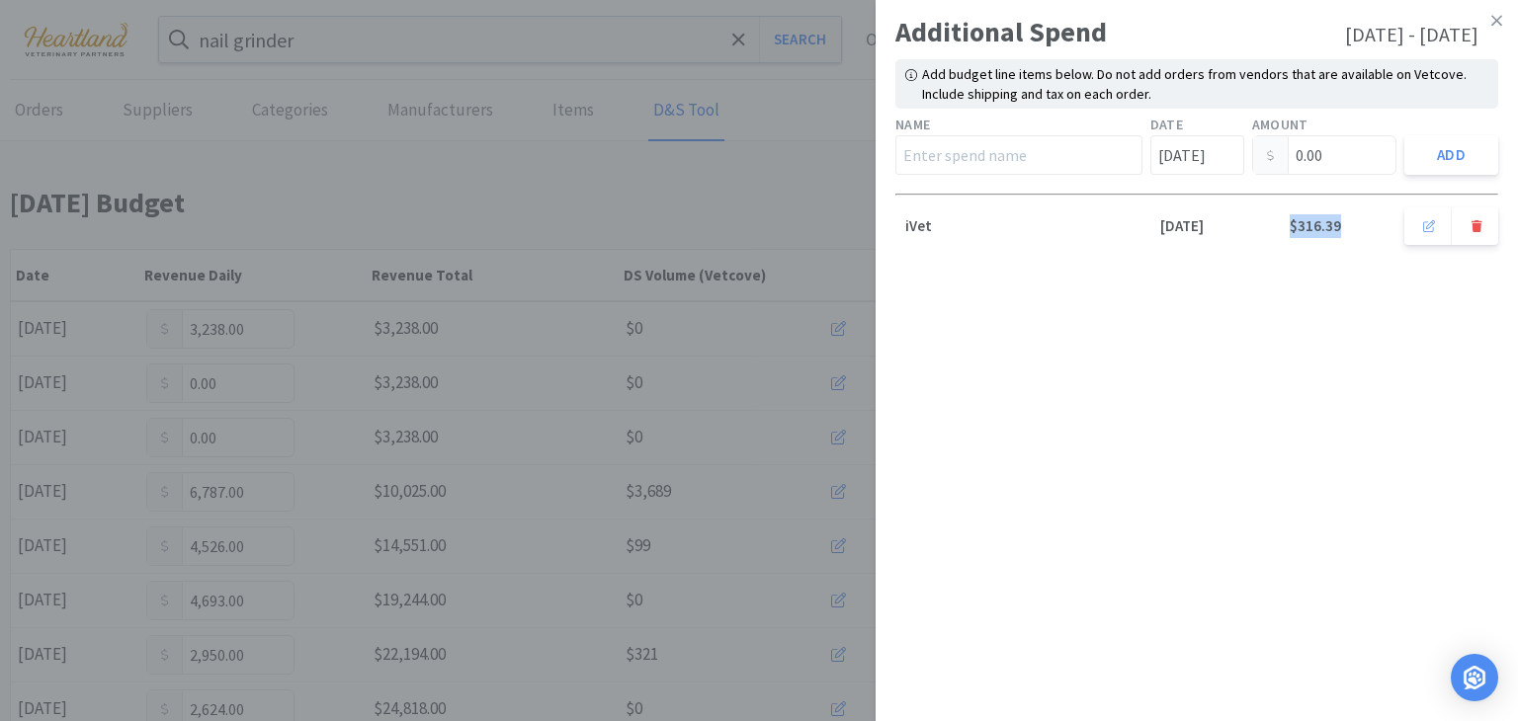
drag, startPoint x: 1338, startPoint y: 224, endPoint x: 1288, endPoint y: 229, distance: 49.6
click at [1288, 229] on p "$316.39" at bounding box center [1324, 229] width 145 height 31
click at [1310, 293] on div "Additional Spend Aug 01, 2025 - Aug 31, 2025 Add budget line items below. Do no…" at bounding box center [1196, 360] width 642 height 721
click at [1316, 289] on div "Additional Spend Aug 01, 2025 - Aug 31, 2025 Add budget line items below. Do no…" at bounding box center [1196, 360] width 642 height 721
click at [1494, 19] on icon at bounding box center [1496, 21] width 11 height 18
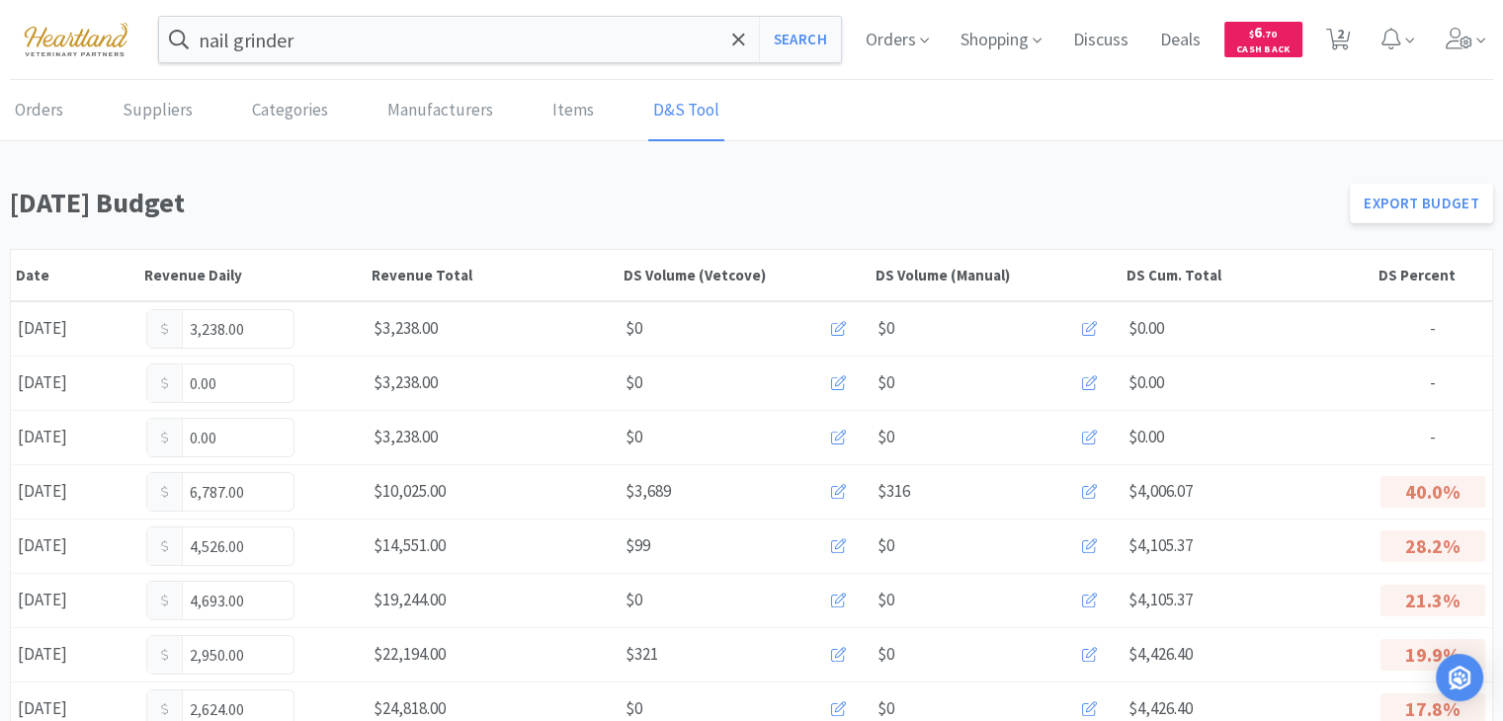
click at [956, 111] on div "Orders Suppliers Categories Manufacturers Items D&S Tool" at bounding box center [751, 110] width 1483 height 59
click at [1354, 117] on div "Orders Suppliers Categories Manufacturers Items D&S Tool" at bounding box center [751, 110] width 1483 height 59
click at [1439, 48] on span at bounding box center [1466, 39] width 56 height 79
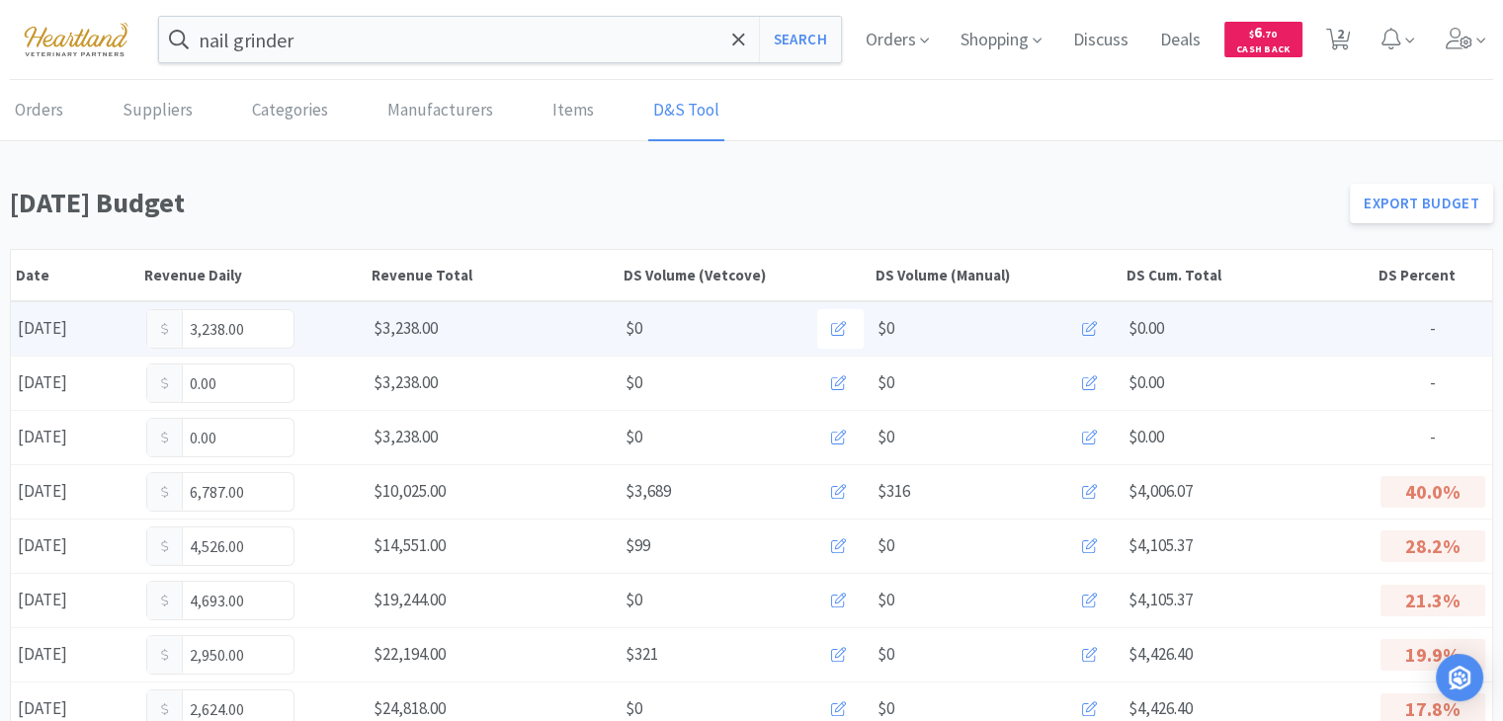
click at [1083, 321] on icon at bounding box center [1089, 328] width 15 height 15
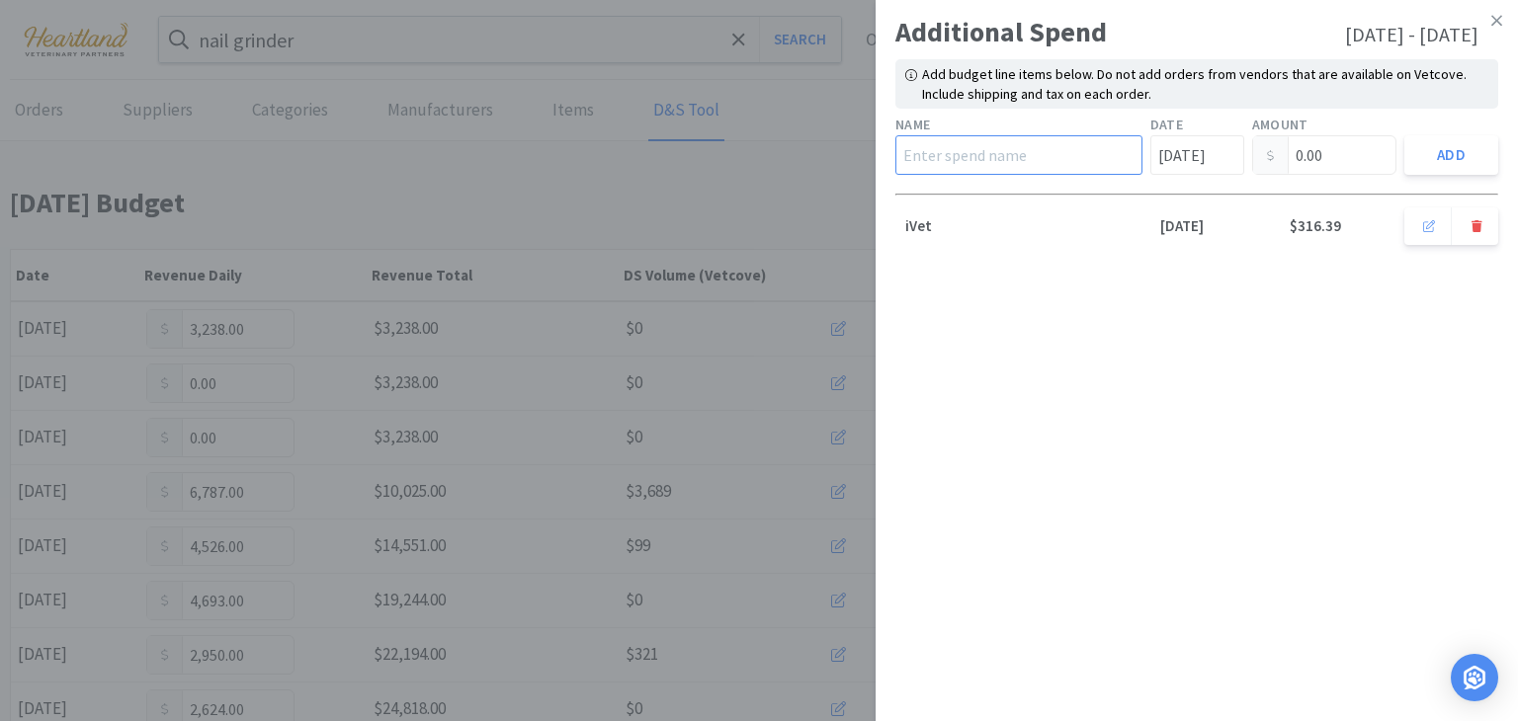
click at [997, 160] on input "text" at bounding box center [1018, 155] width 247 height 40
type input "Hills"
click at [1230, 154] on input "Aug 1st" at bounding box center [1197, 155] width 94 height 40
type input "08"
type input "01"
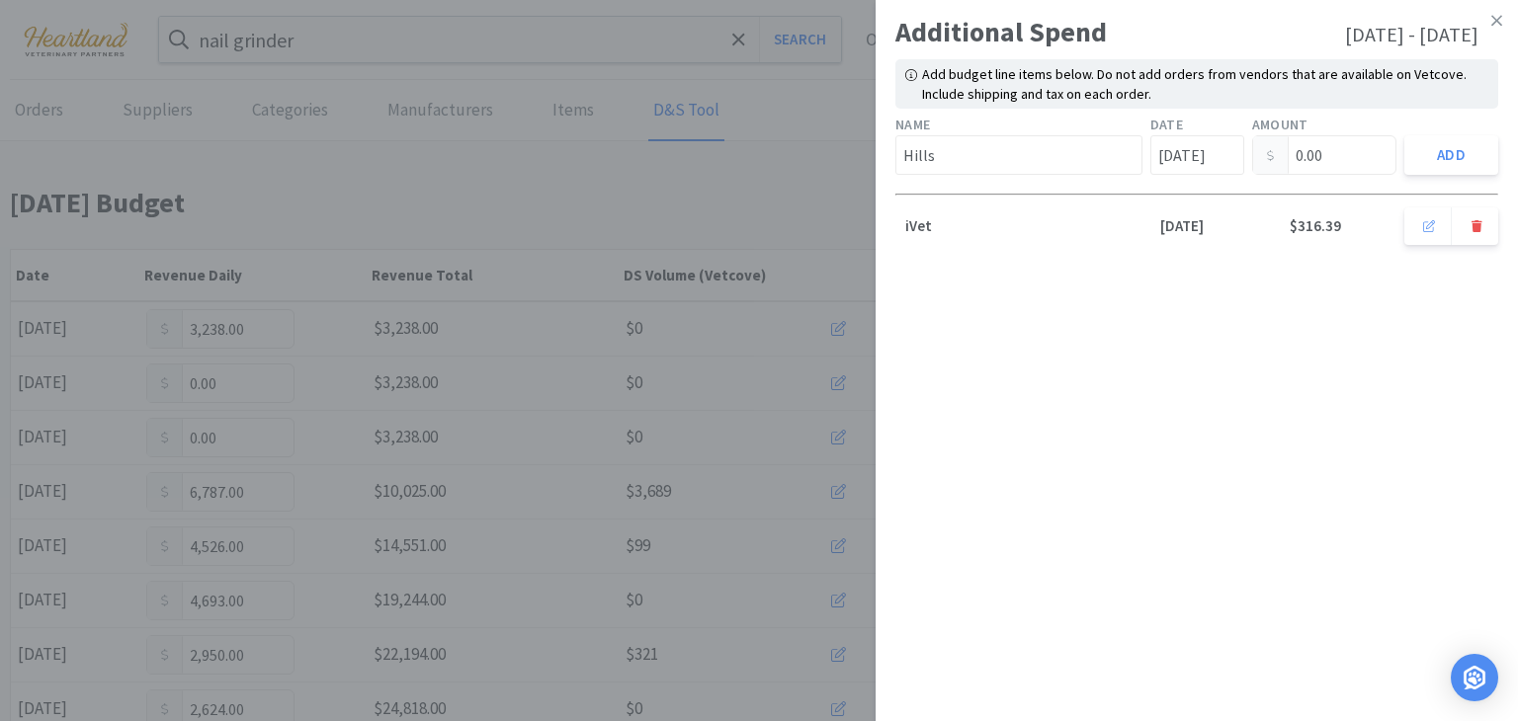
type input "2025"
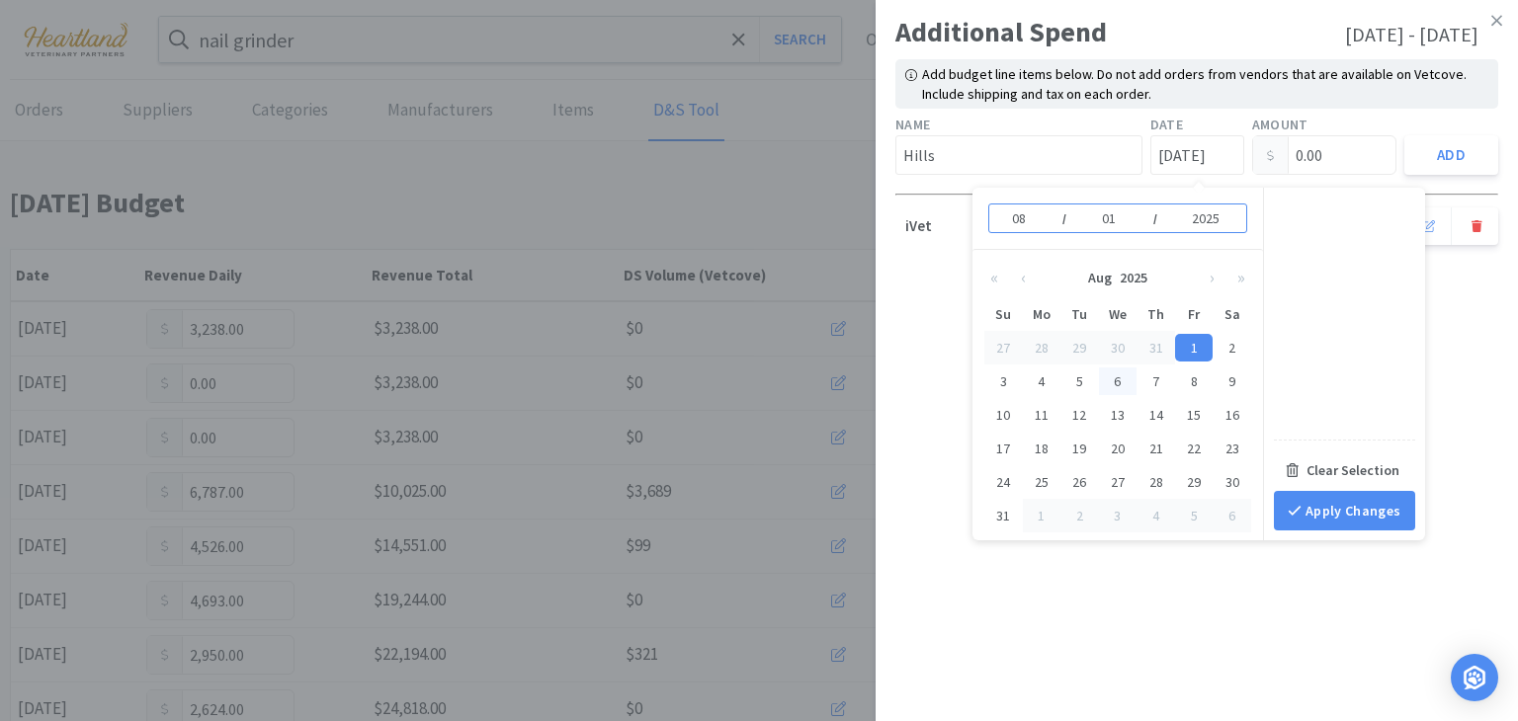
click at [1117, 376] on div "6" at bounding box center [1118, 382] width 39 height 28
type input "Aug 6th"
type input "06"
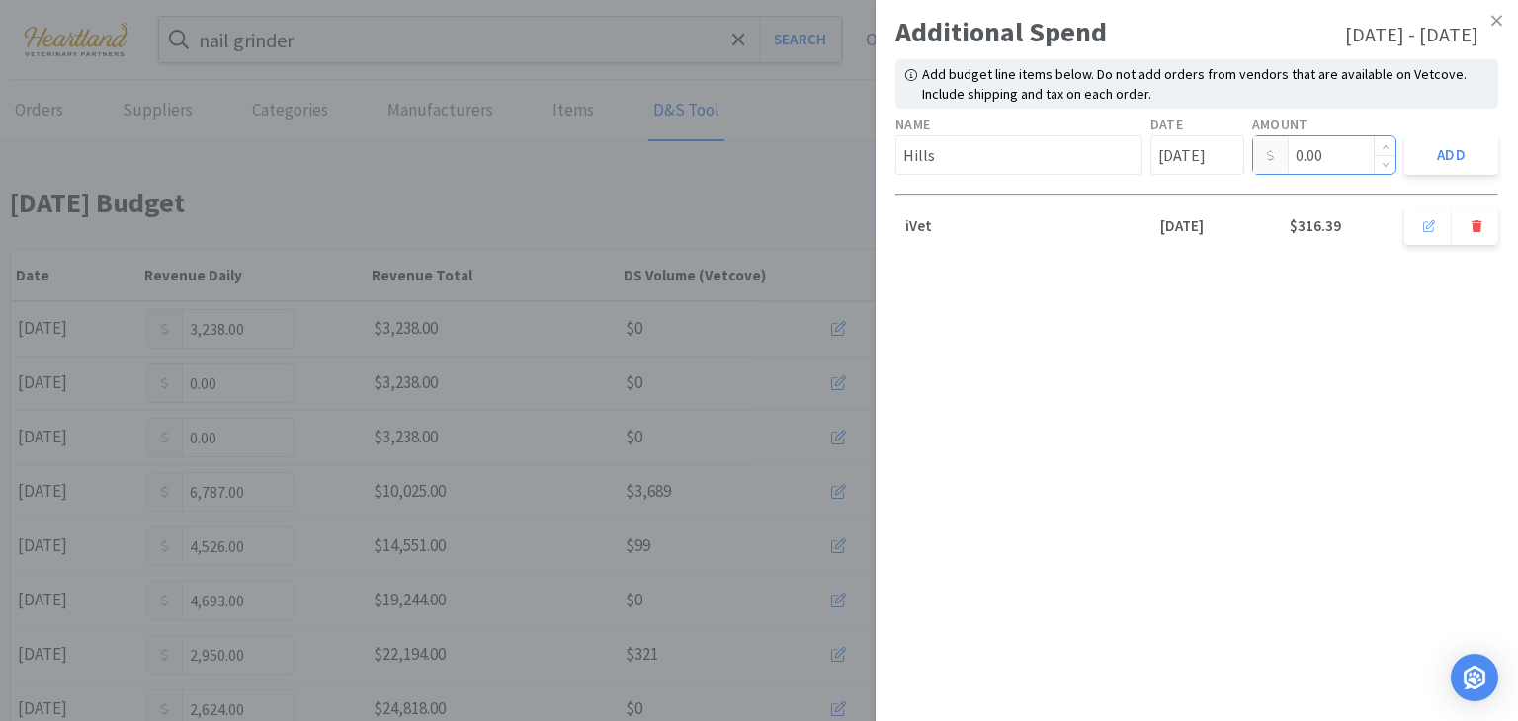
click at [1336, 162] on input "0.00" at bounding box center [1324, 155] width 143 height 38
type input "0"
type input "573.84"
click at [1451, 141] on button "Add" at bounding box center [1451, 155] width 94 height 40
type input "Aug 1st"
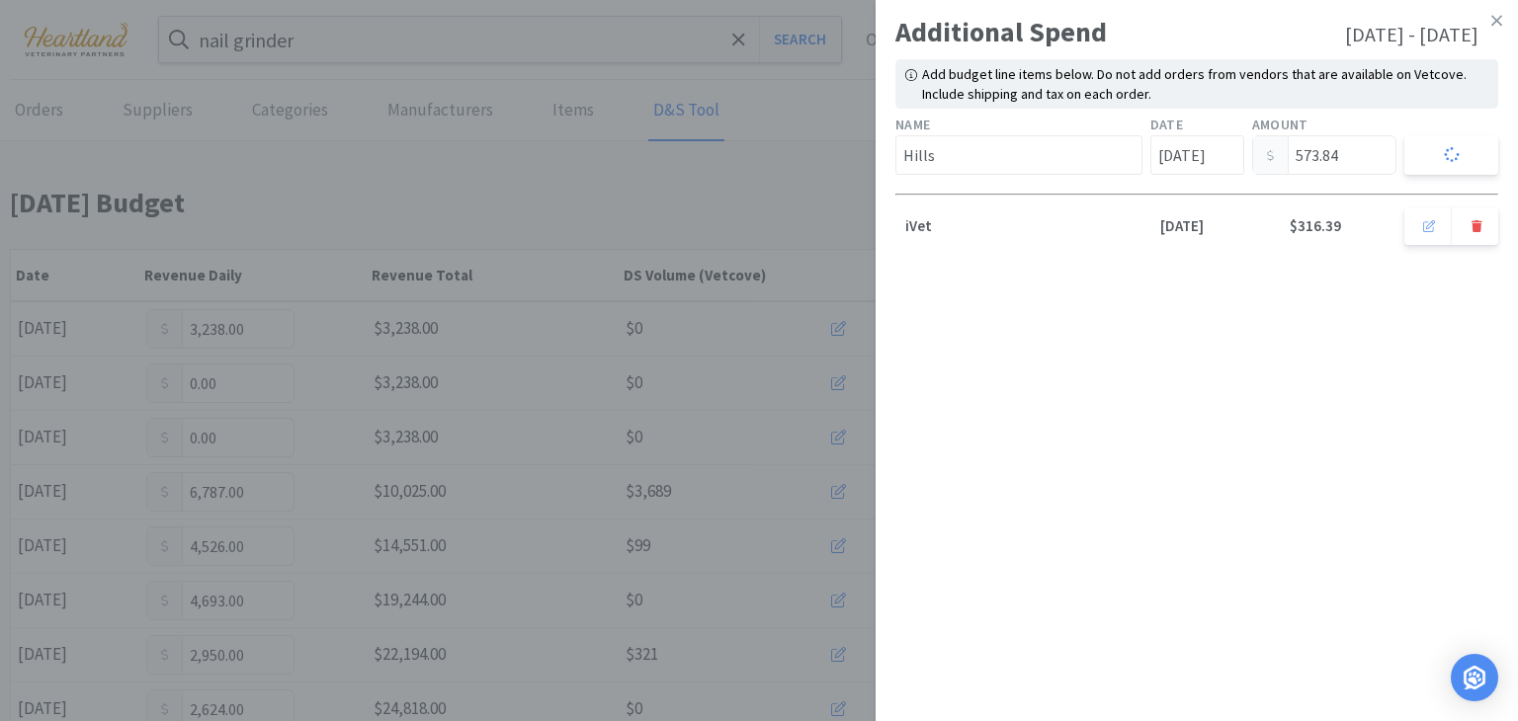
type input "0.00"
click at [1498, 22] on icon at bounding box center [1496, 20] width 11 height 11
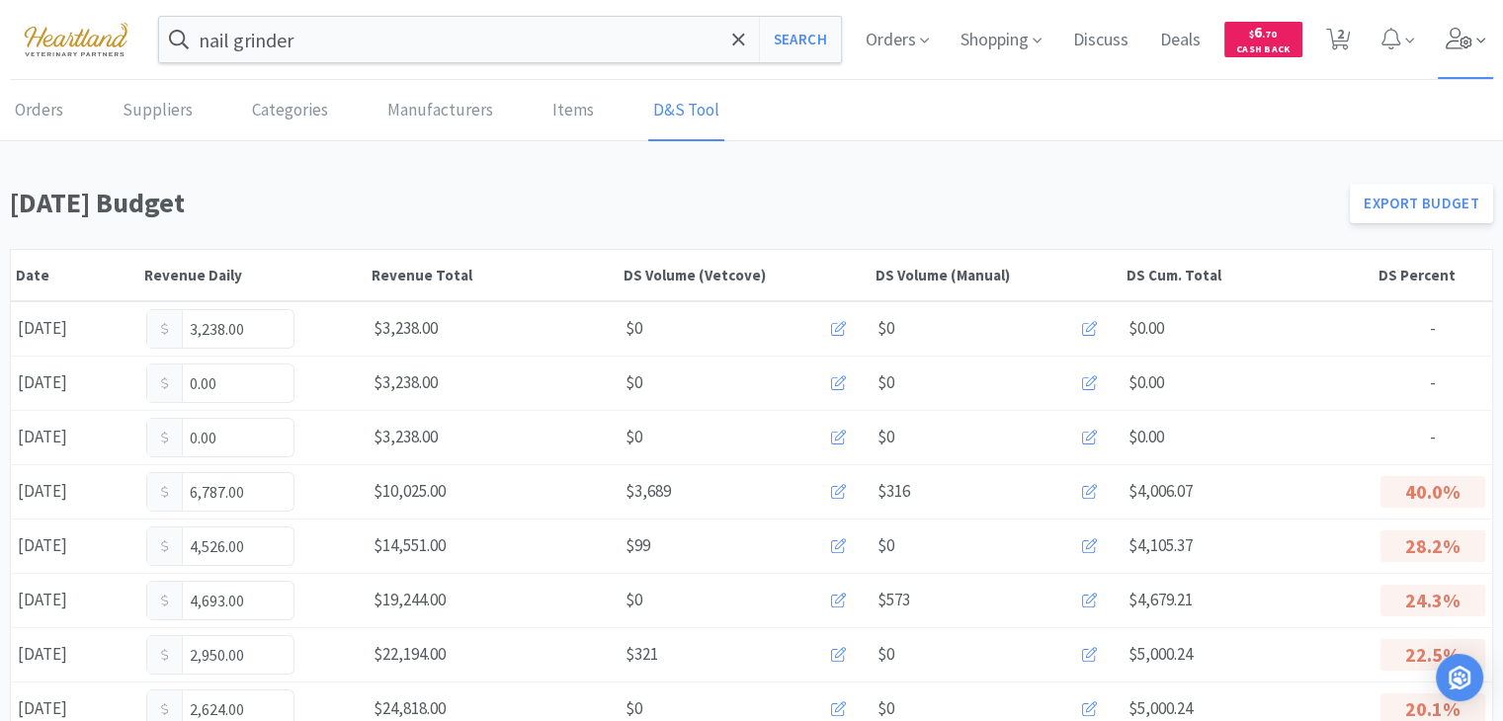
click at [1462, 52] on span at bounding box center [1466, 39] width 56 height 79
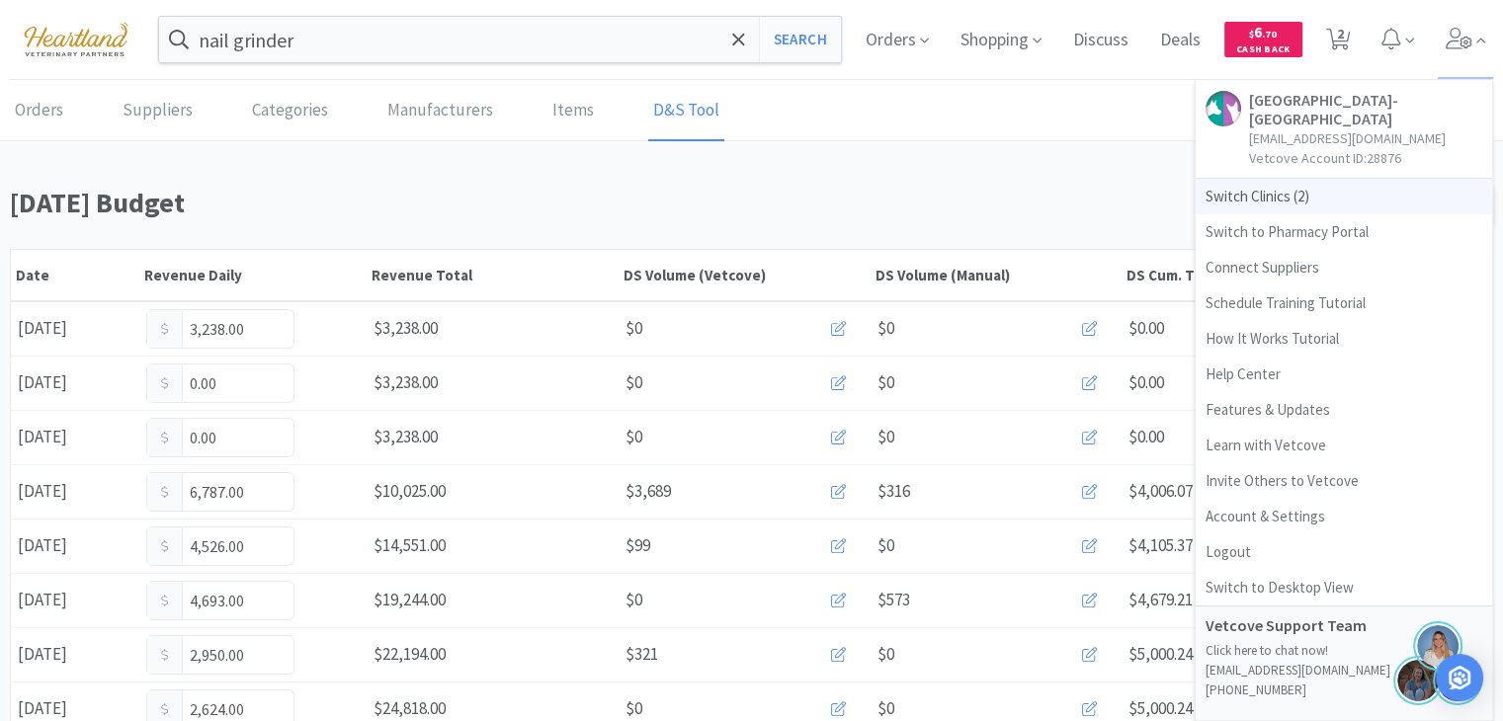
click at [1274, 198] on span "Switch Clinics ( 2 )" at bounding box center [1344, 197] width 296 height 36
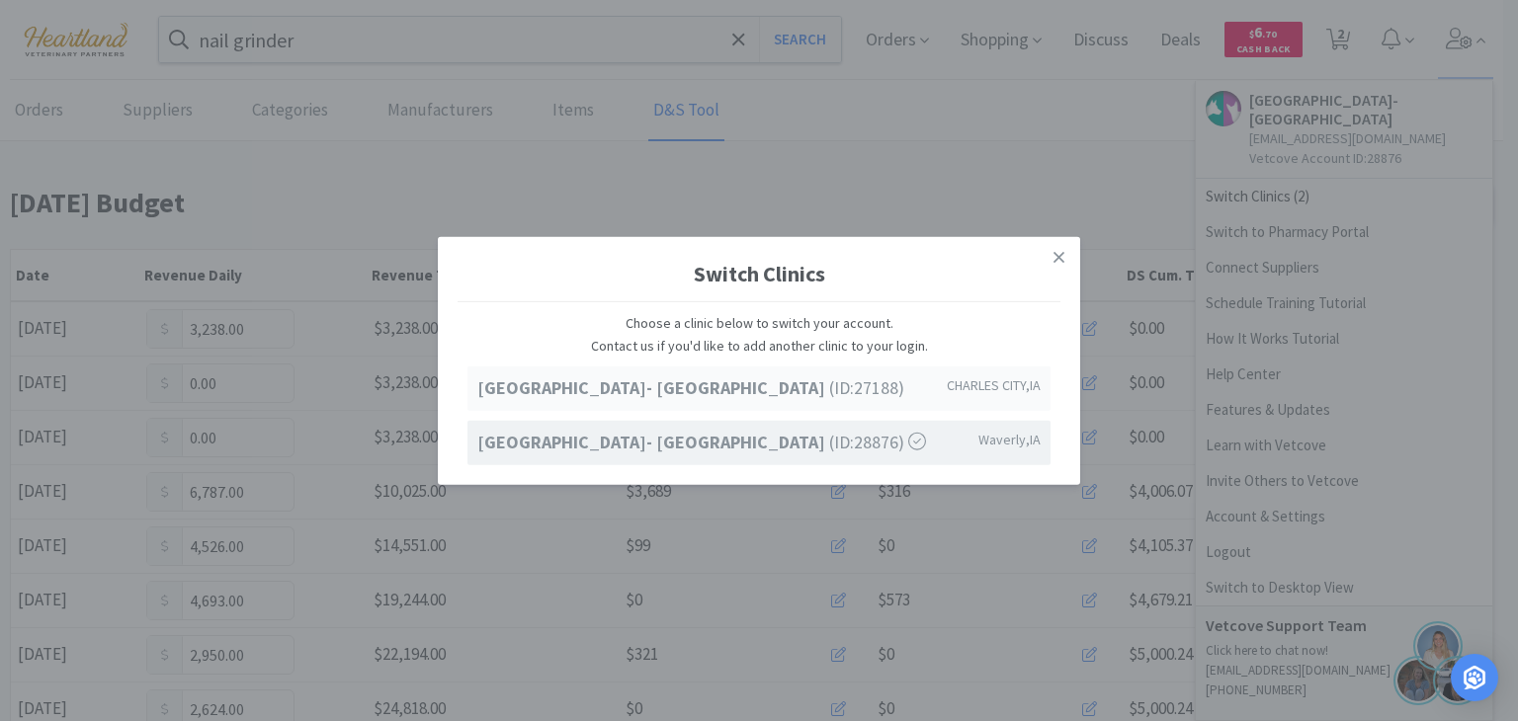
click at [803, 386] on strong "[GEOGRAPHIC_DATA]- [GEOGRAPHIC_DATA]" at bounding box center [653, 387] width 352 height 23
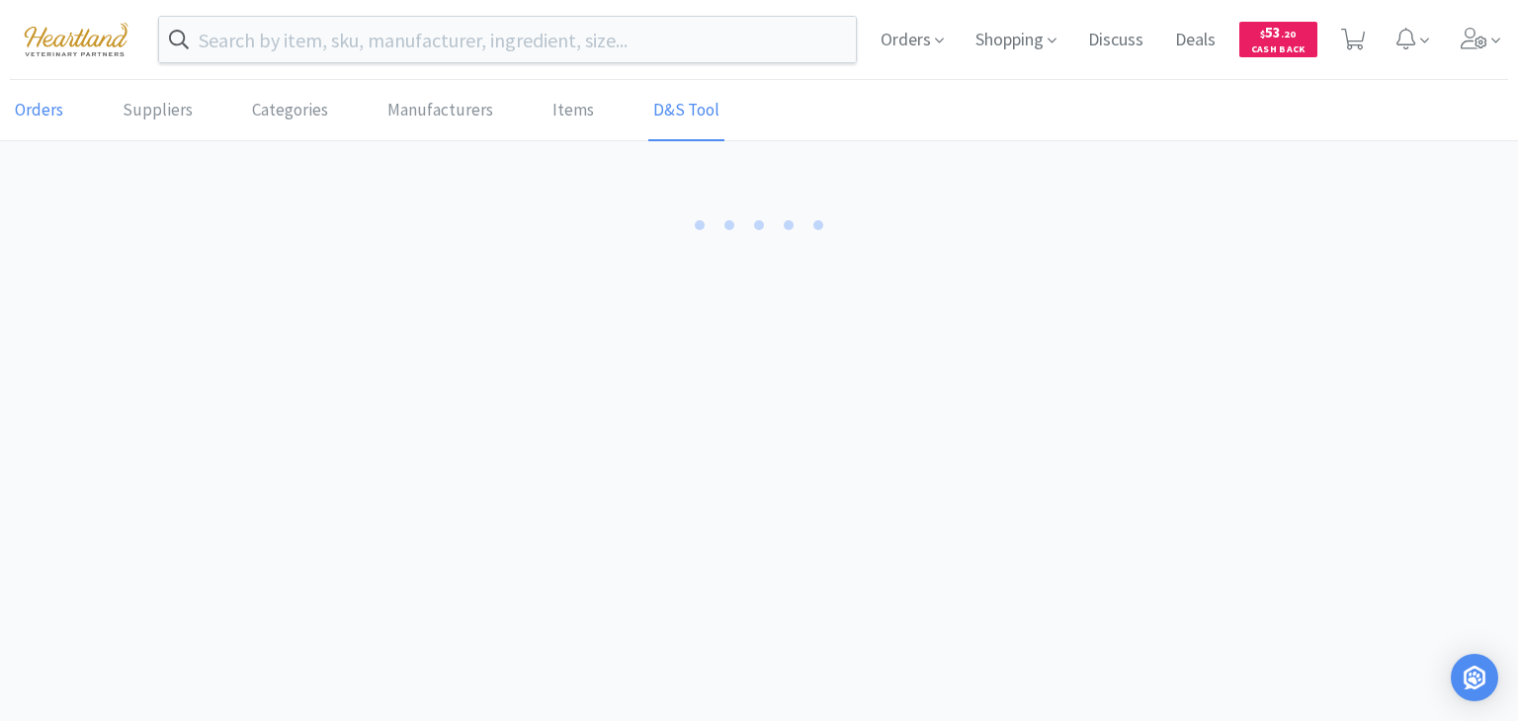
click at [63, 118] on link "Orders" at bounding box center [39, 111] width 58 height 60
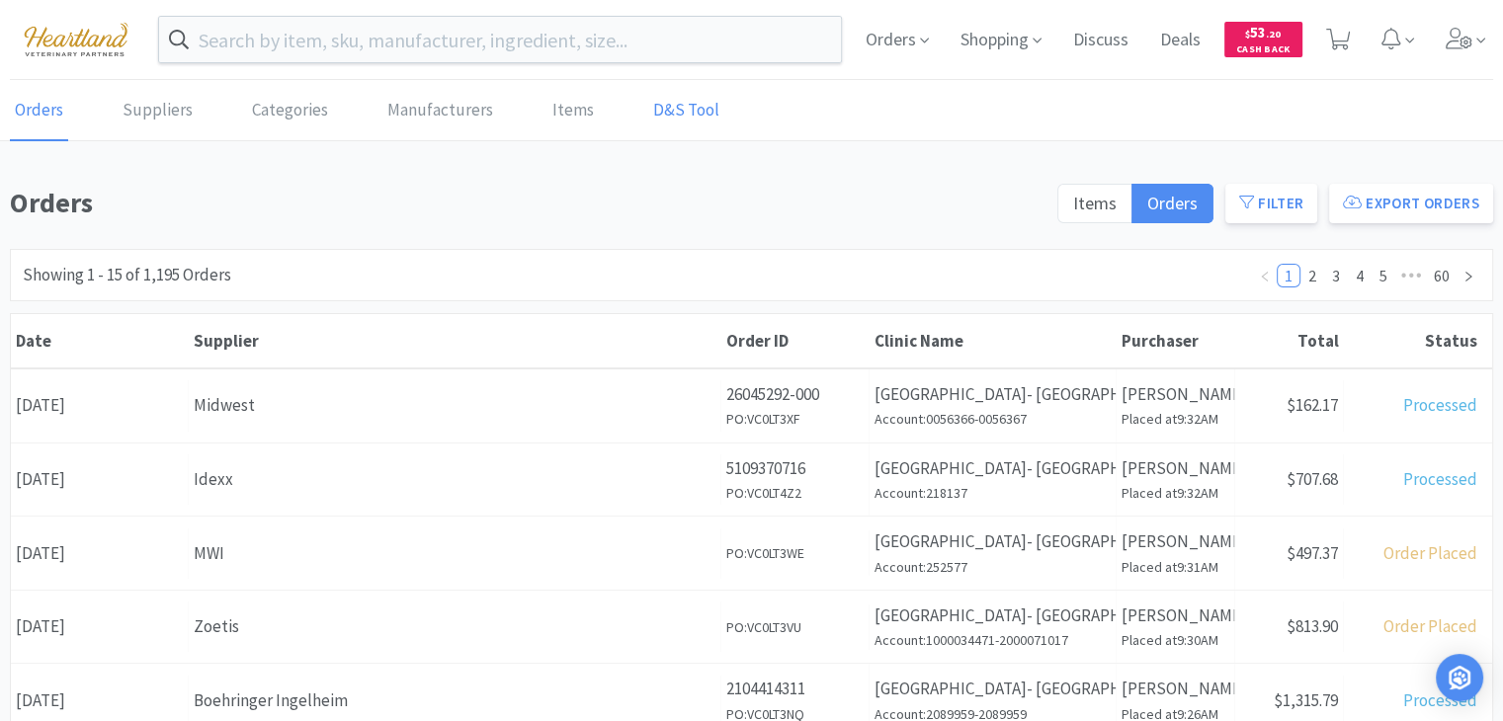
click at [696, 116] on link "D&S Tool" at bounding box center [686, 111] width 76 height 60
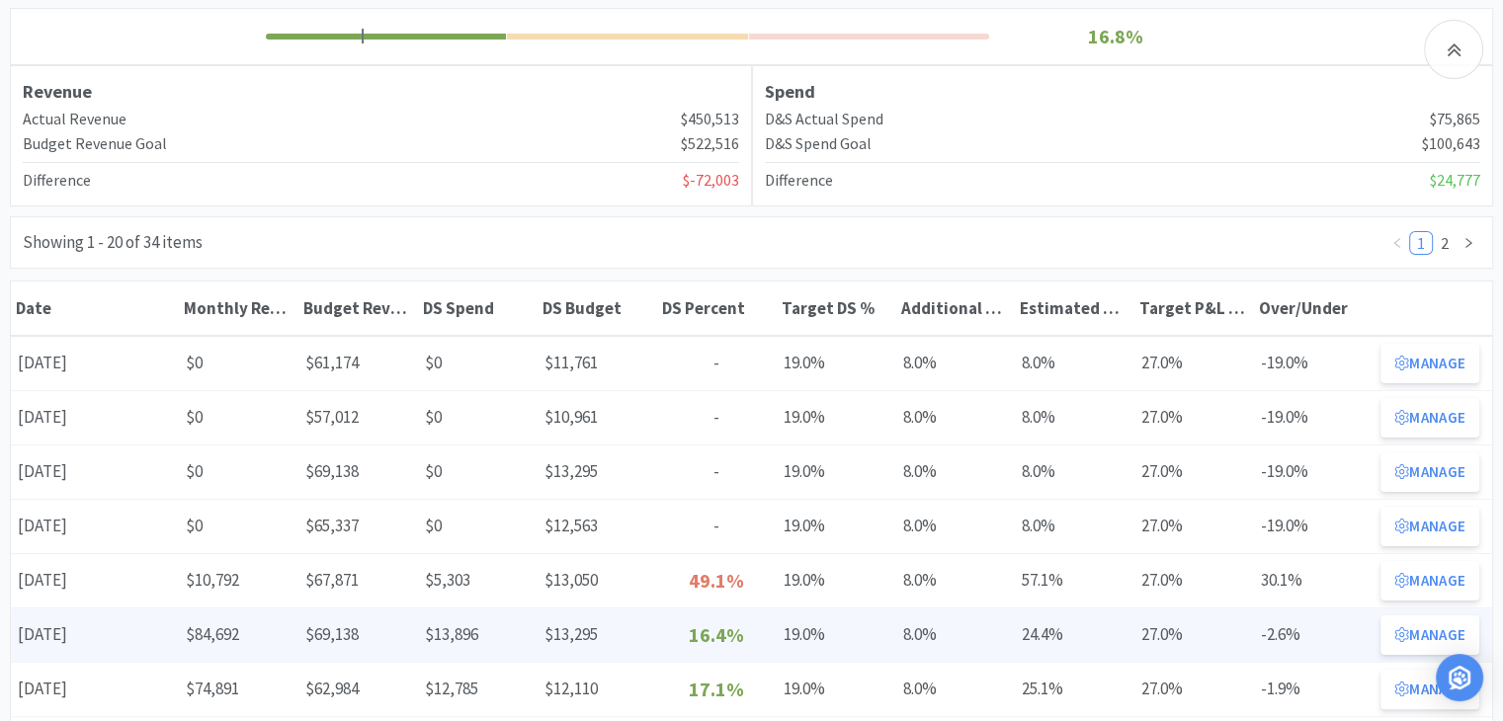
scroll to position [395, 0]
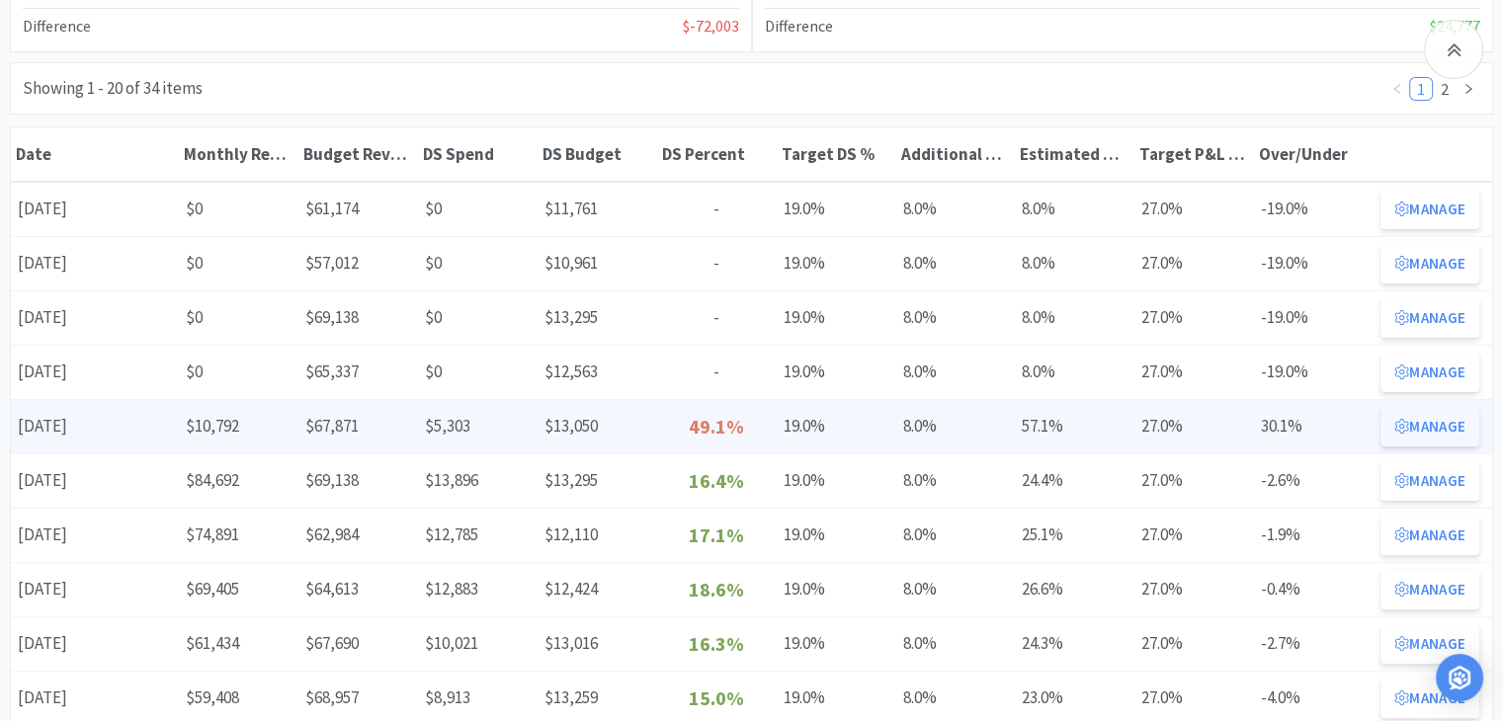
click at [1419, 432] on button "Manage" at bounding box center [1429, 427] width 99 height 40
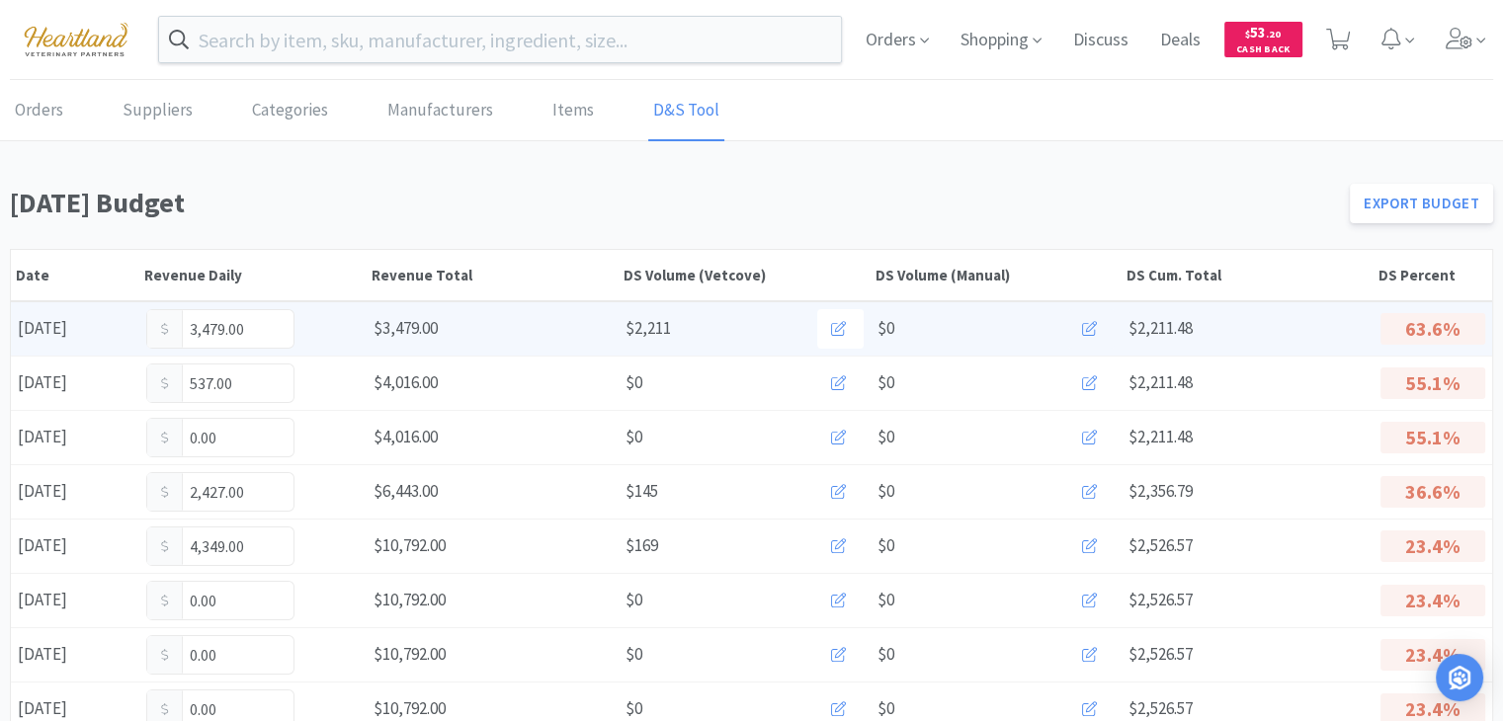
click at [1092, 328] on icon at bounding box center [1089, 328] width 15 height 15
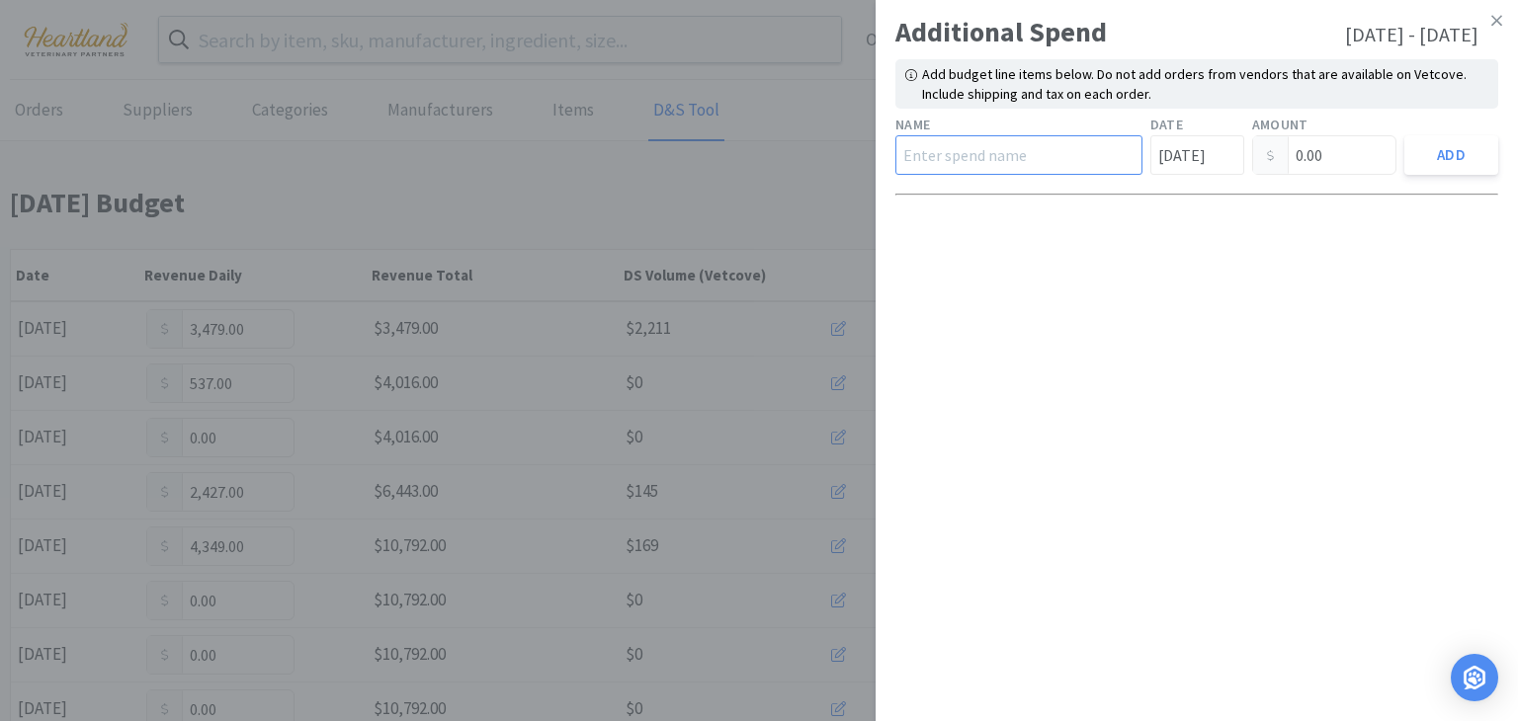
click at [1016, 163] on input "text" at bounding box center [1018, 155] width 247 height 40
type input "Hills"
click at [1205, 159] on input "Aug 1st" at bounding box center [1197, 155] width 94 height 40
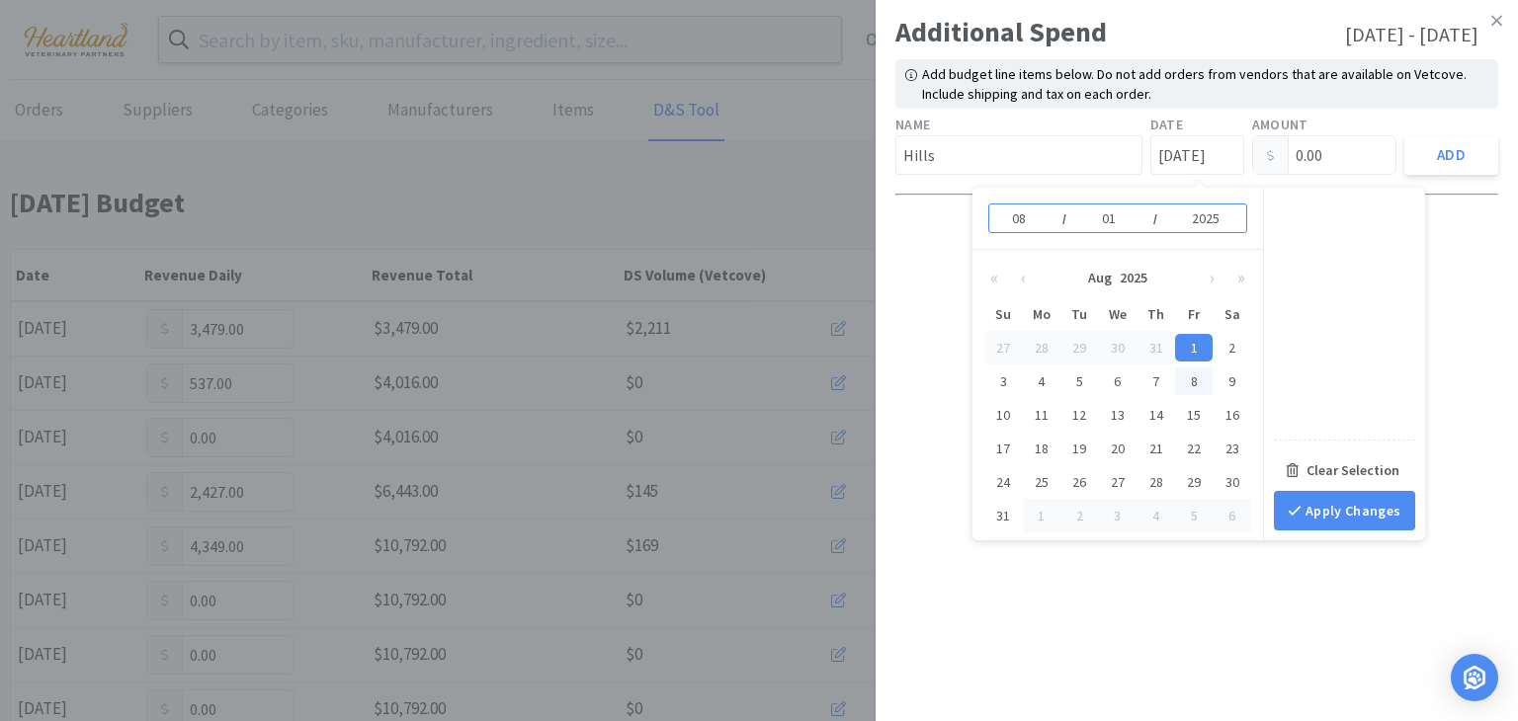
click at [1192, 376] on div "8" at bounding box center [1194, 382] width 39 height 28
type input "Aug 8th"
type input "08"
click at [1352, 158] on input "0.00" at bounding box center [1324, 155] width 143 height 38
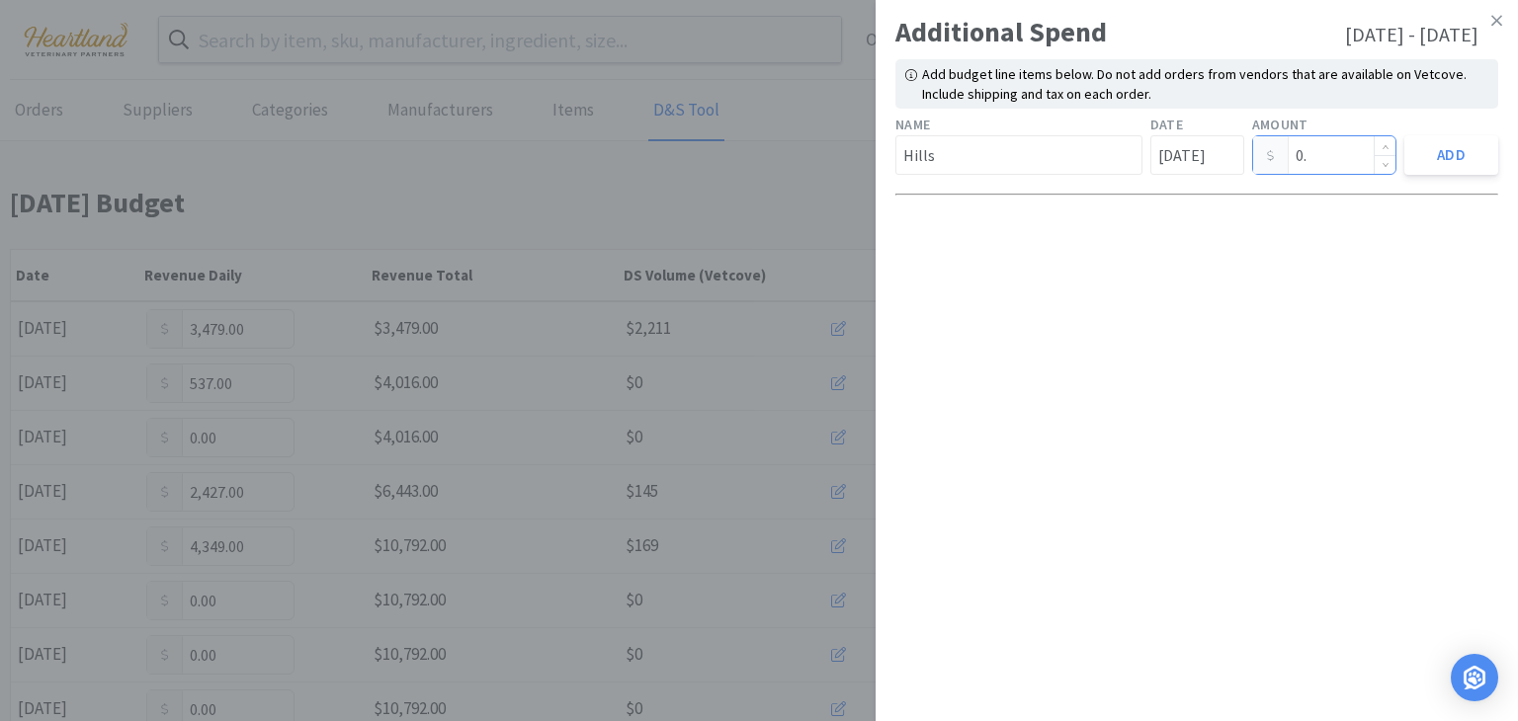
type input "0"
type input "918.57"
click at [1449, 150] on button "Add" at bounding box center [1451, 155] width 94 height 40
type input "Aug 1st"
type input "0.00"
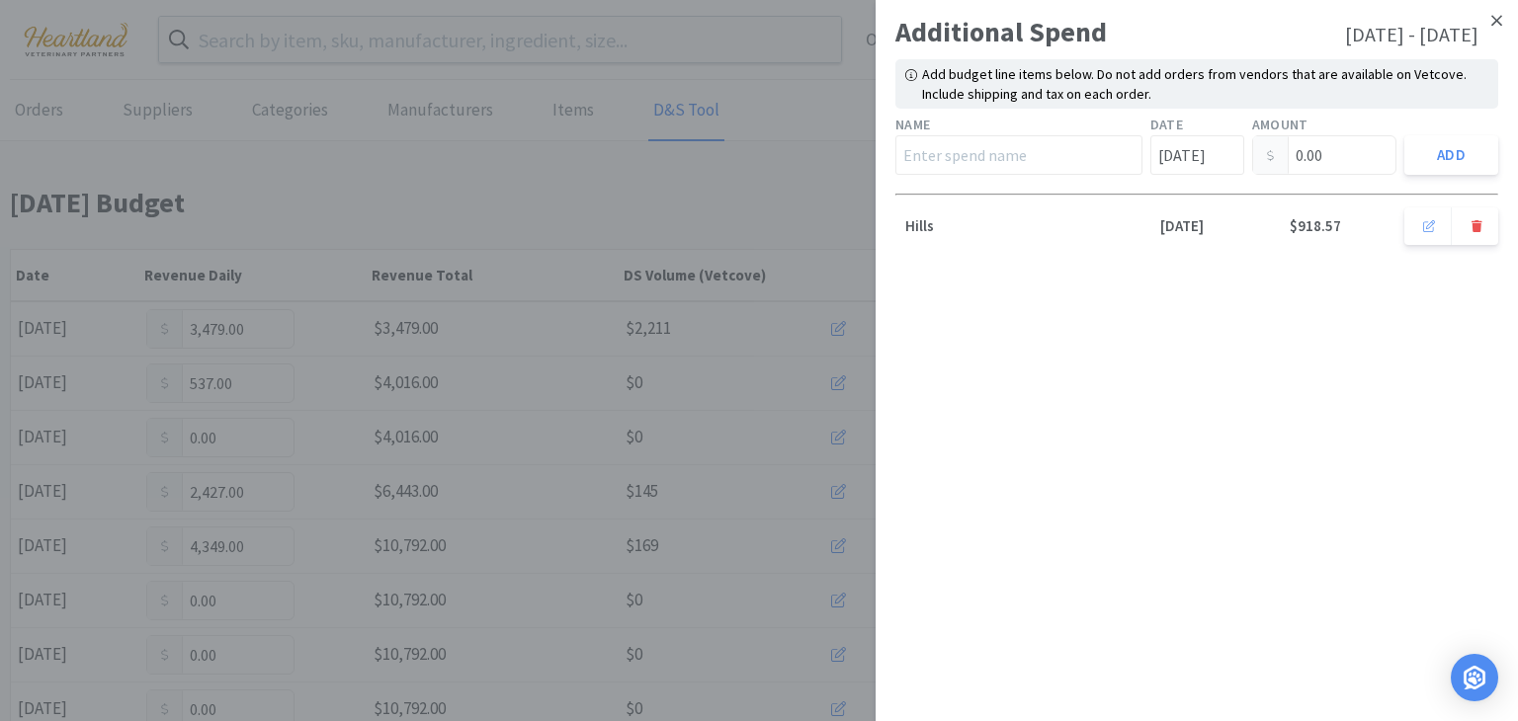
click at [1498, 17] on icon at bounding box center [1496, 21] width 11 height 18
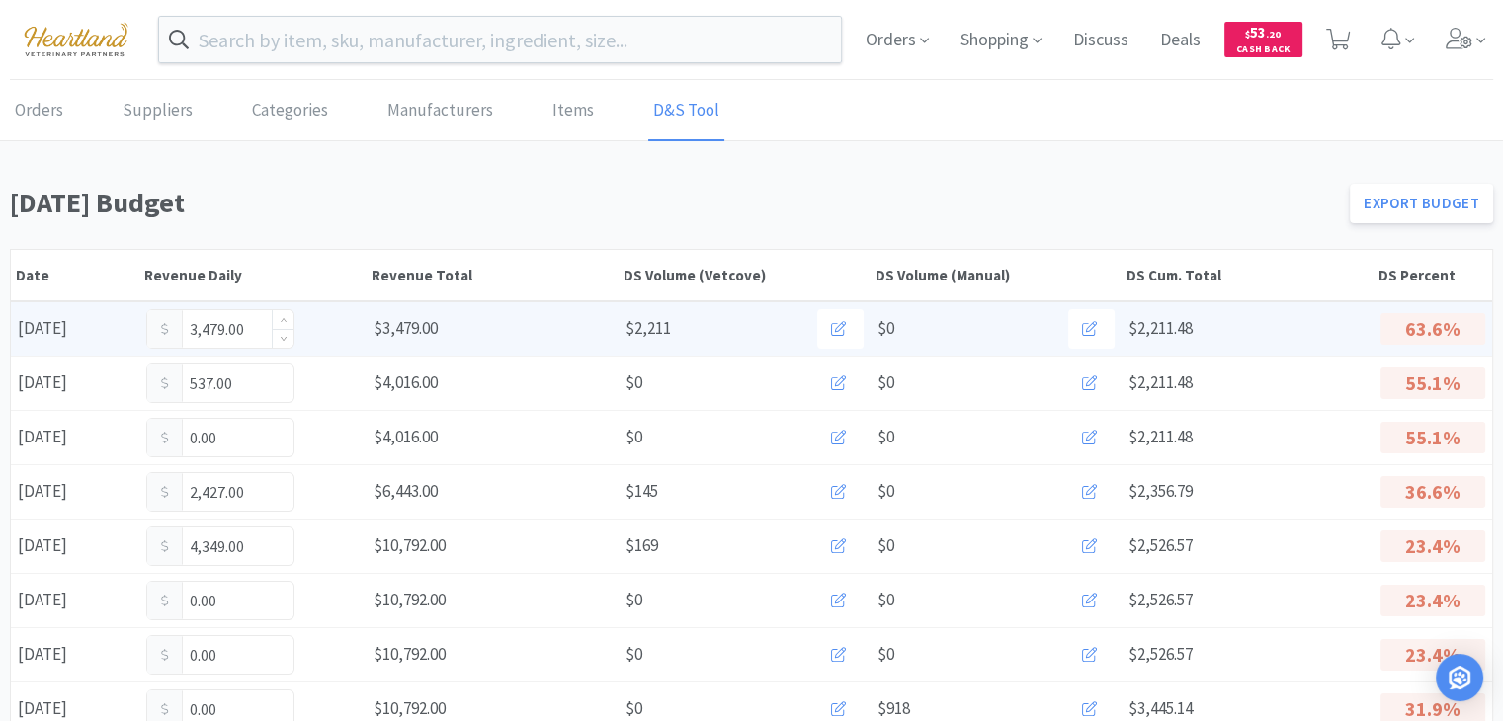
click at [261, 326] on input "3,479.00" at bounding box center [220, 329] width 146 height 38
type input "3"
type input "4,375"
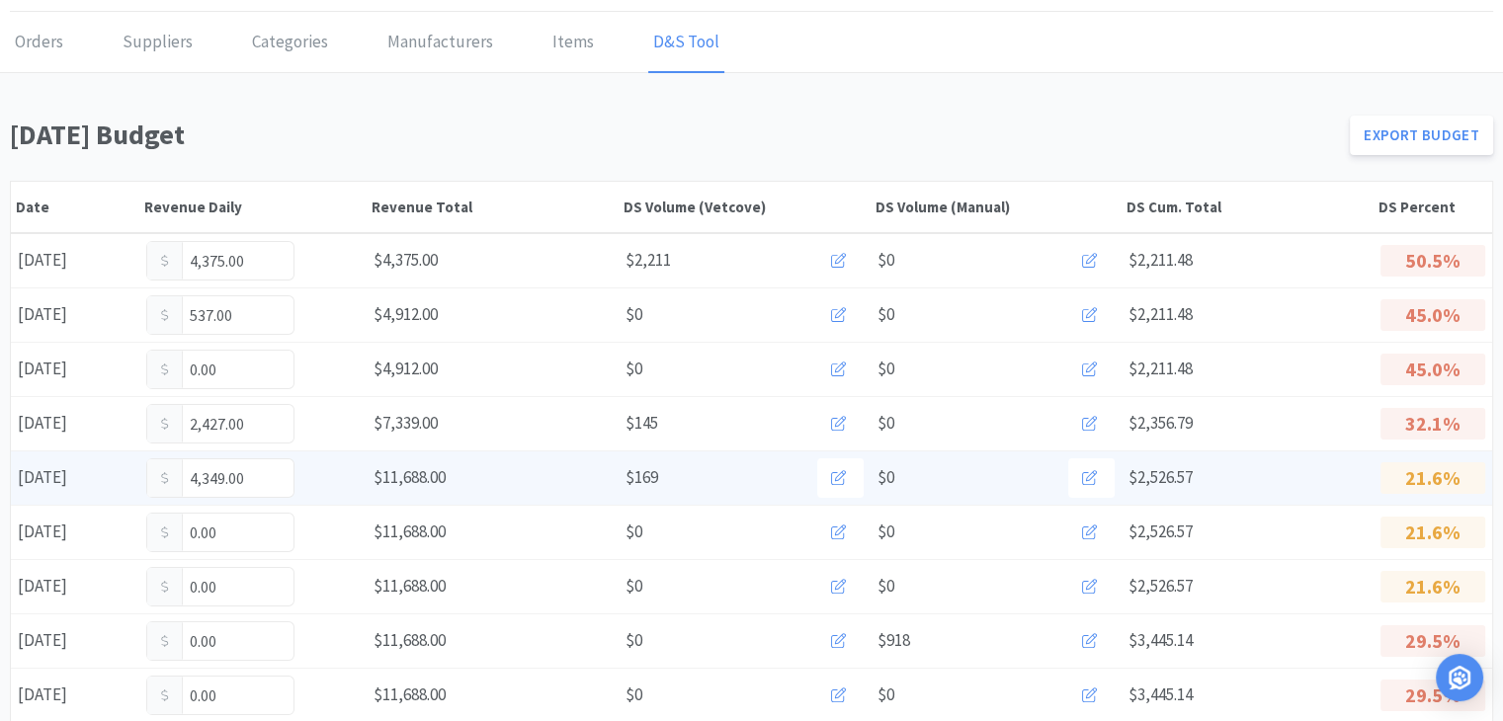
scroll to position [198, 0]
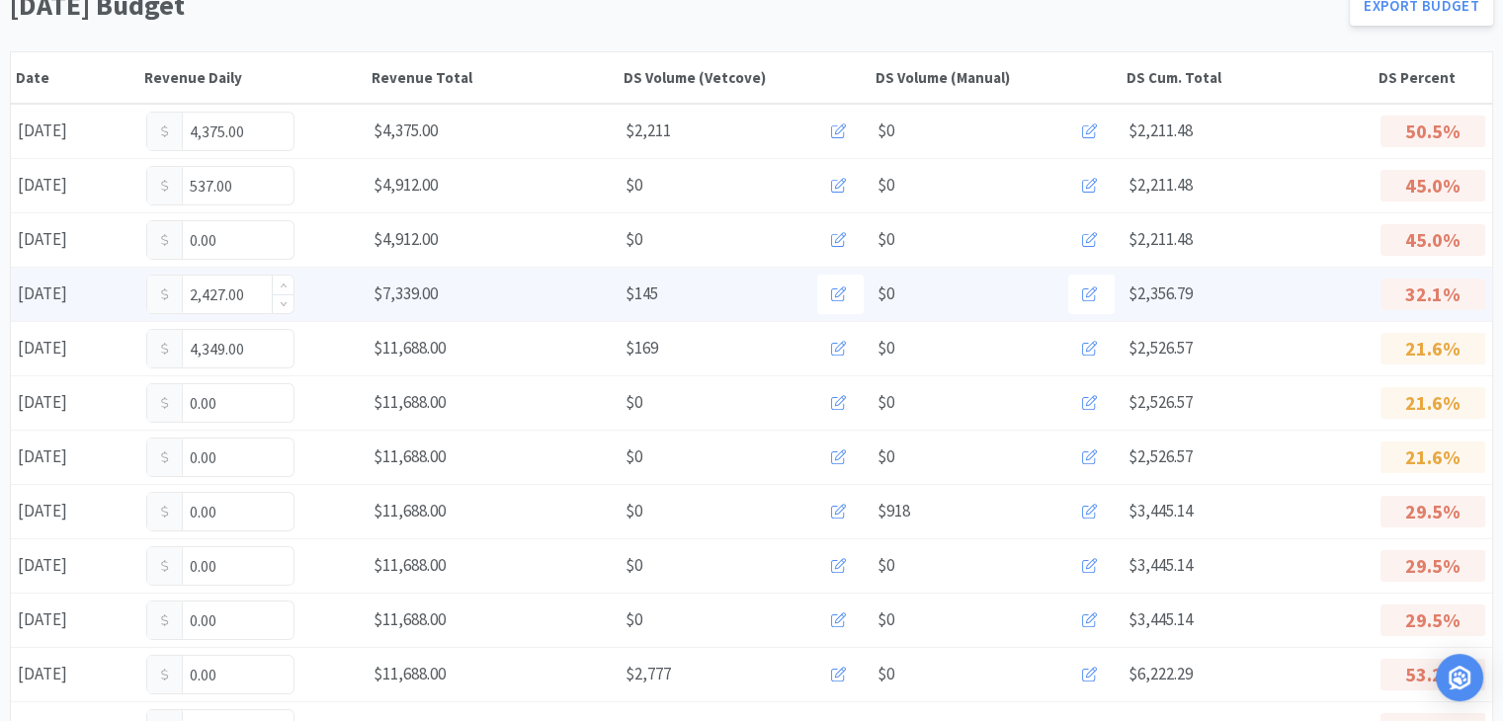
click at [252, 295] on input "2,427.00" at bounding box center [220, 295] width 146 height 38
type input "2,848"
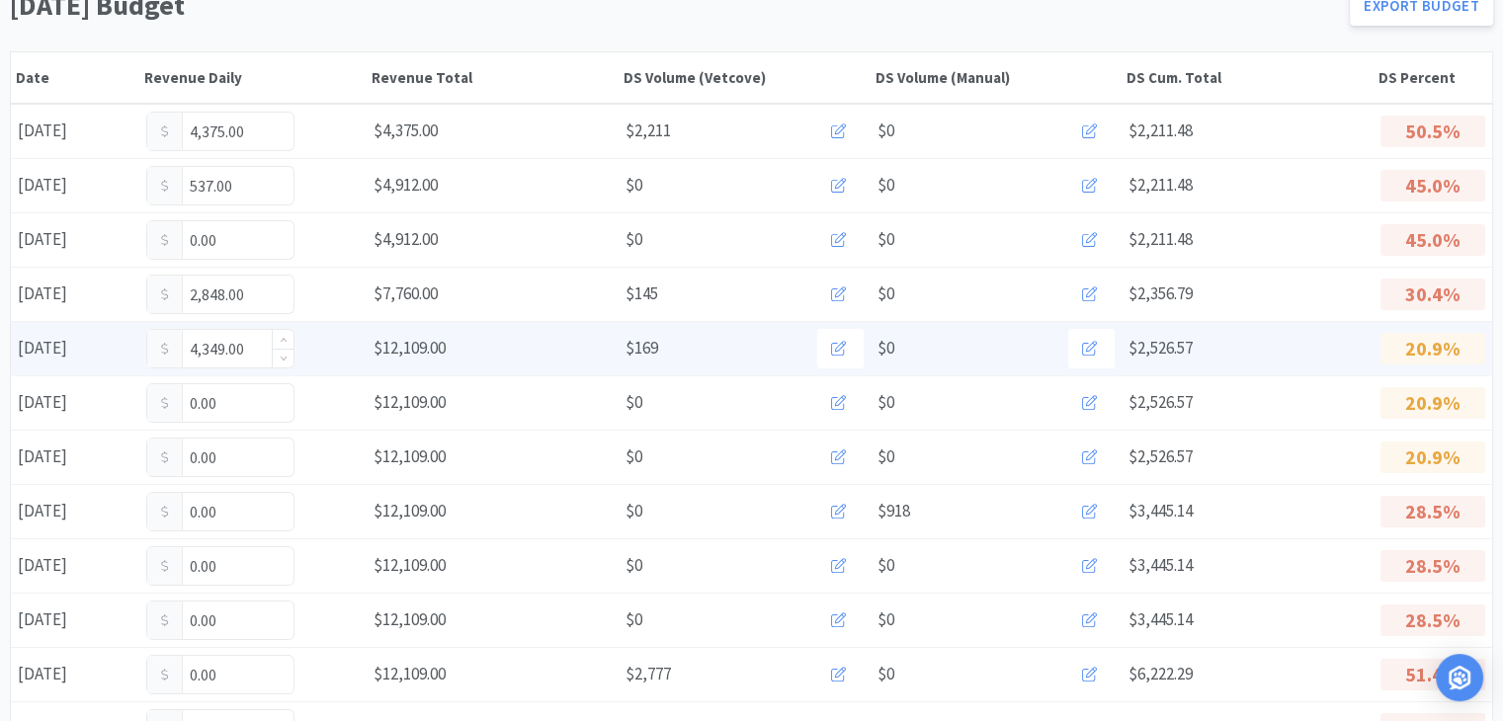
click at [253, 350] on input "4,349.00" at bounding box center [220, 349] width 146 height 38
type input "4,560"
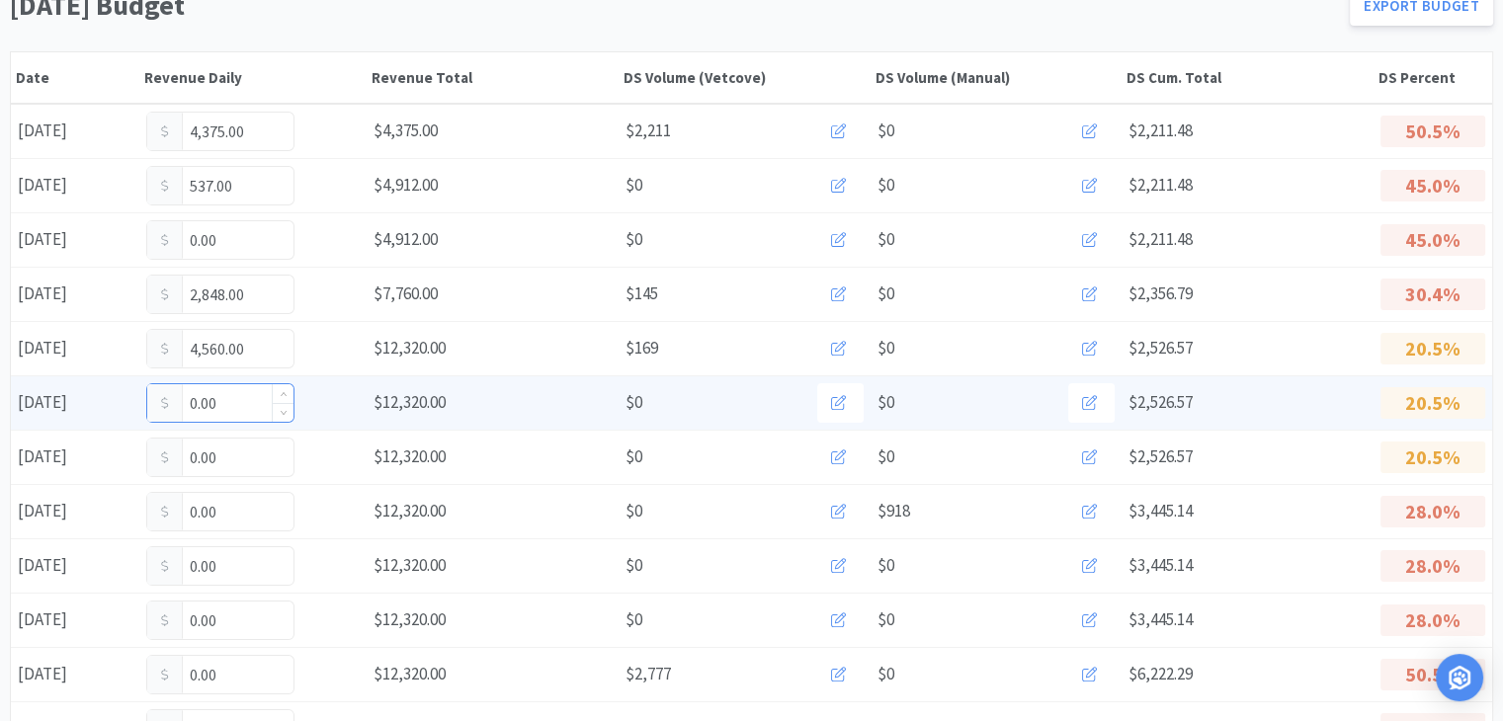
click at [232, 411] on input "0.00" at bounding box center [220, 403] width 146 height 38
type input "0"
type input "3,590"
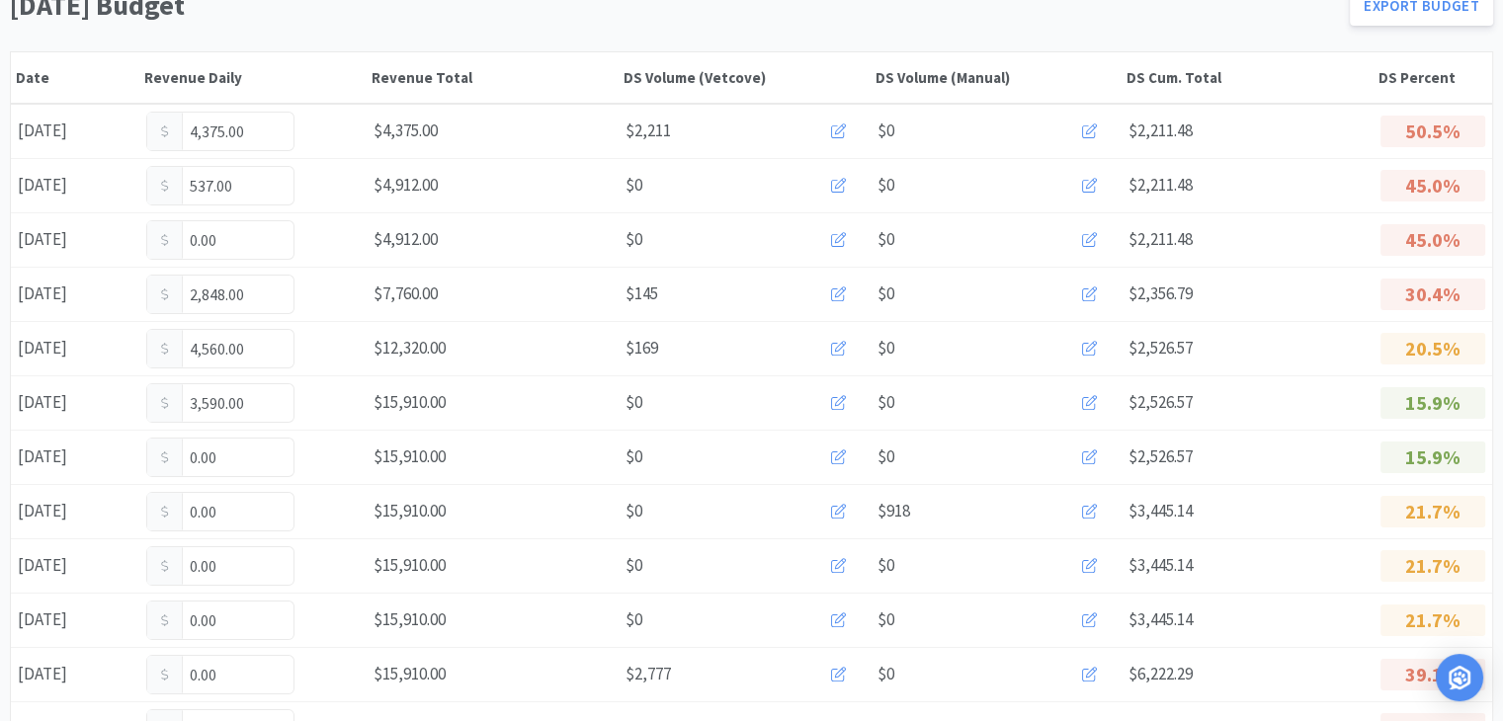
click at [242, 459] on input "0.00" at bounding box center [220, 458] width 146 height 38
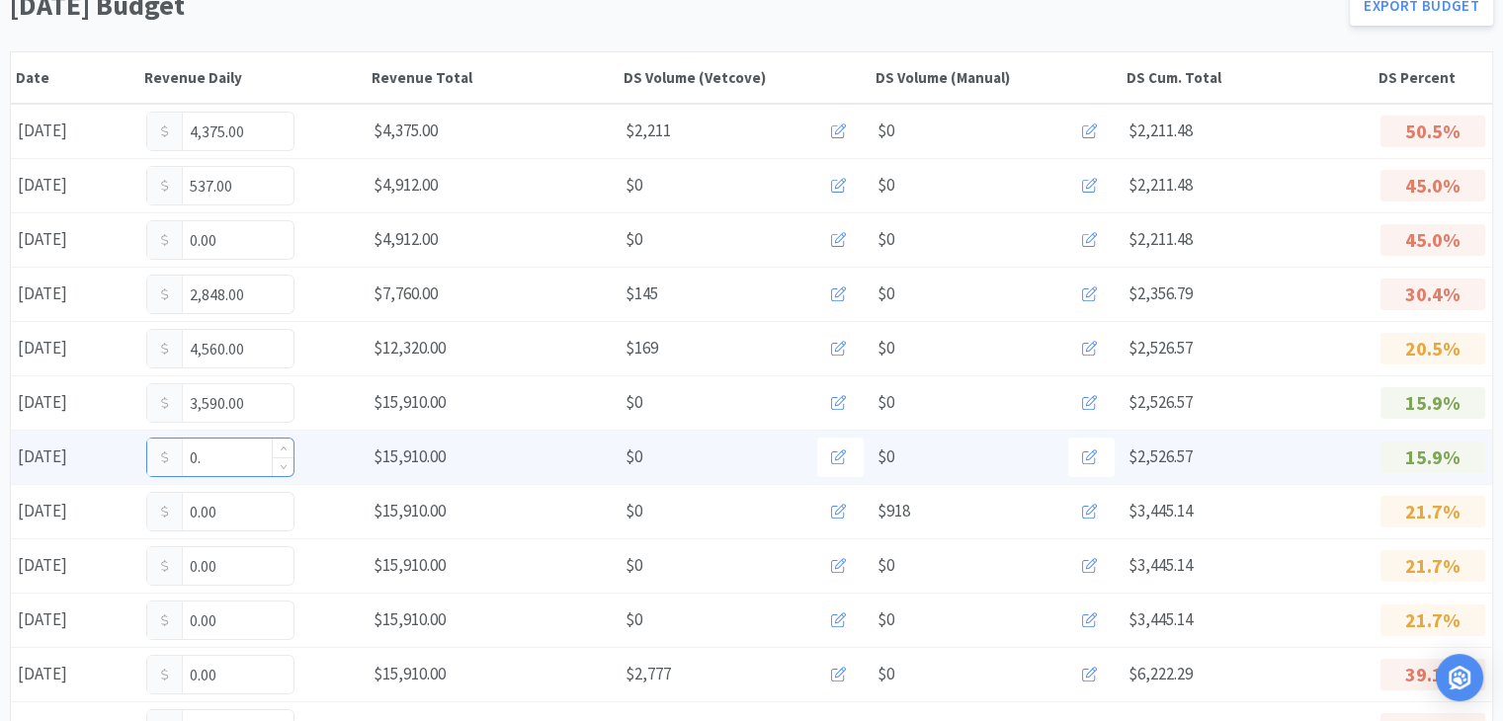
type input "0"
type input "2,497"
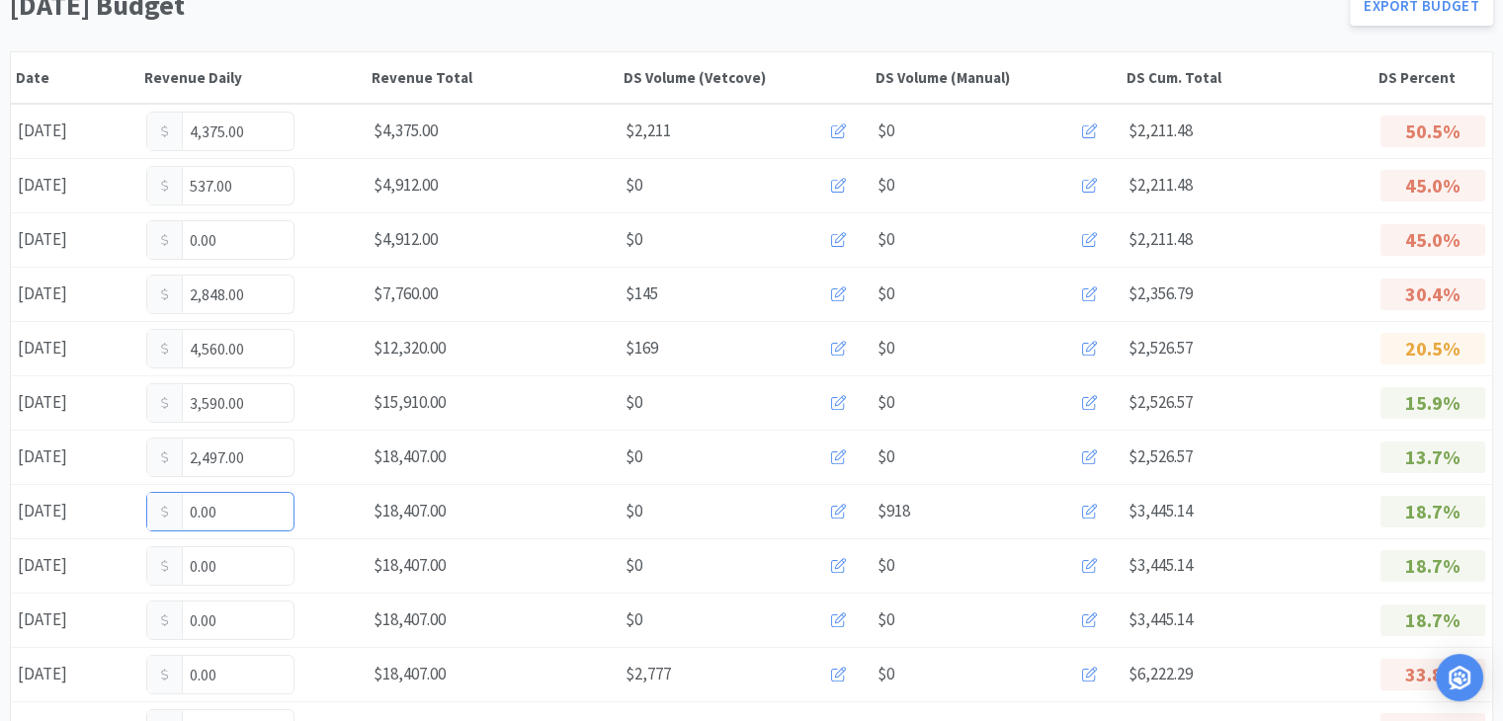
click at [229, 511] on input "0.00" at bounding box center [220, 512] width 146 height 38
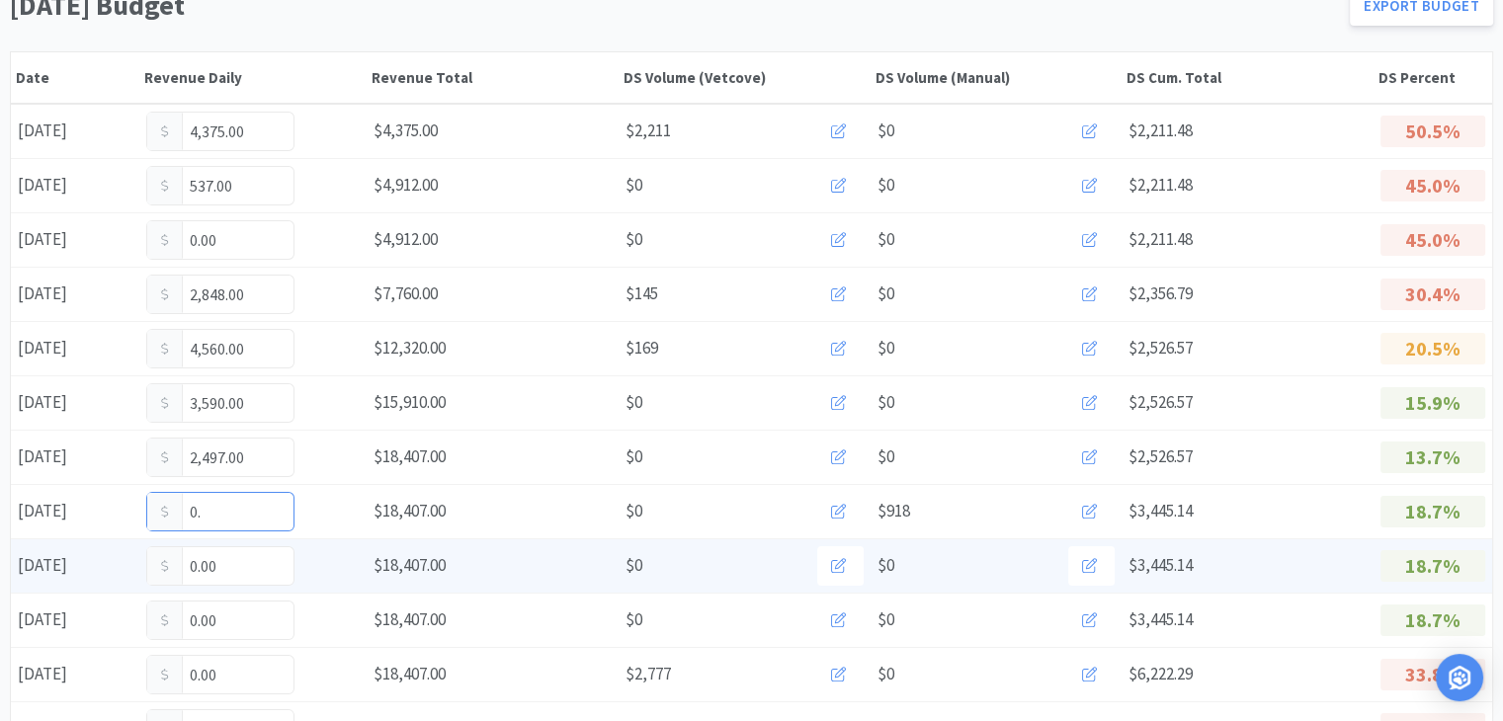
type input "0"
type input "920"
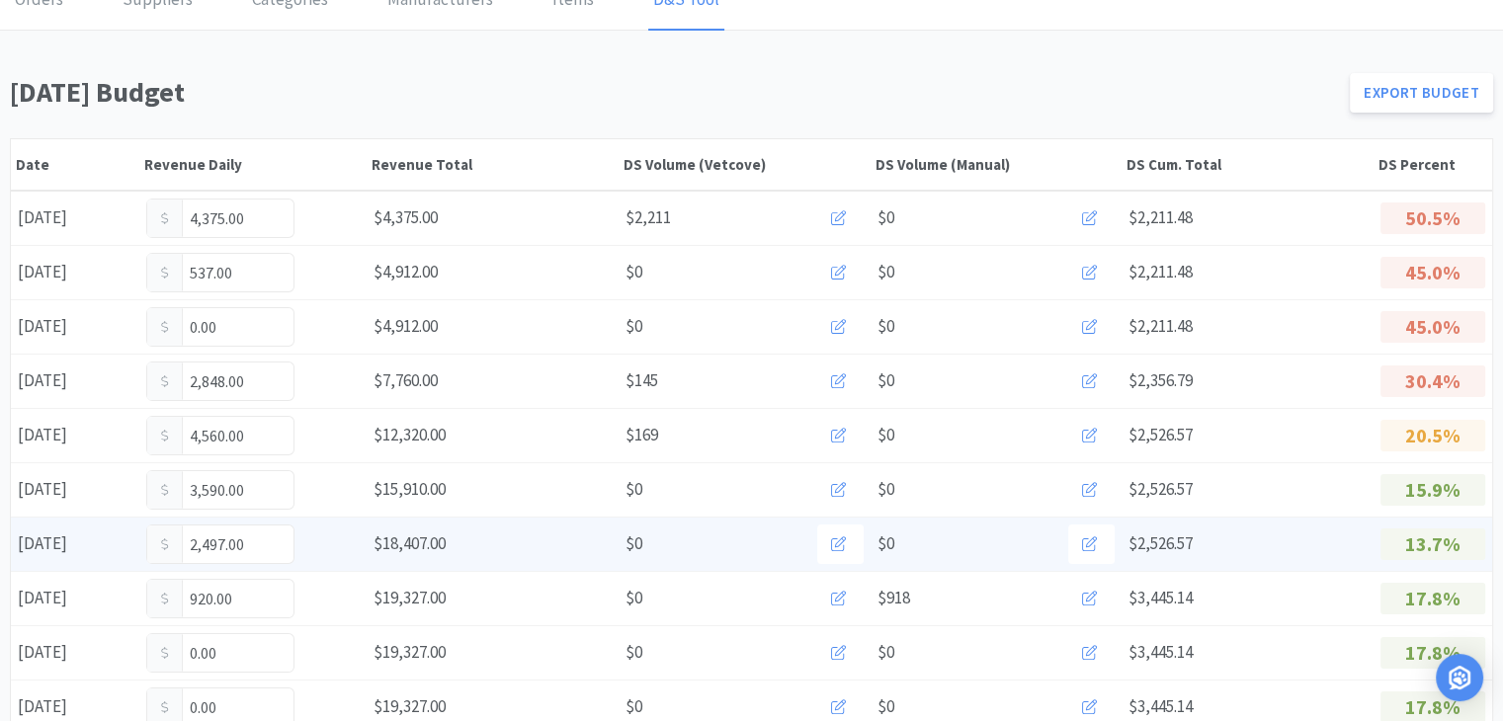
scroll to position [0, 0]
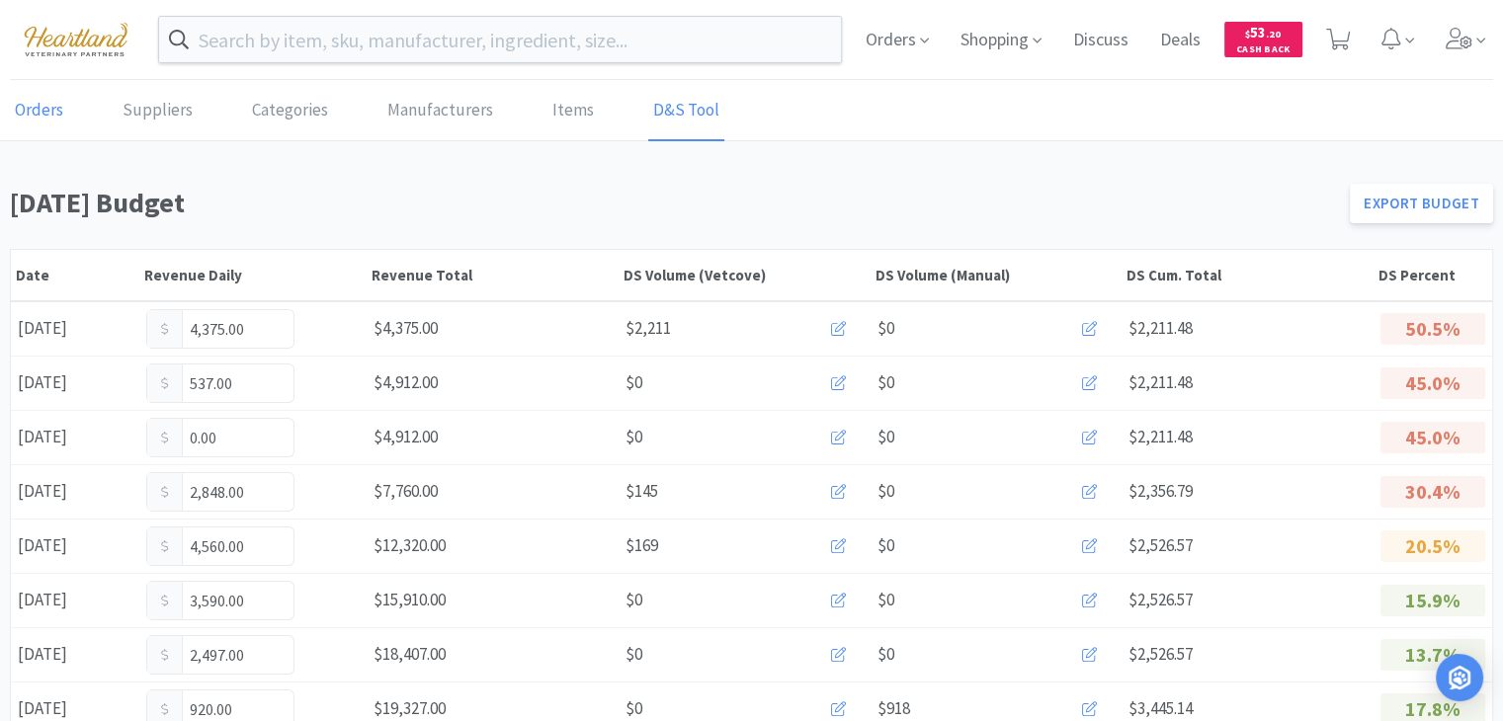
click at [47, 101] on link "Orders" at bounding box center [39, 111] width 58 height 60
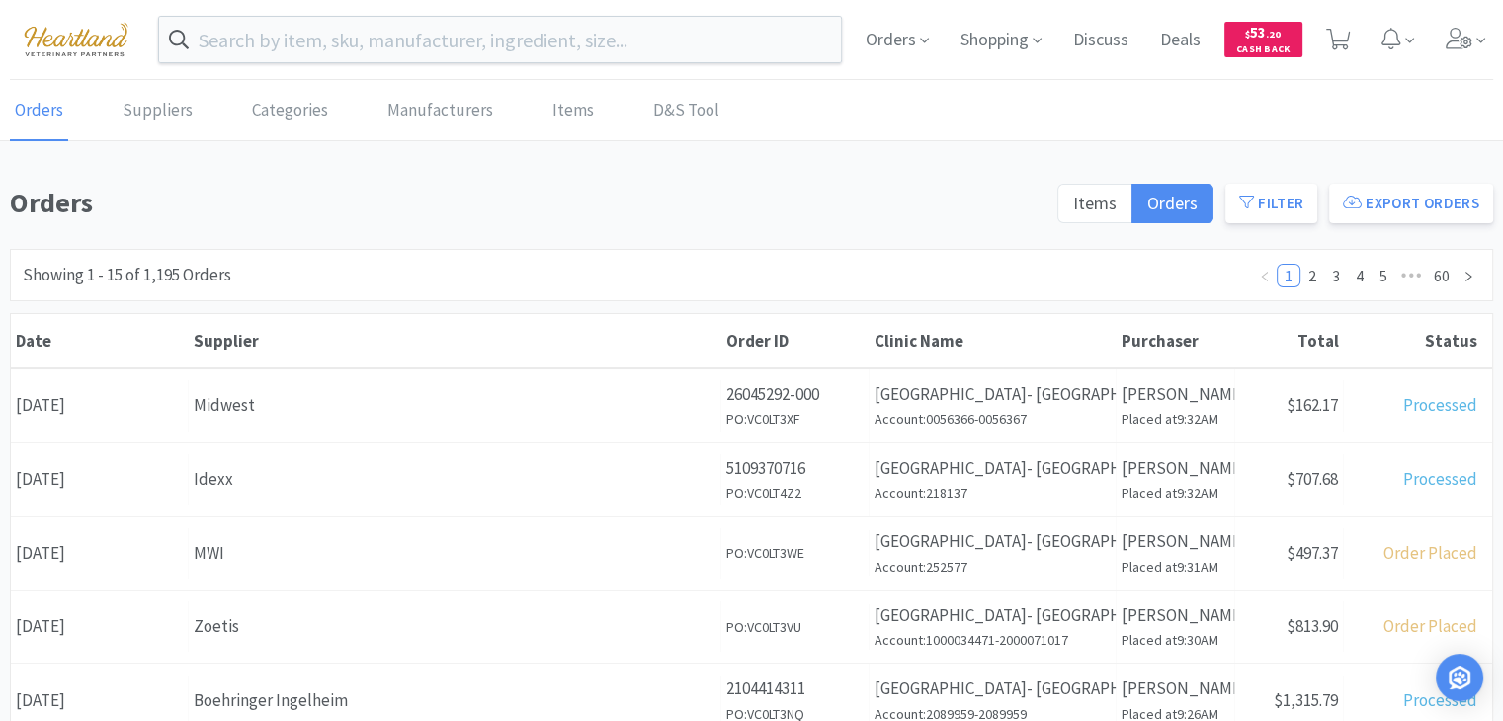
drag, startPoint x: 1447, startPoint y: 43, endPoint x: 1431, endPoint y: 52, distance: 18.1
click at [1447, 43] on icon at bounding box center [1460, 39] width 28 height 22
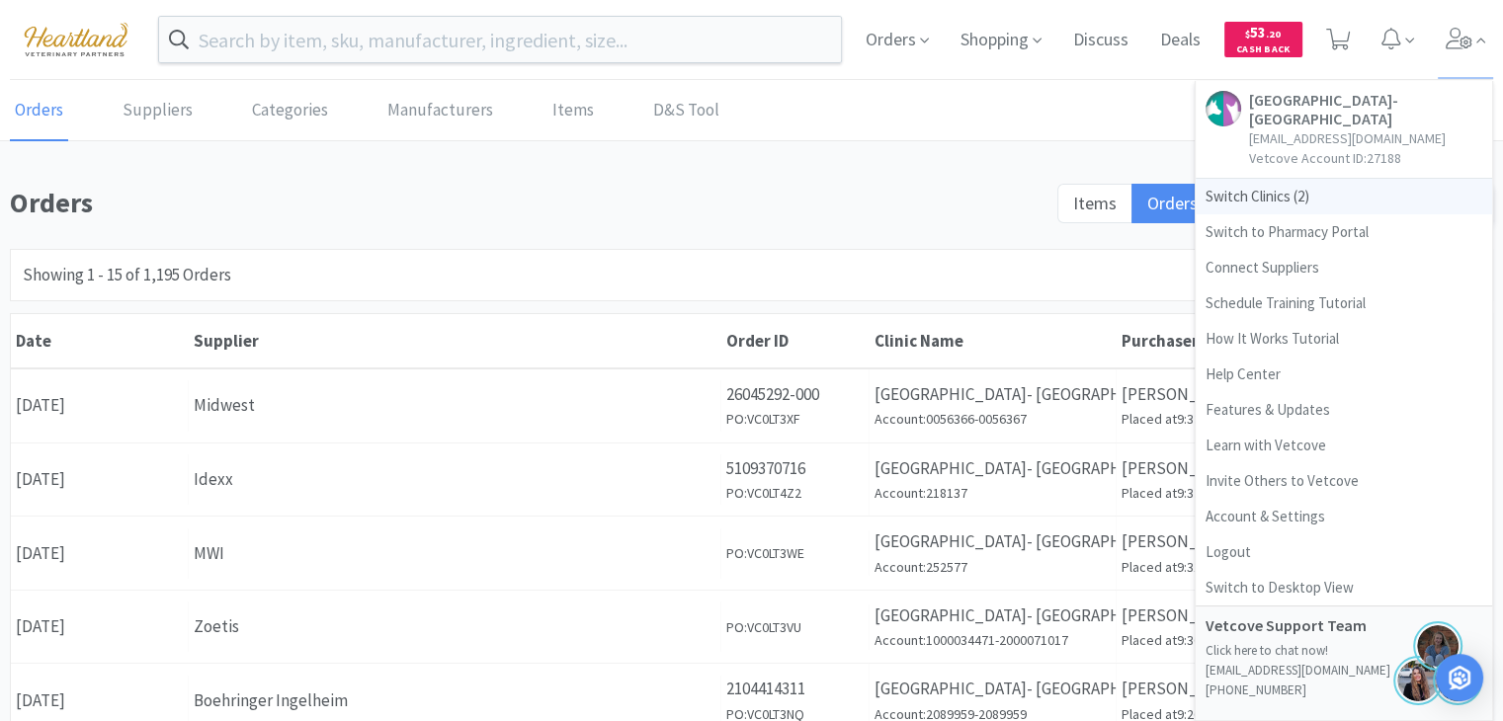
click at [1253, 196] on span "Switch Clinics ( 2 )" at bounding box center [1344, 197] width 296 height 36
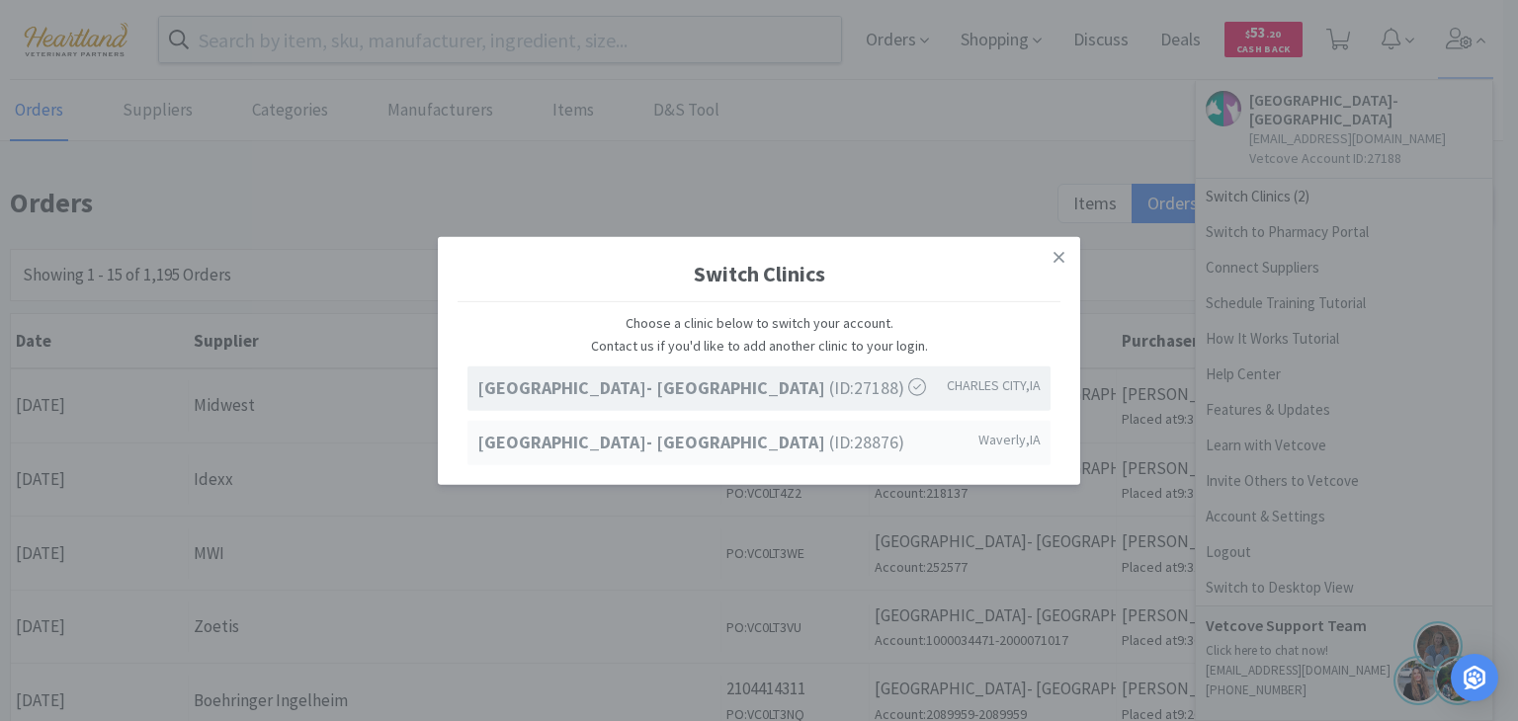
click at [839, 439] on span "[GEOGRAPHIC_DATA]- [GEOGRAPHIC_DATA] (ID: 28876 )" at bounding box center [690, 442] width 427 height 29
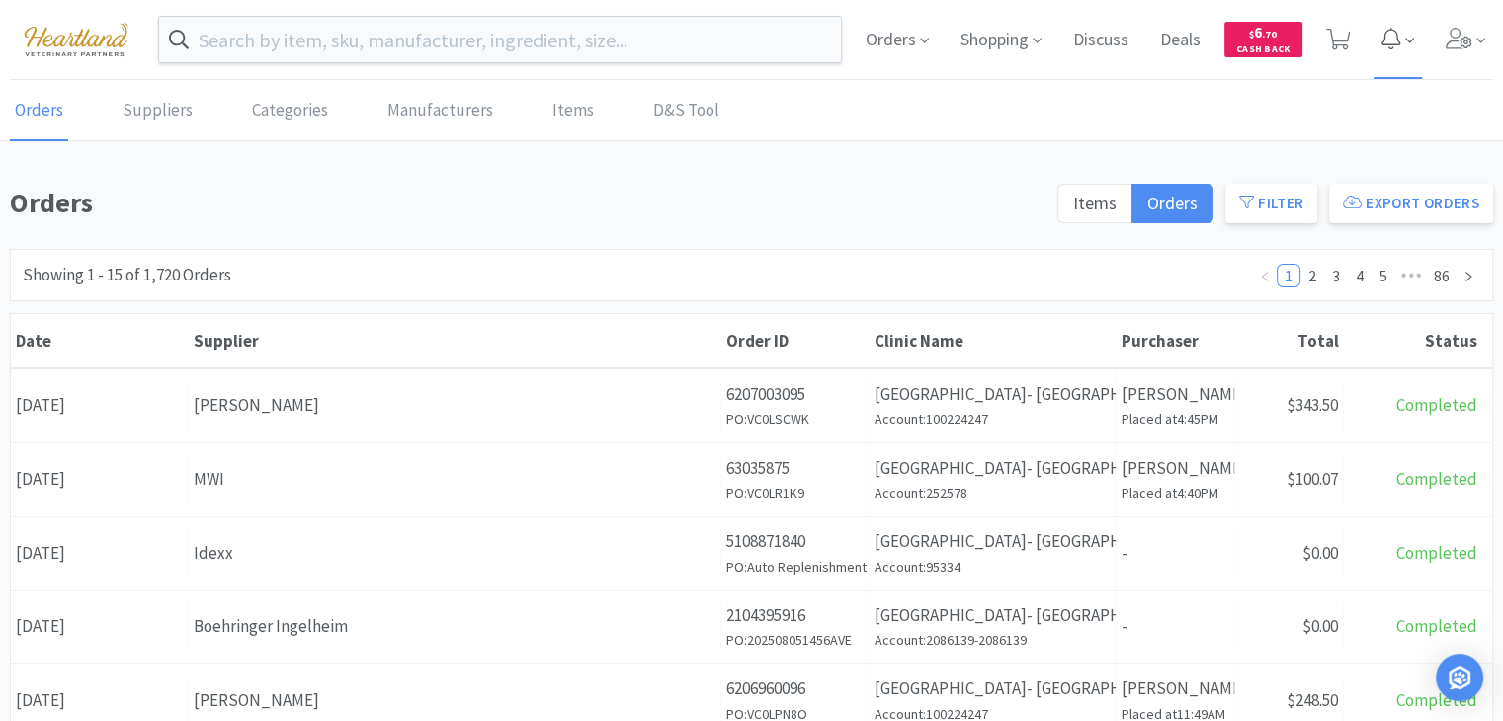
drag, startPoint x: 1465, startPoint y: 36, endPoint x: 1414, endPoint y: 68, distance: 60.9
click at [1465, 36] on icon at bounding box center [1460, 39] width 28 height 22
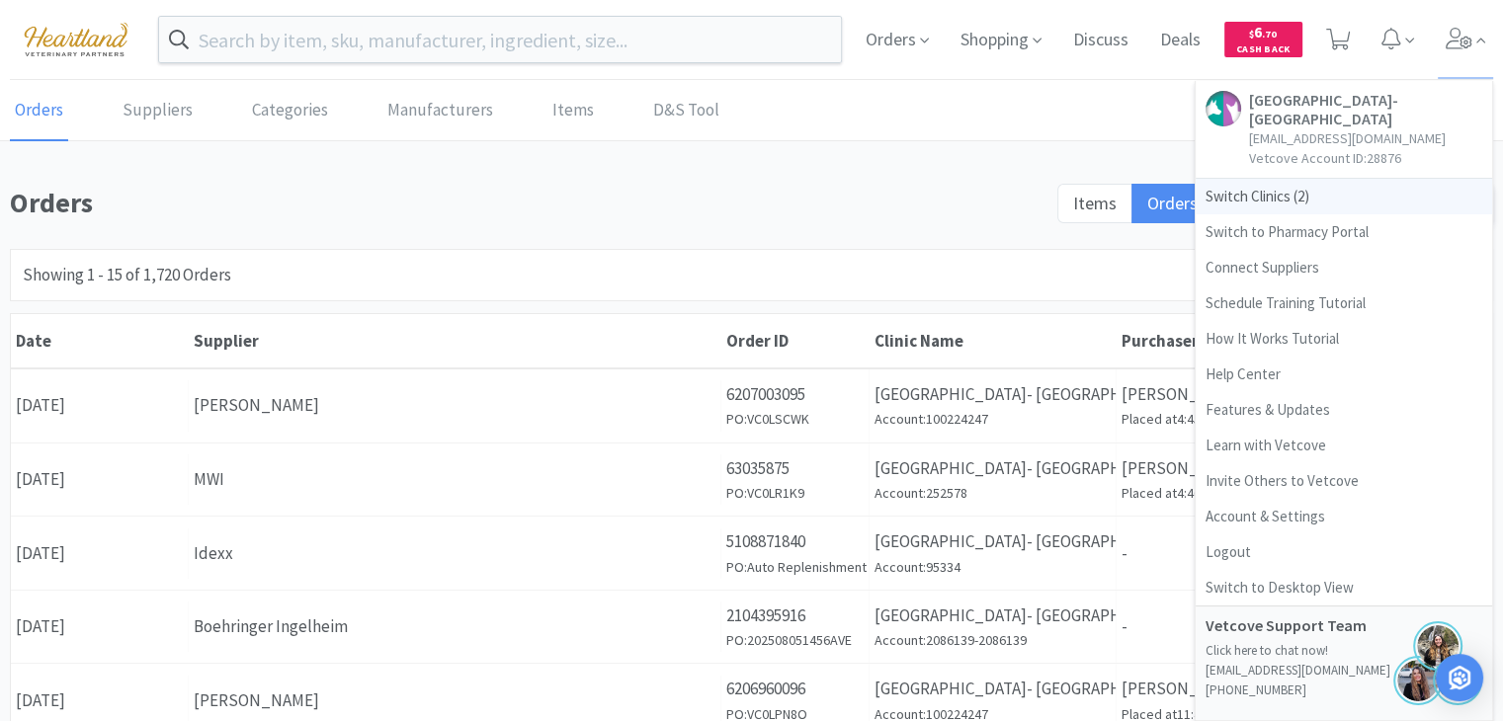
click at [1256, 200] on span "Switch Clinics ( 2 )" at bounding box center [1344, 197] width 296 height 36
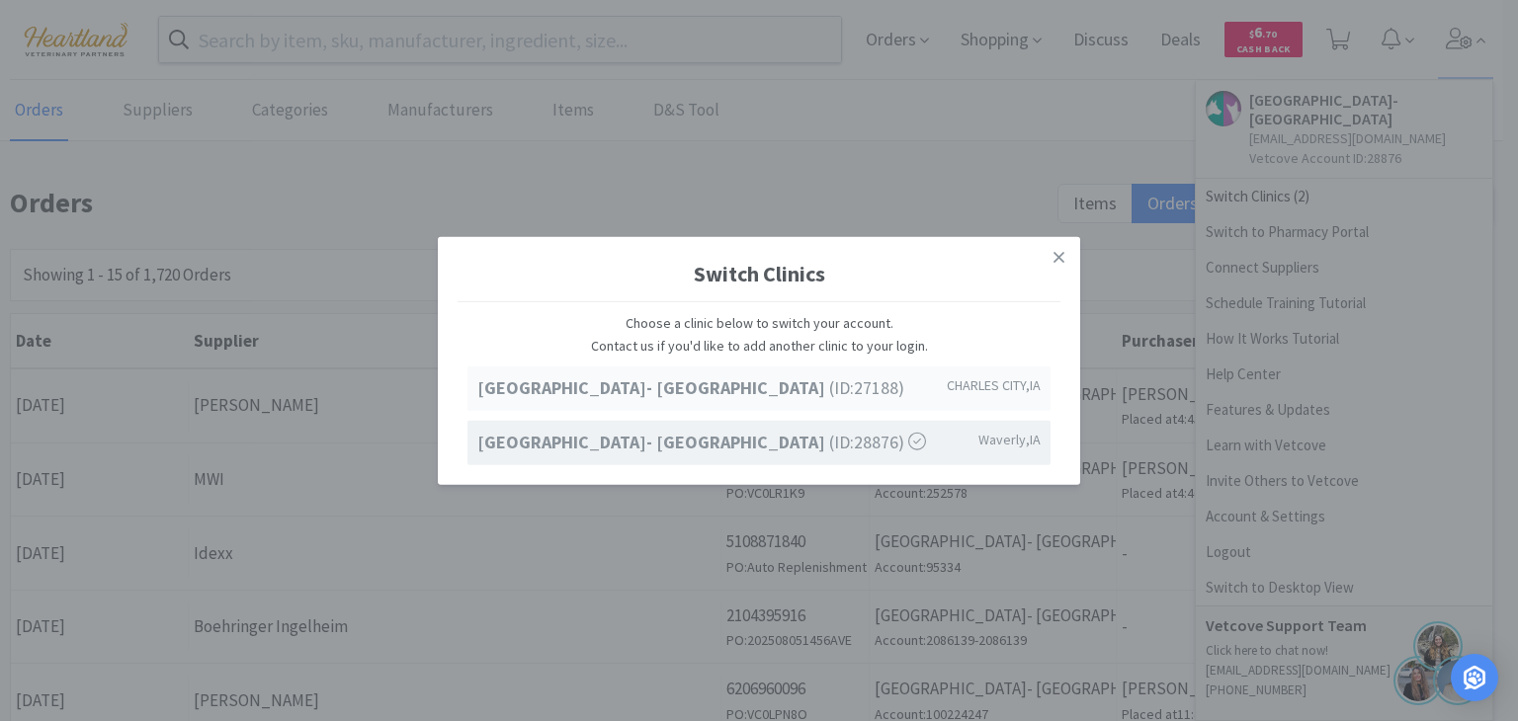
click at [883, 395] on span "Ave of the Saints Animal Hospital- Charles City (ID: 27188 )" at bounding box center [690, 388] width 427 height 29
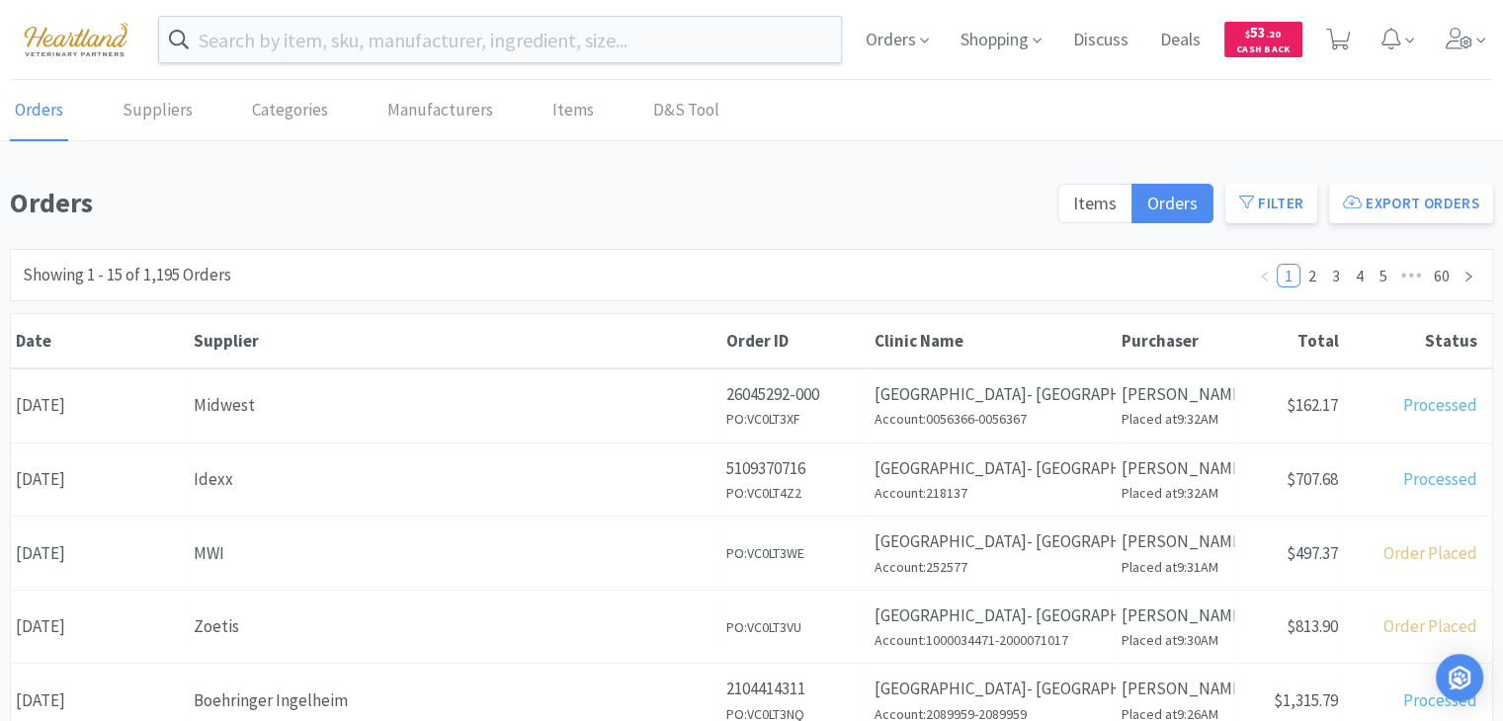
click at [49, 103] on link "Orders" at bounding box center [39, 111] width 58 height 60
click at [1287, 203] on button "Filter" at bounding box center [1271, 204] width 92 height 40
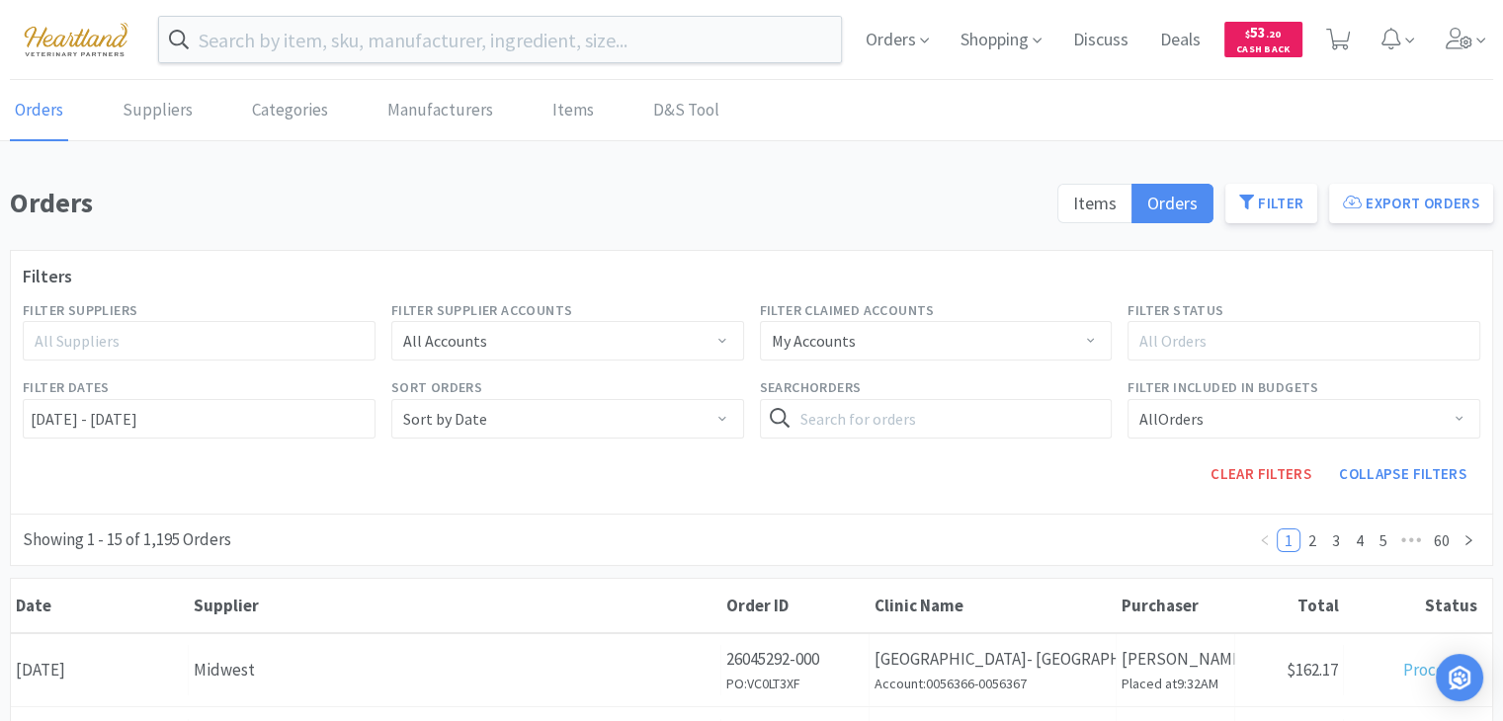
click at [125, 346] on div "All Suppliers" at bounding box center [190, 341] width 311 height 20
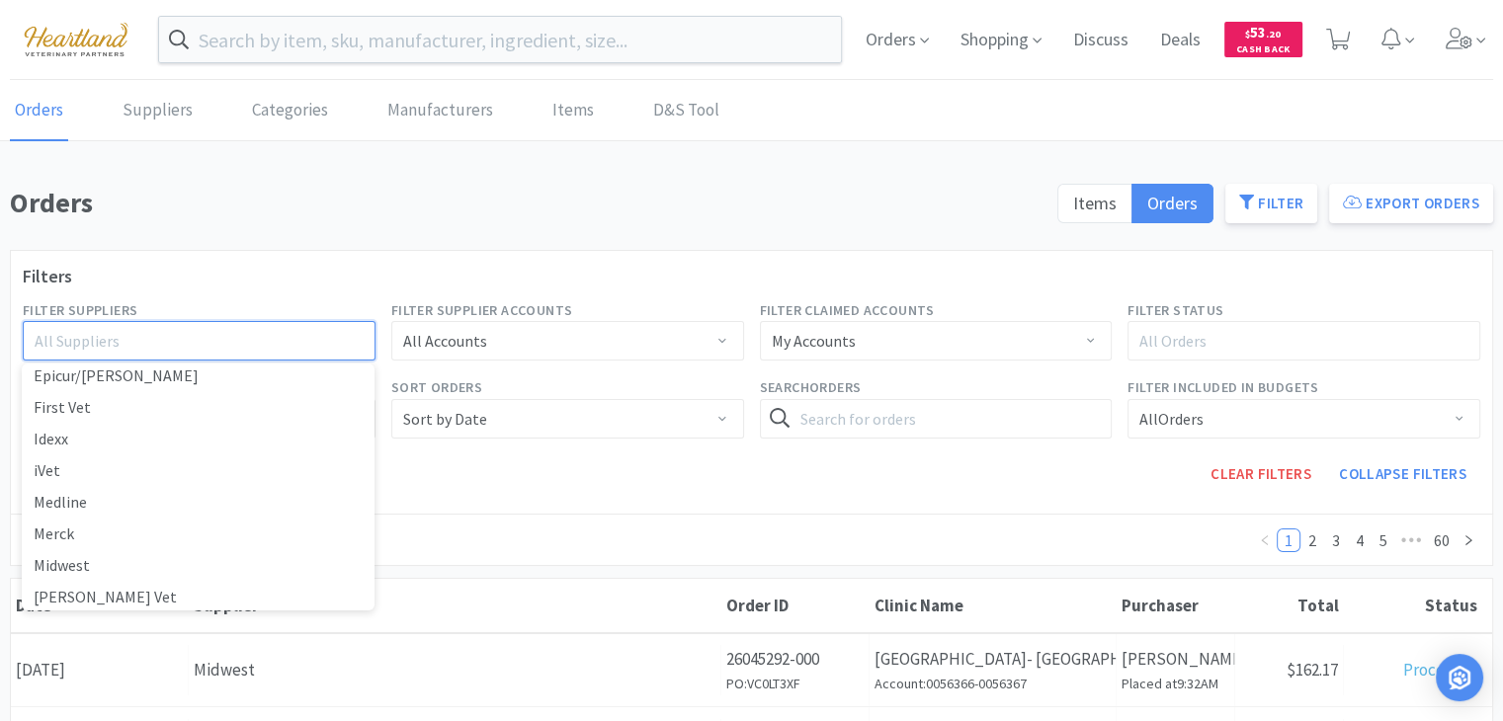
scroll to position [519, 0]
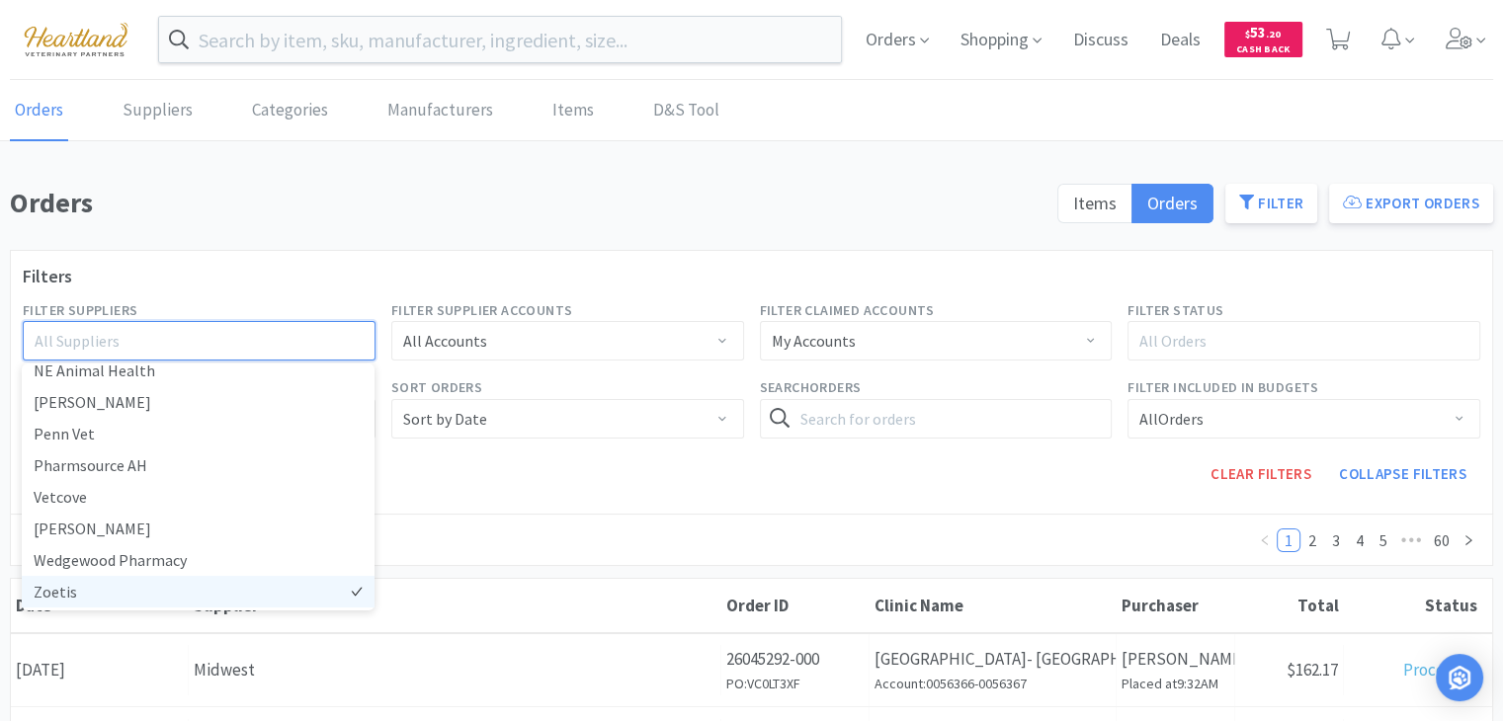
click at [111, 585] on li "Zoetis" at bounding box center [198, 592] width 353 height 32
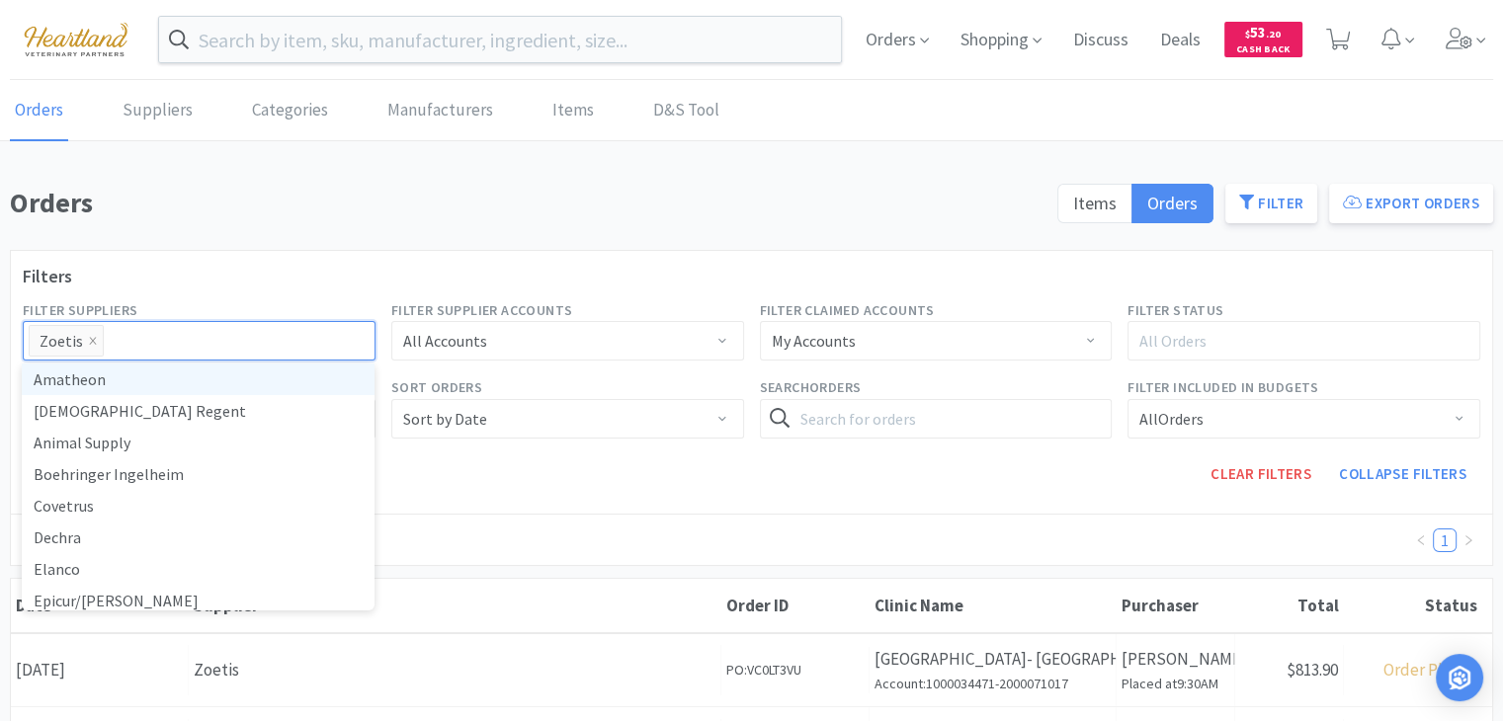
click at [514, 495] on div "Clear Filters Collapse Filters" at bounding box center [935, 474] width 1105 height 55
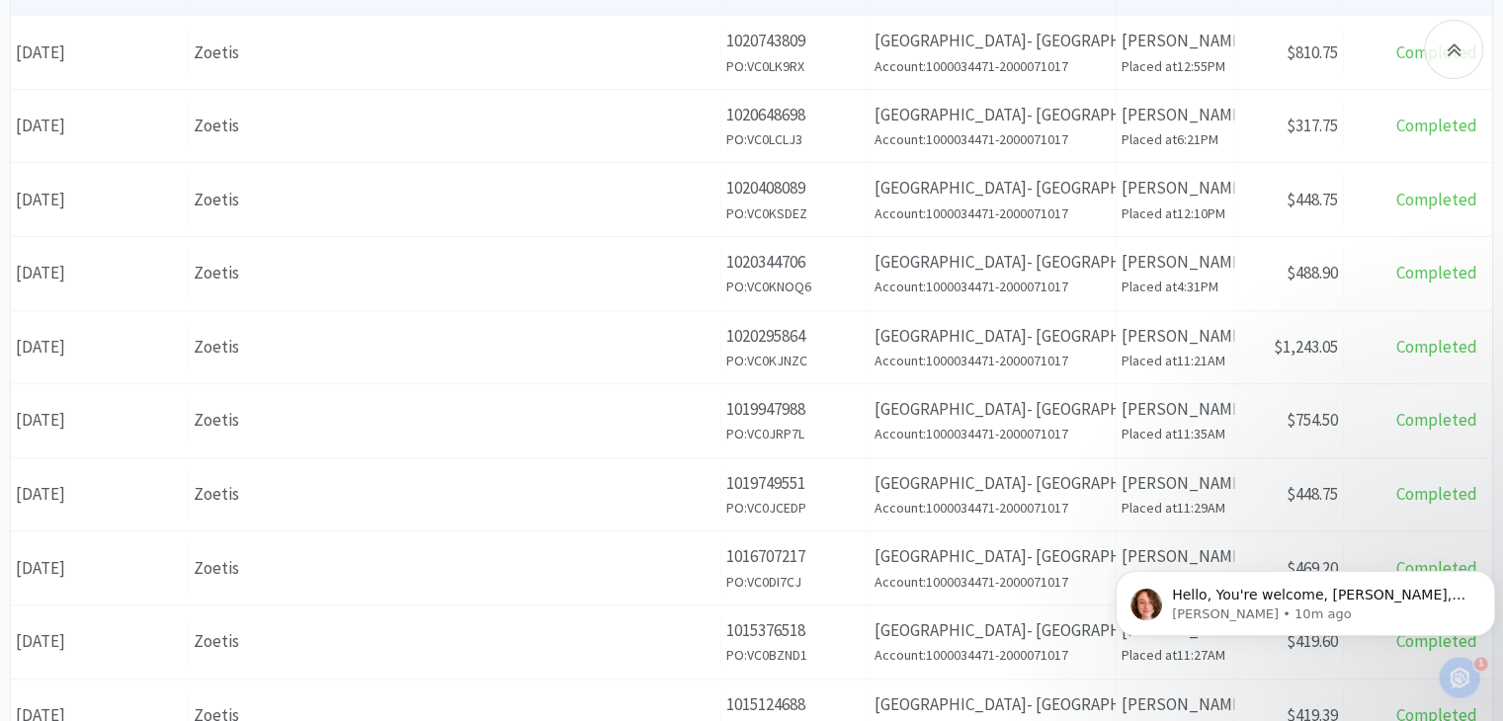
scroll to position [0, 0]
